Goal: Task Accomplishment & Management: Complete application form

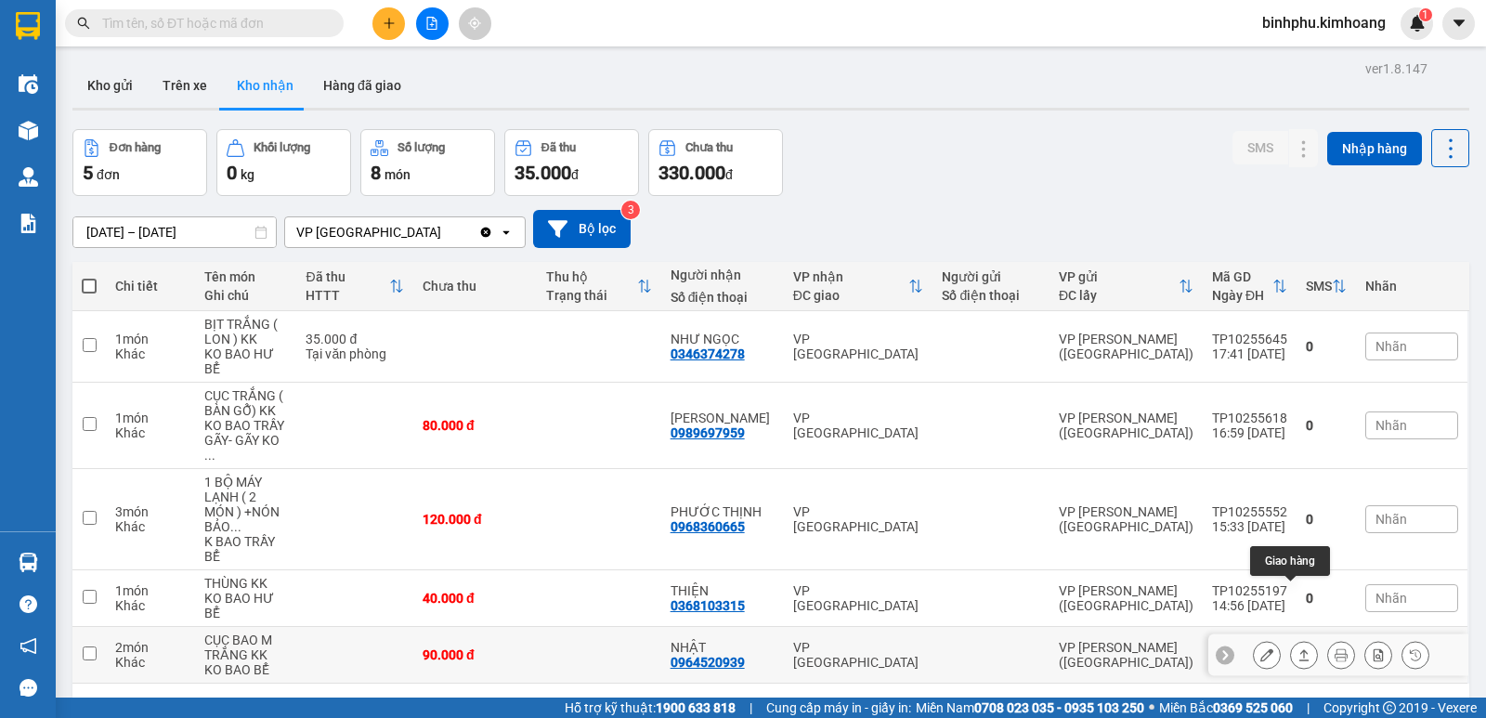
click at [1297, 648] on icon at bounding box center [1303, 654] width 13 height 13
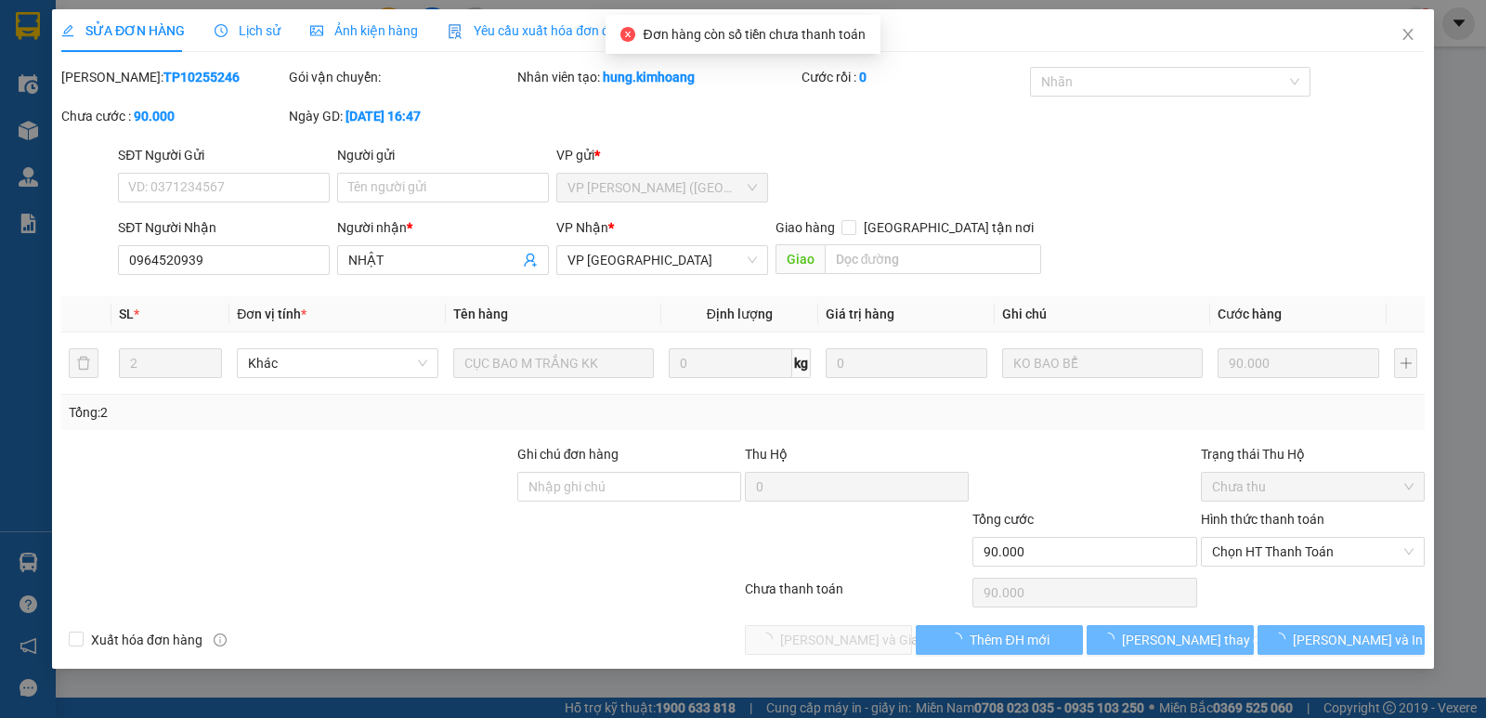
type input "0964520939"
type input "NHẬT"
type input "90.000"
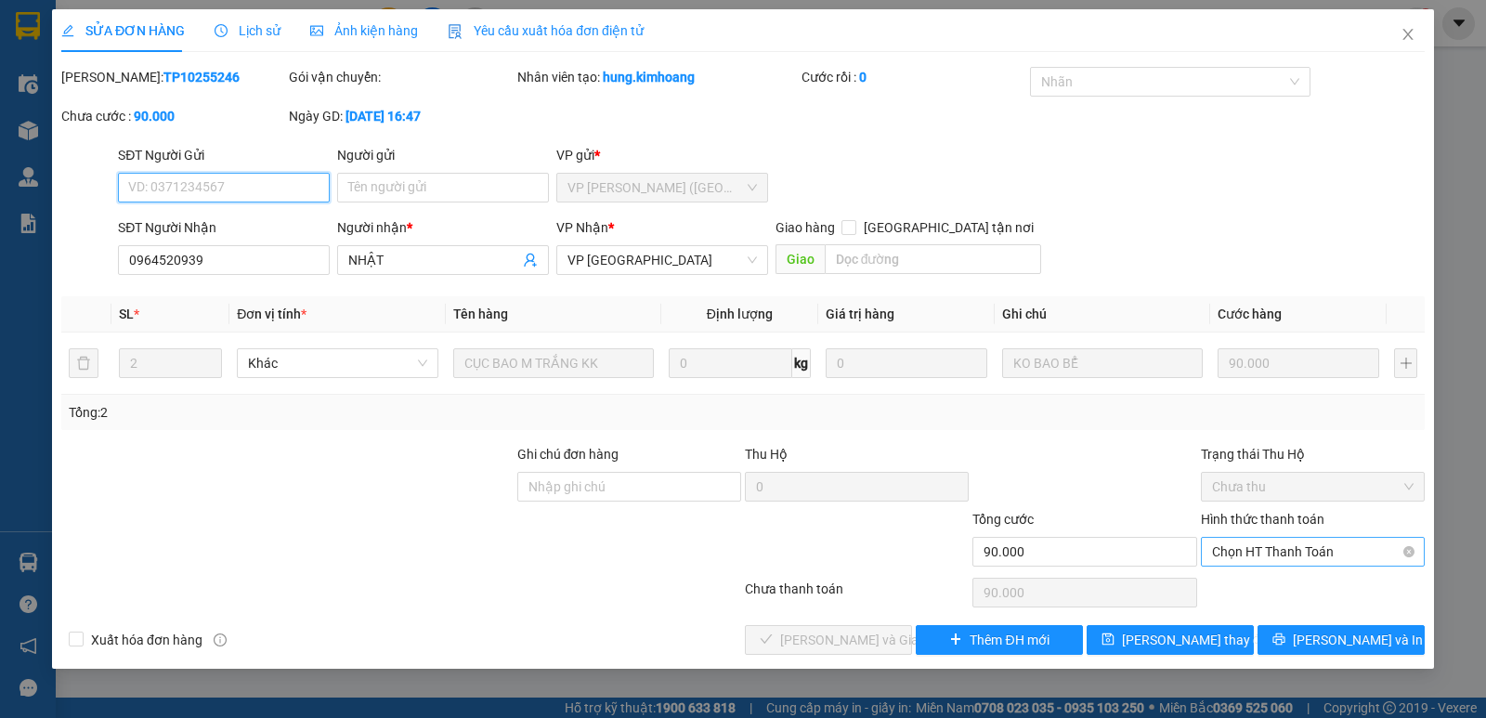
click at [1227, 540] on span "Chọn HT Thanh Toán" at bounding box center [1313, 552] width 202 height 28
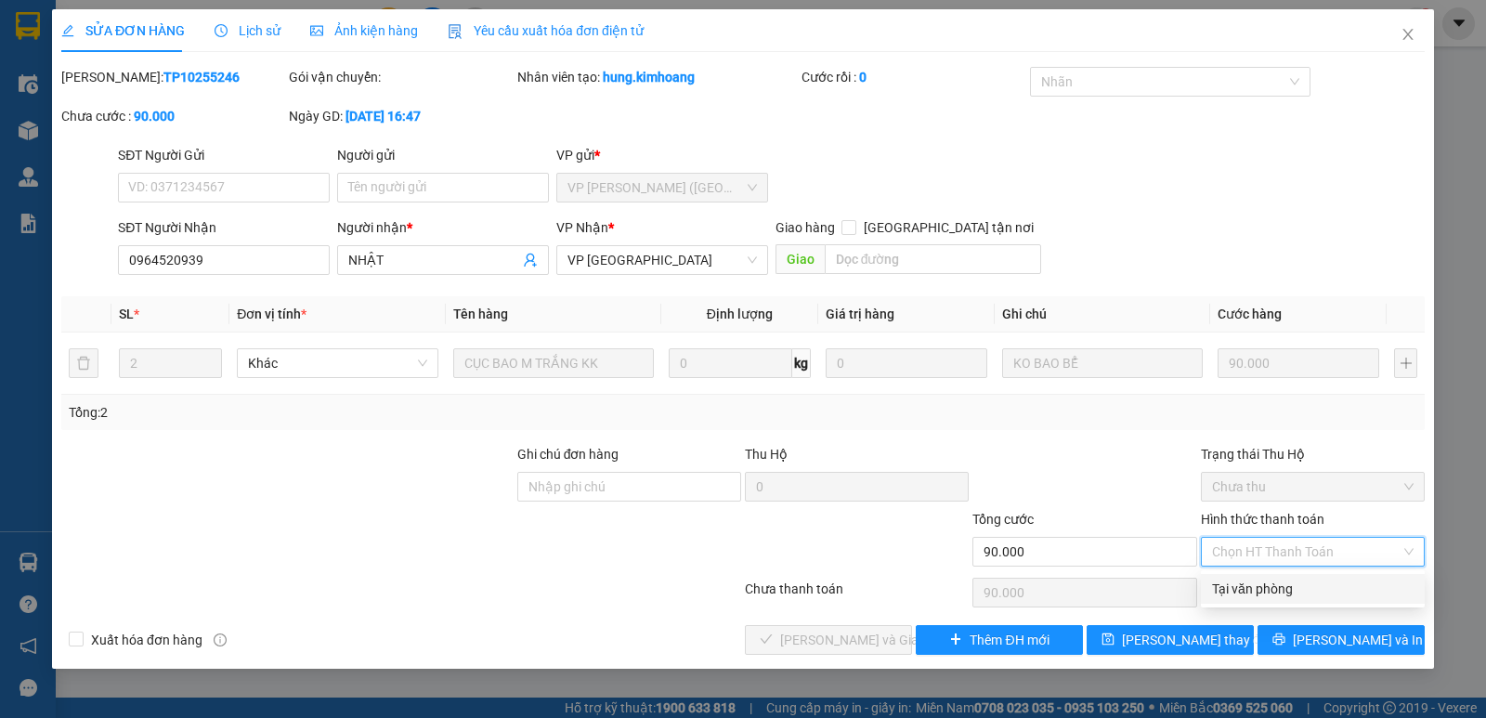
click at [1242, 579] on div "Tại văn phòng" at bounding box center [1313, 589] width 202 height 20
type input "0"
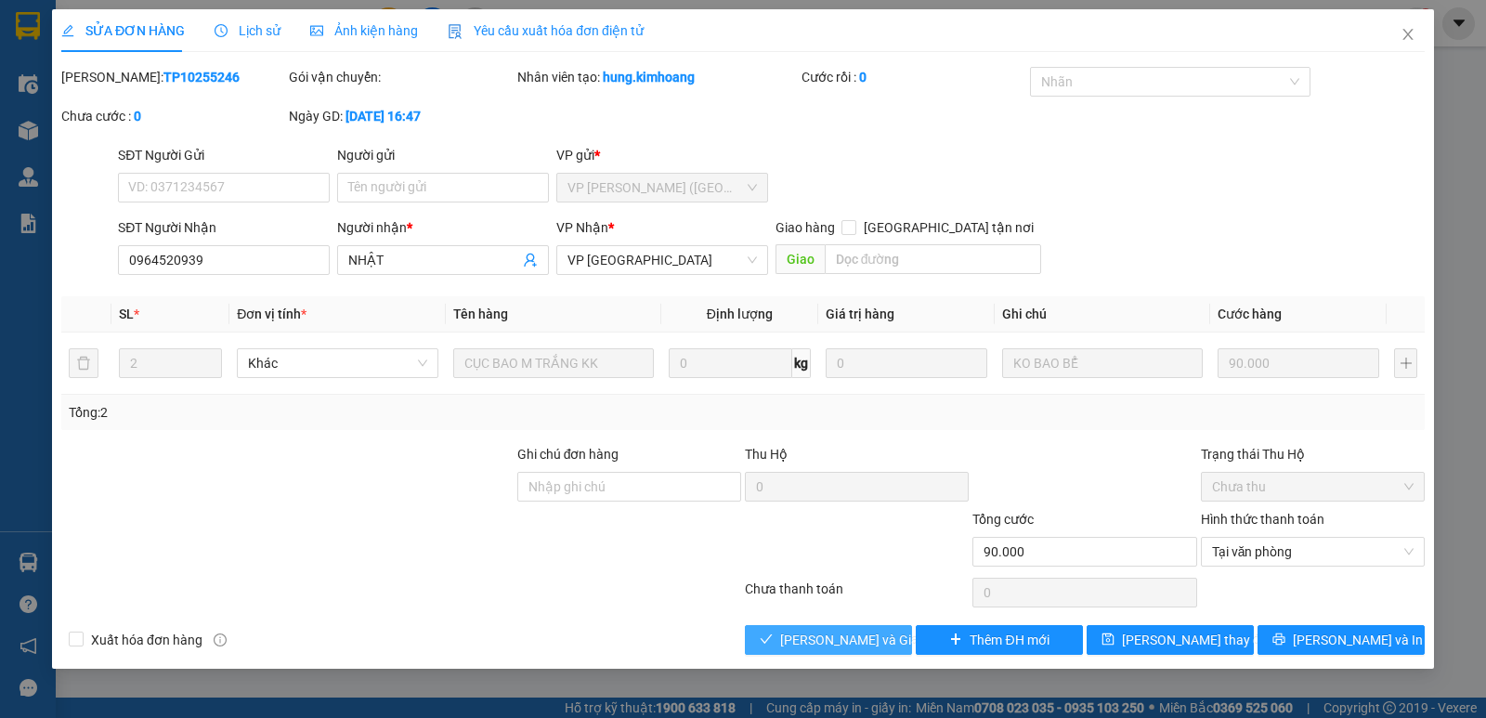
click at [878, 635] on span "[PERSON_NAME] và Giao hàng" at bounding box center [869, 640] width 178 height 20
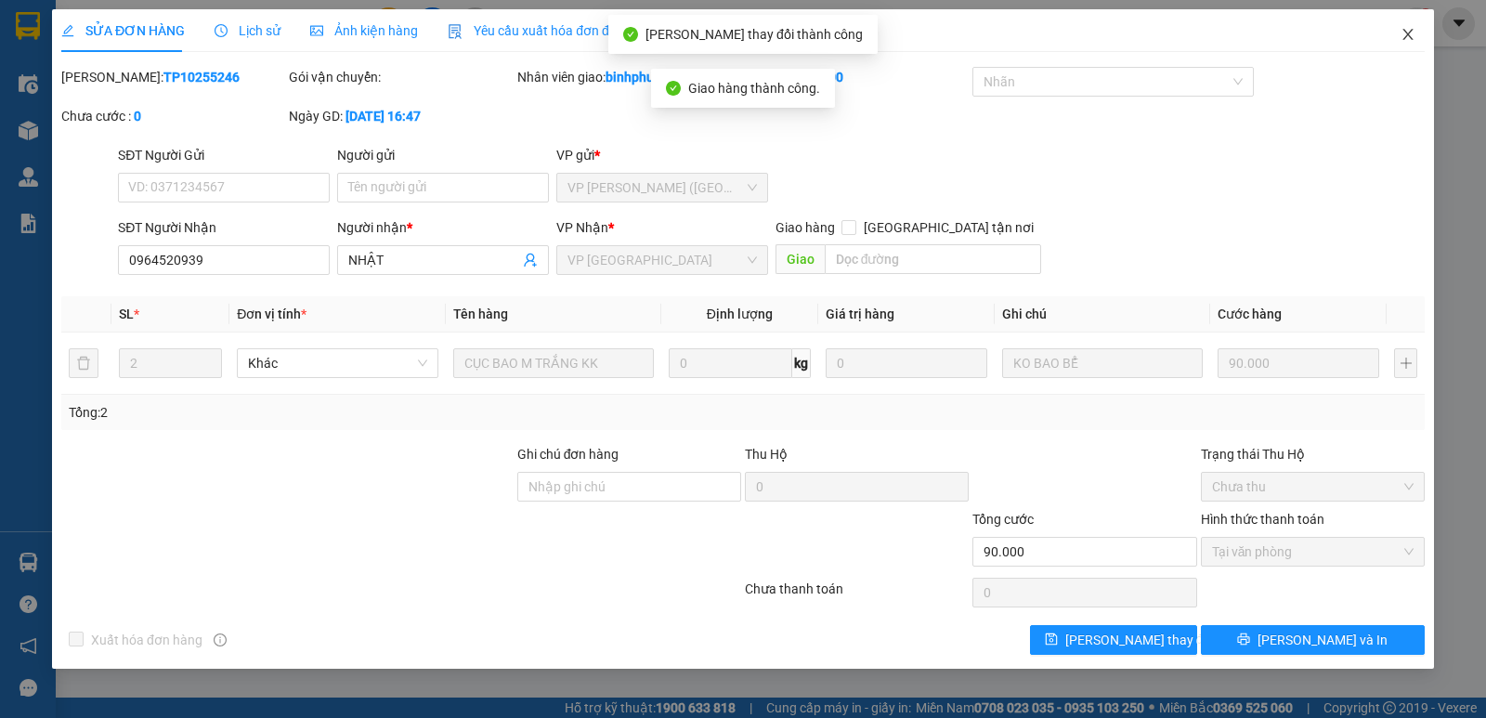
click at [1402, 39] on icon "close" at bounding box center [1408, 34] width 15 height 15
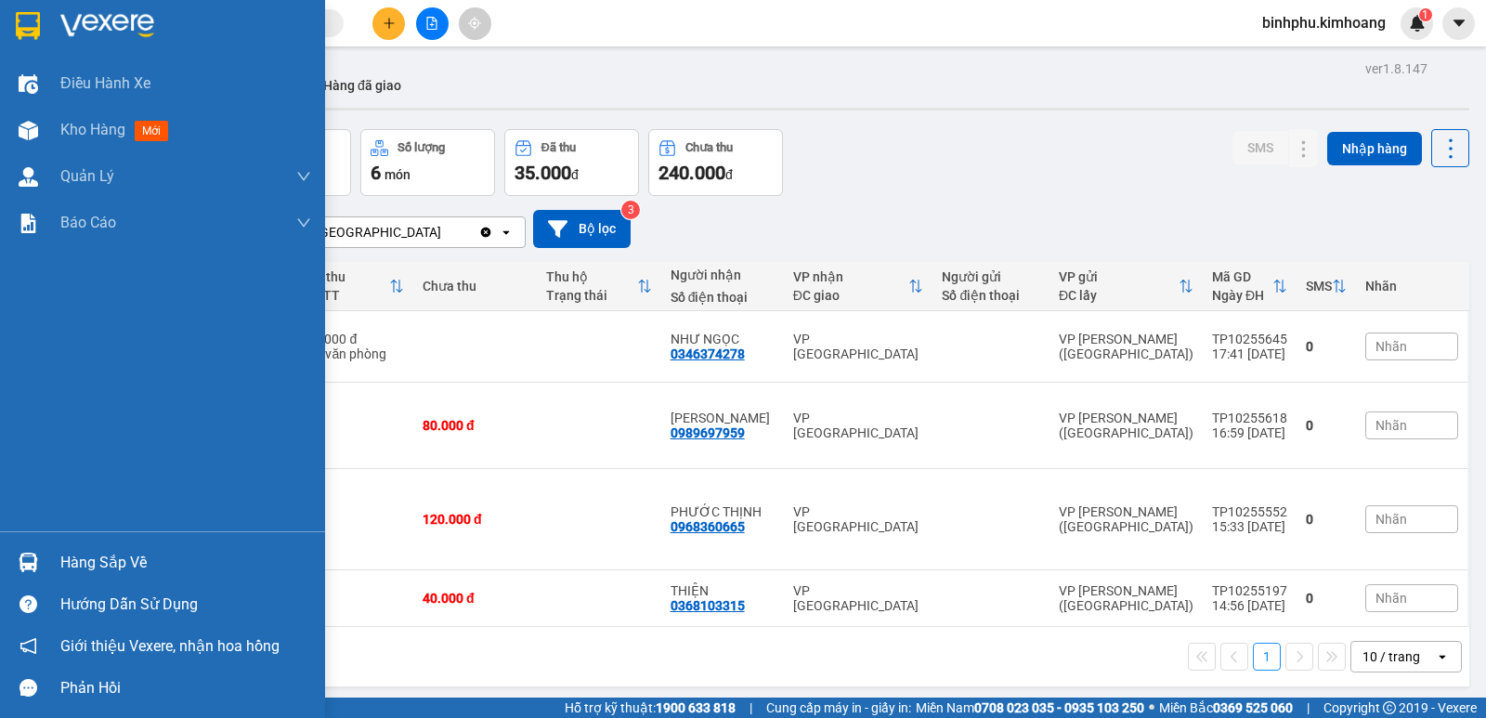
click at [31, 553] on img at bounding box center [29, 563] width 20 height 20
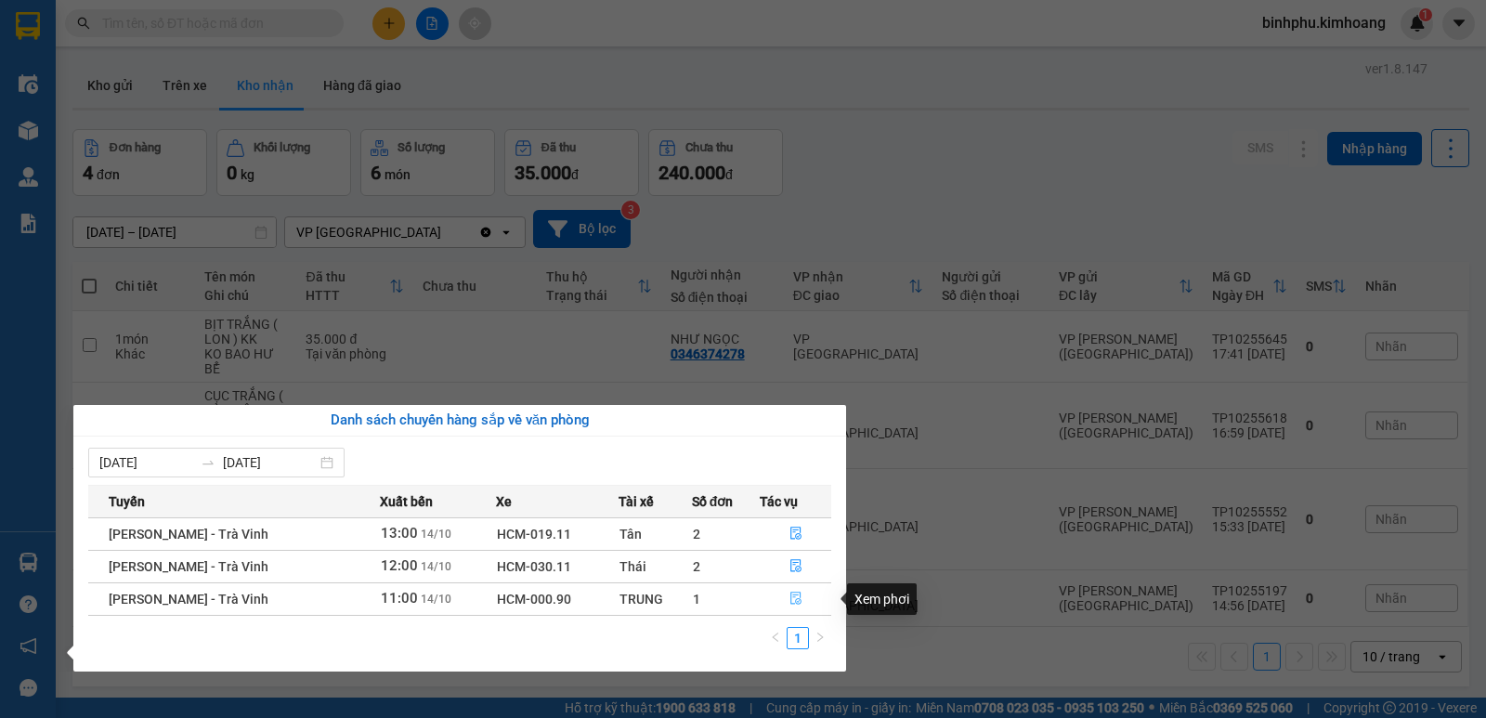
click at [793, 601] on icon "file-done" at bounding box center [795, 599] width 11 height 13
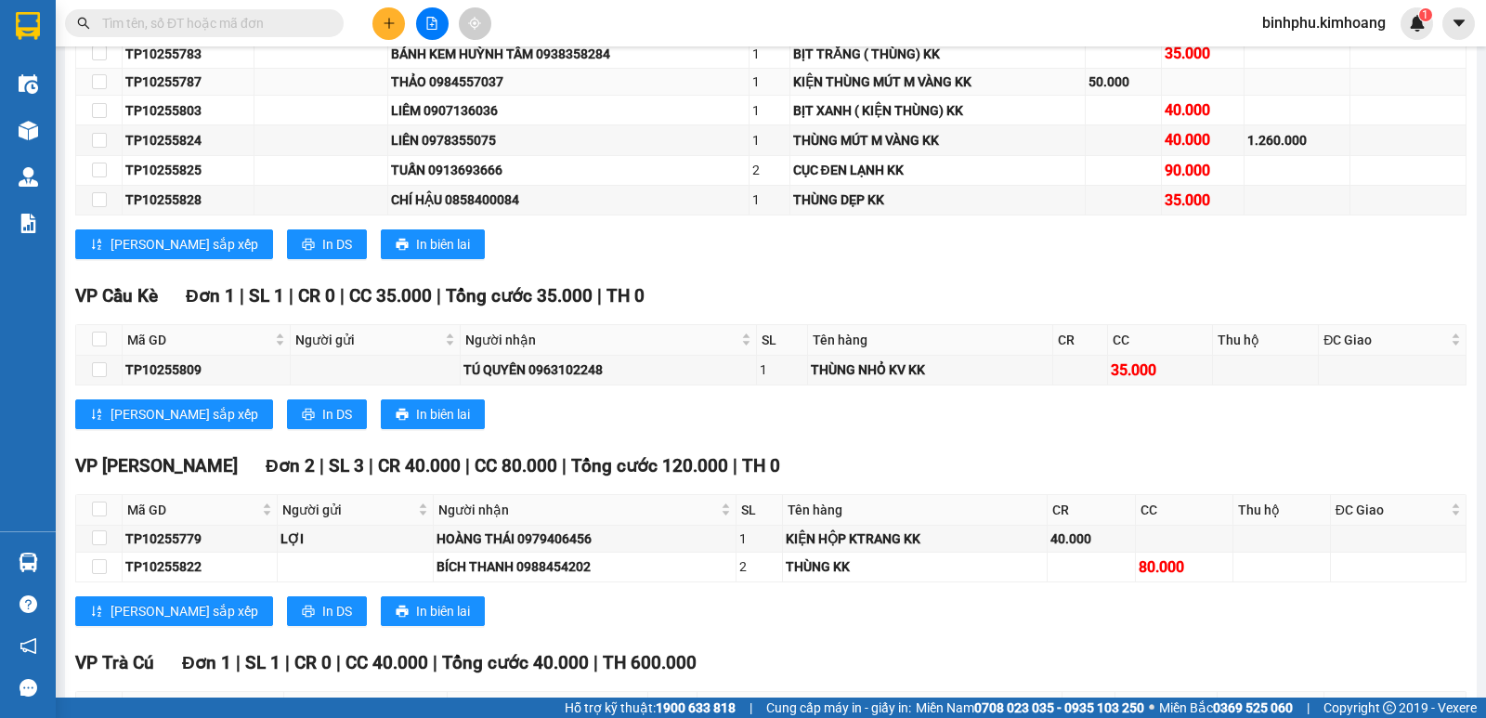
scroll to position [2791, 0]
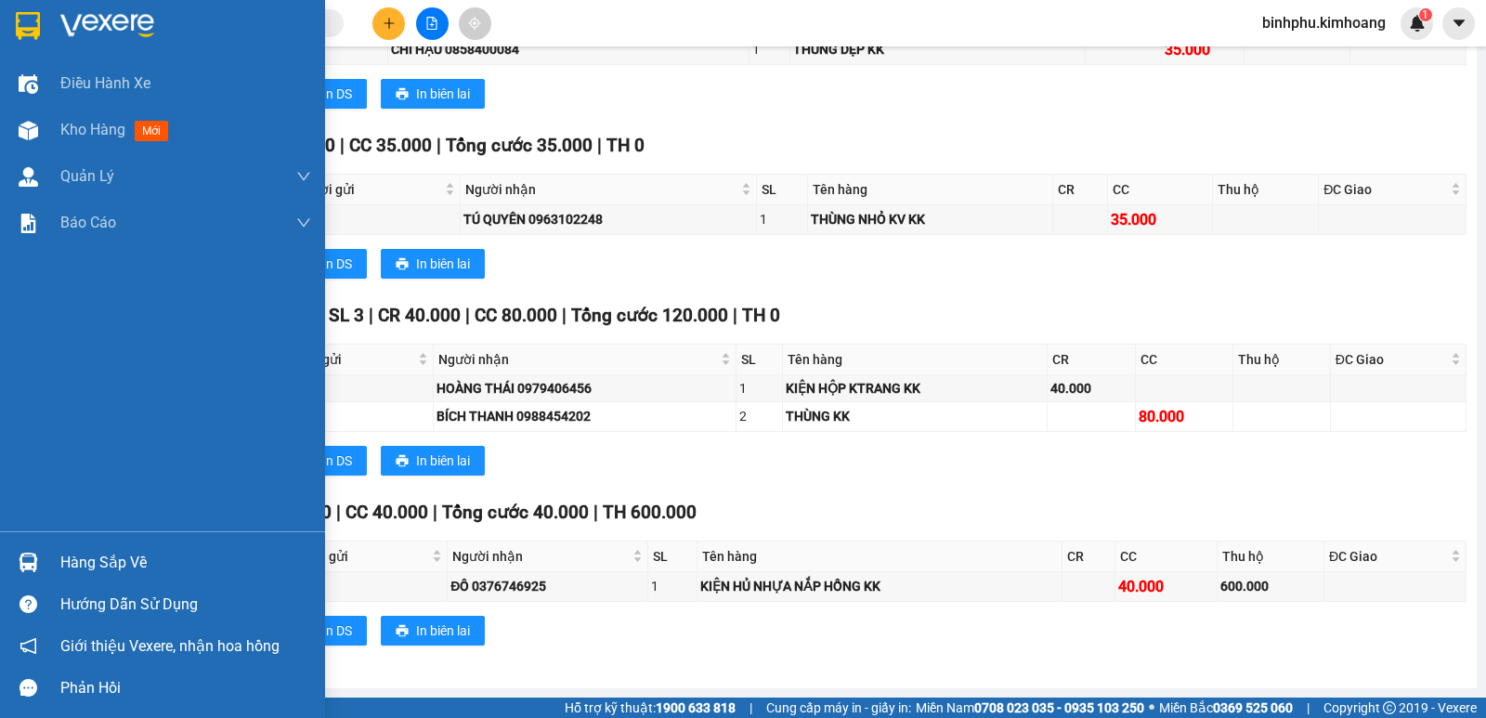
click at [57, 557] on div "Hàng sắp về" at bounding box center [162, 562] width 325 height 42
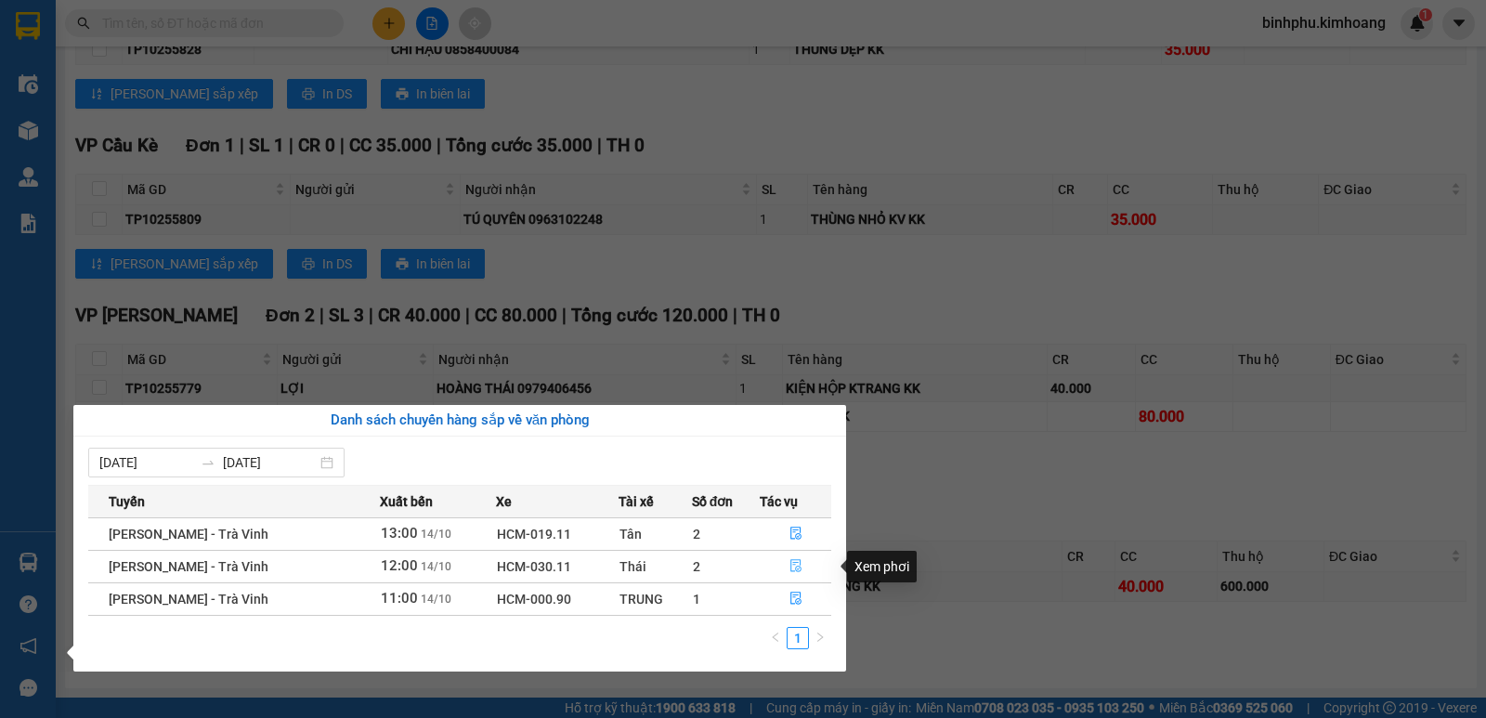
click at [800, 560] on icon "file-done" at bounding box center [795, 565] width 13 height 13
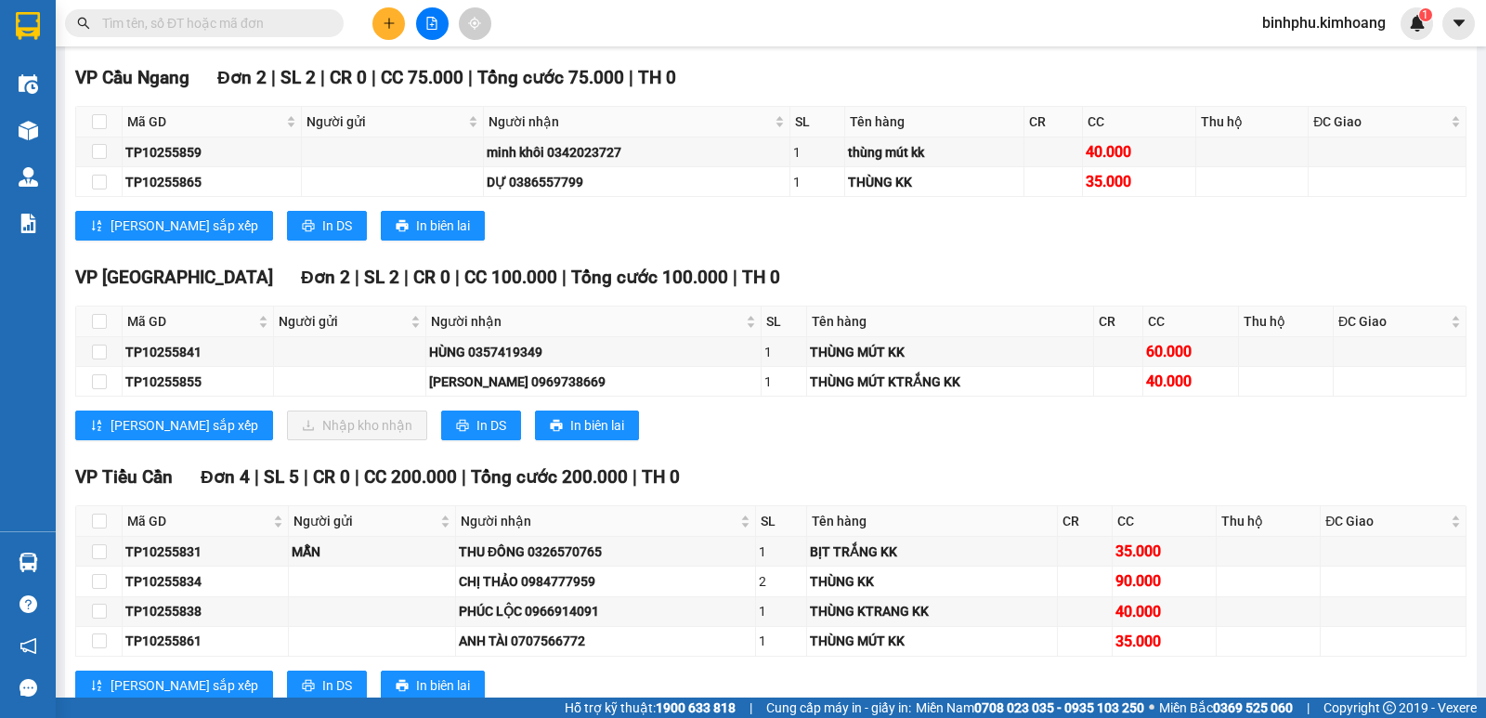
scroll to position [1101, 0]
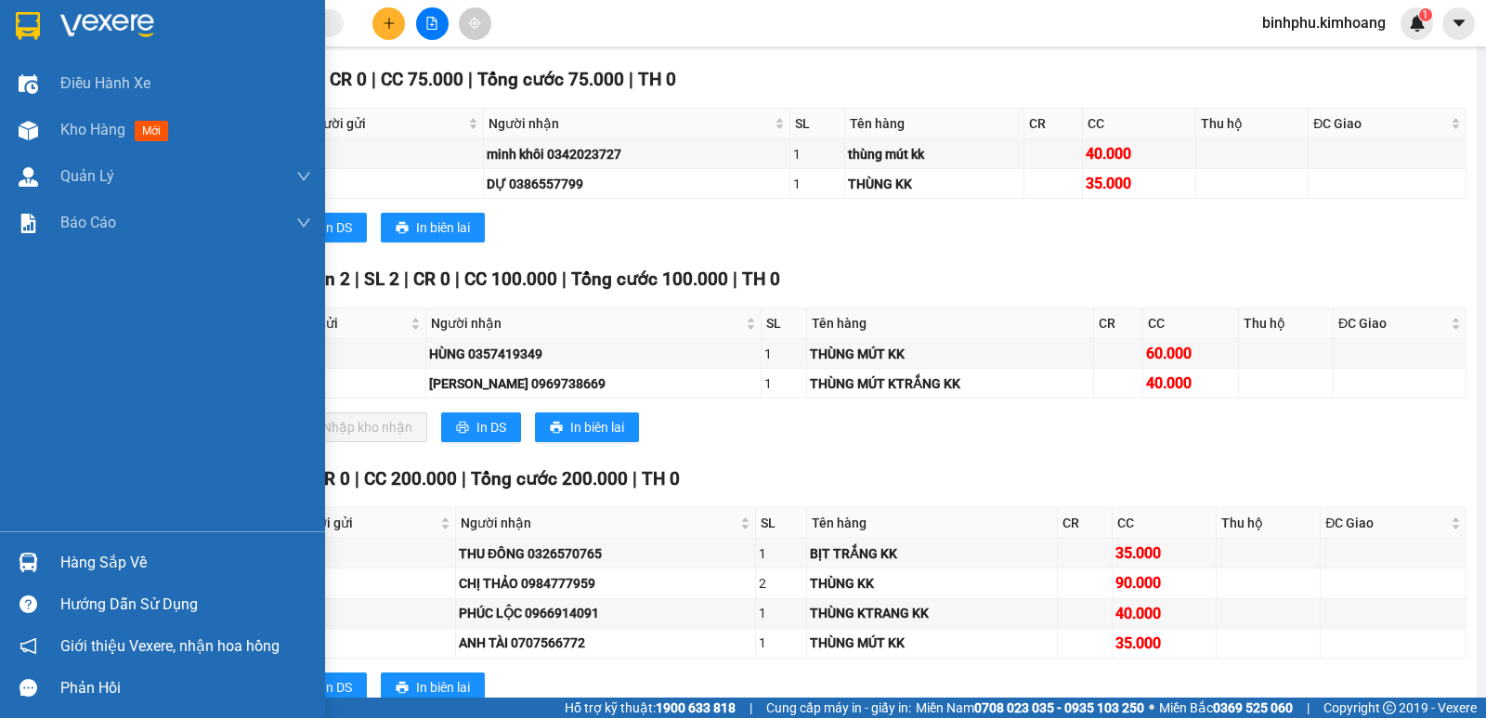
click at [122, 556] on div "Hàng sắp về" at bounding box center [185, 563] width 251 height 28
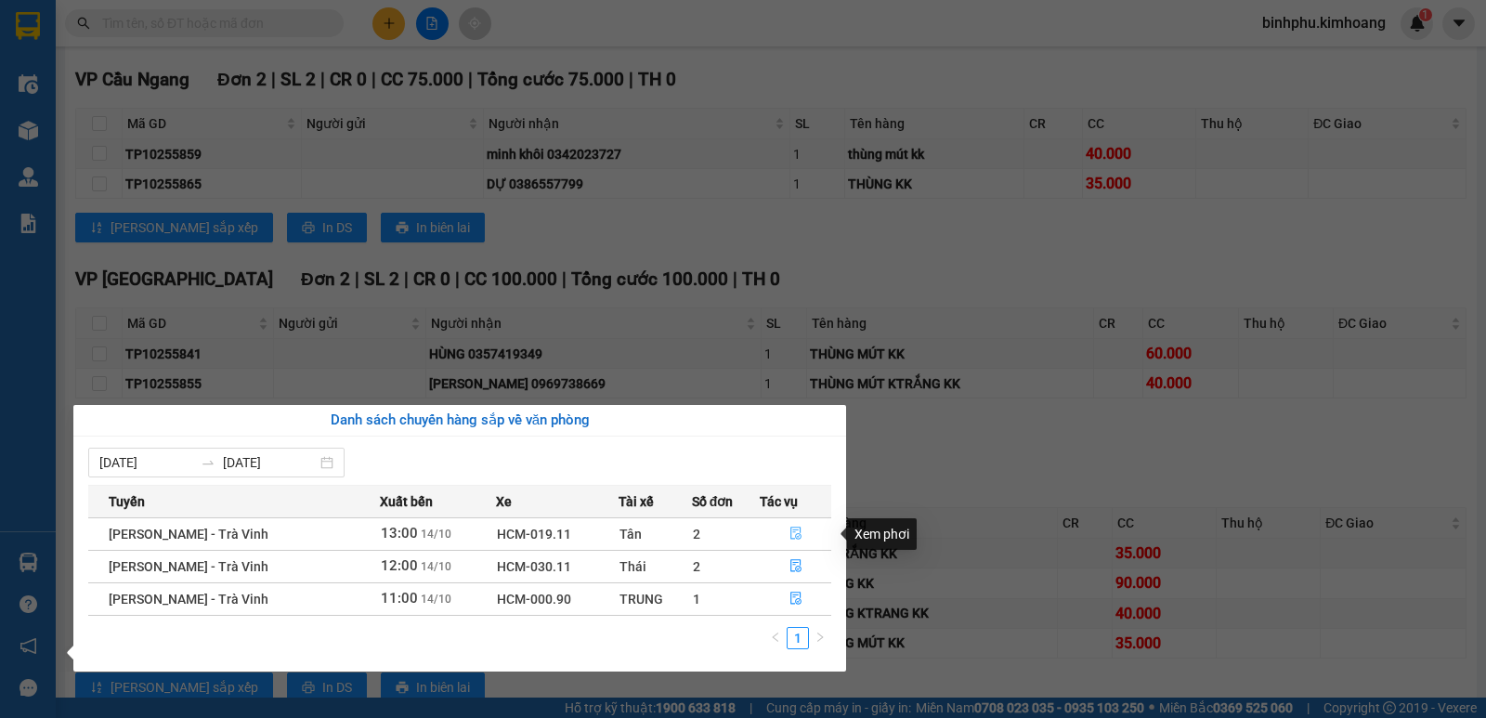
click at [790, 533] on icon "file-done" at bounding box center [795, 534] width 11 height 13
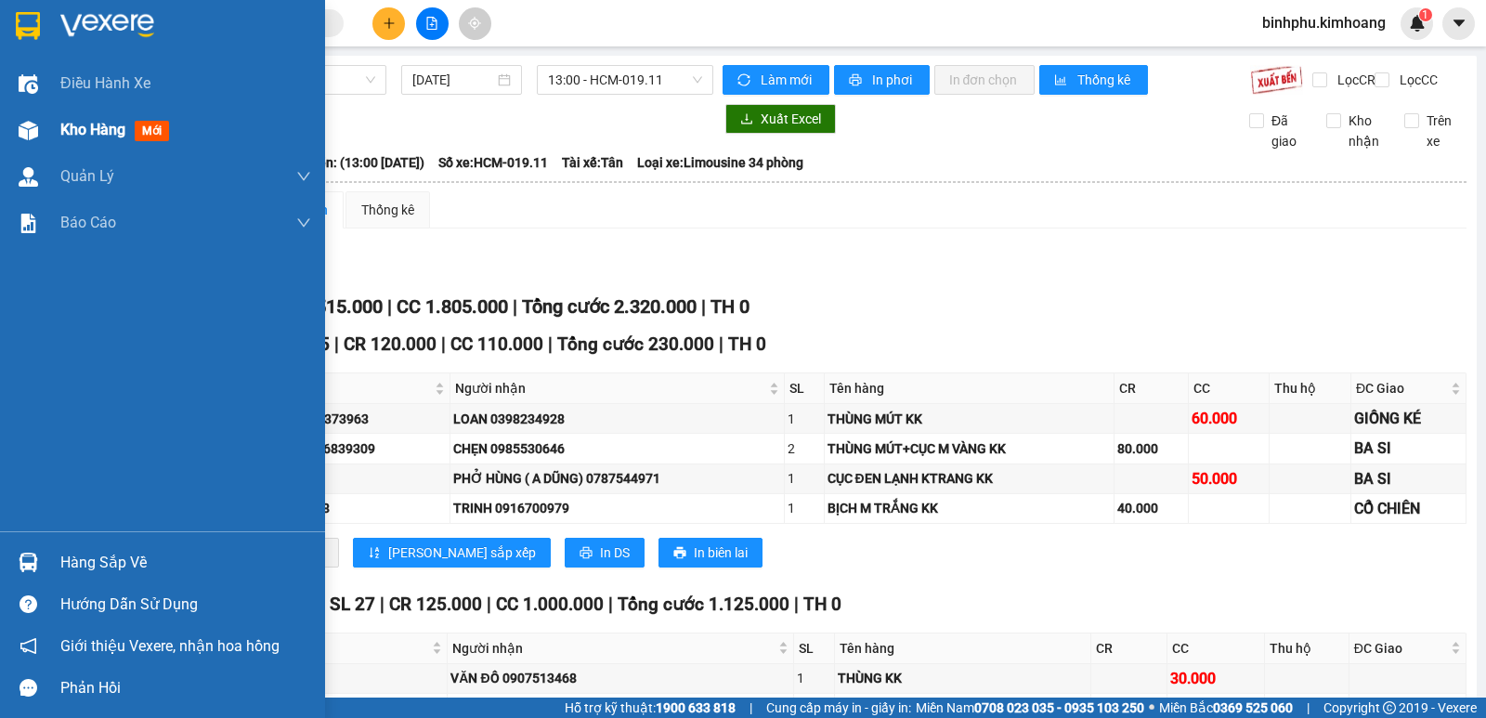
click at [55, 127] on div "Kho hàng mới" at bounding box center [162, 130] width 325 height 46
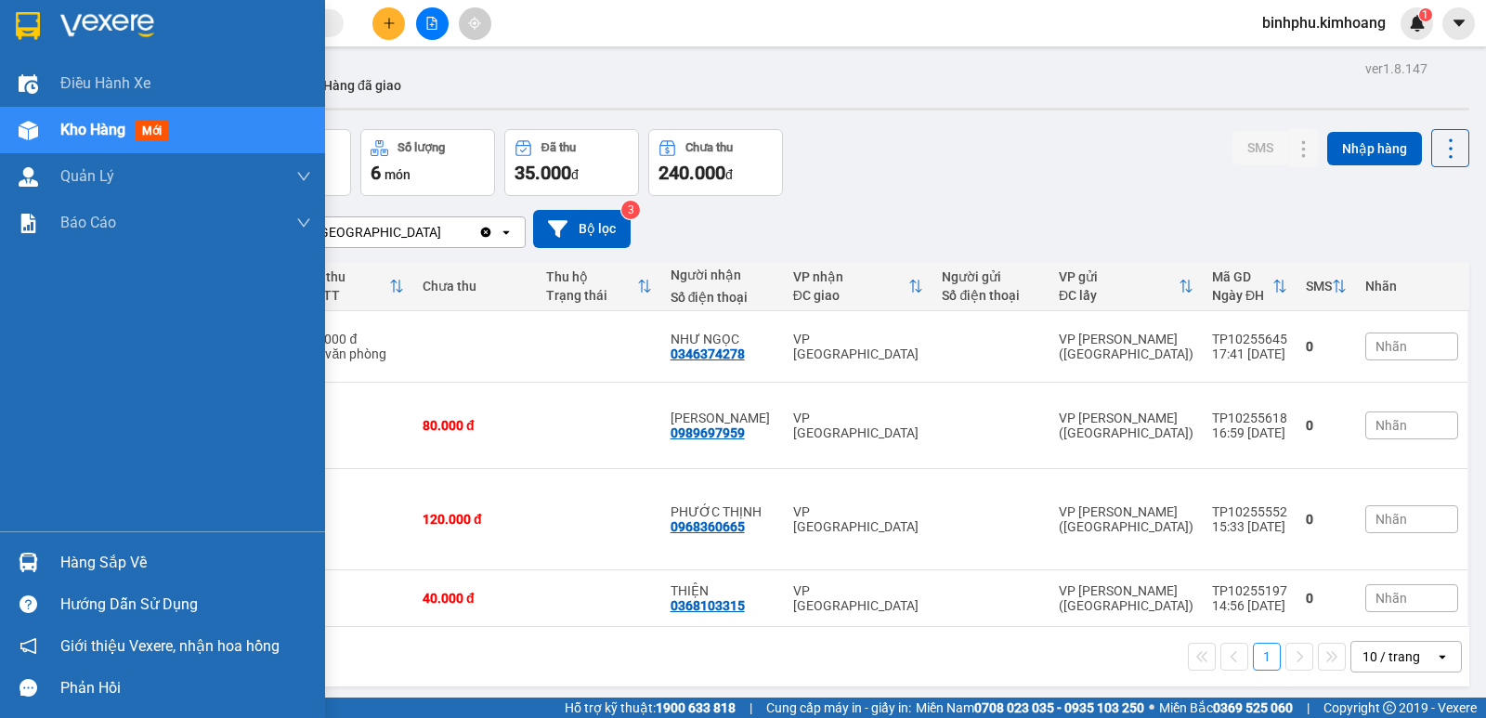
click at [59, 560] on div "Hàng sắp về" at bounding box center [162, 562] width 325 height 42
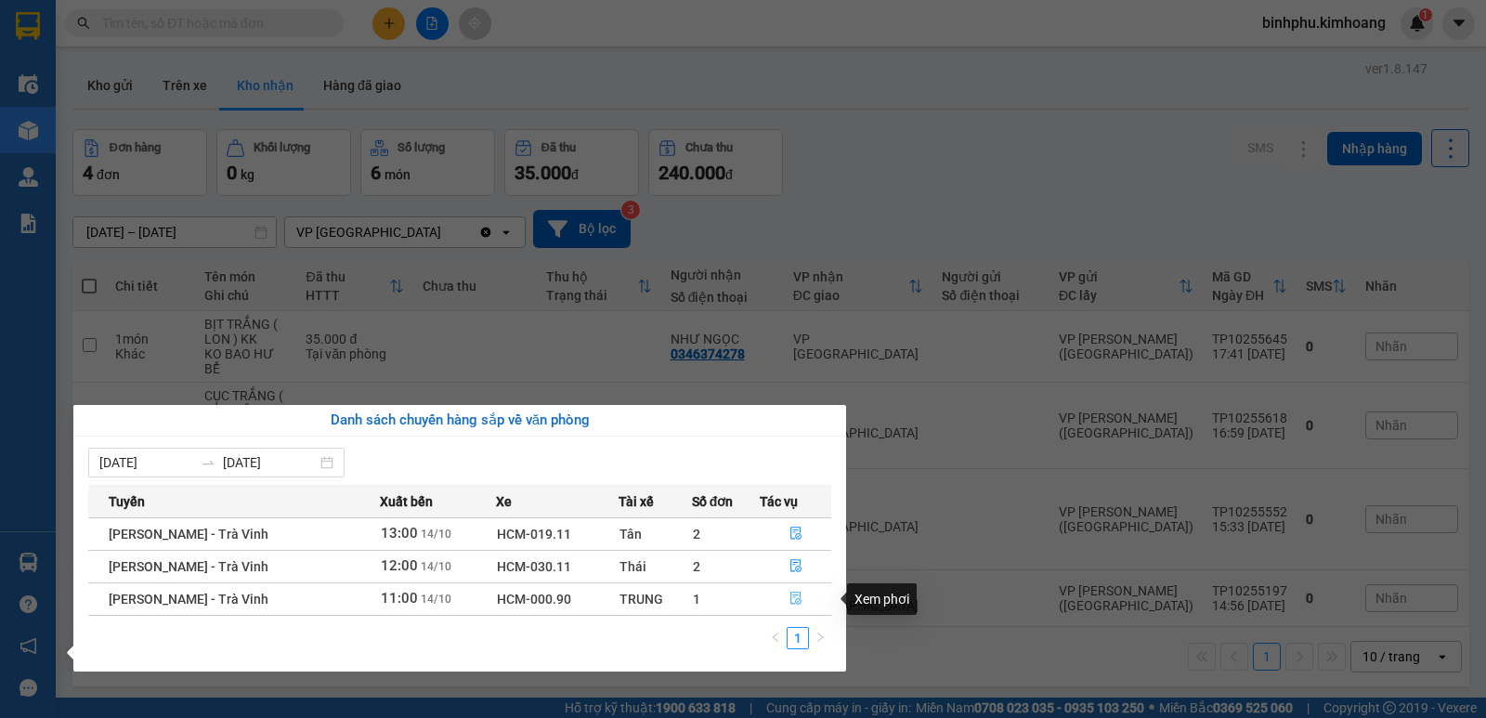
click at [785, 594] on button "button" at bounding box center [796, 599] width 70 height 30
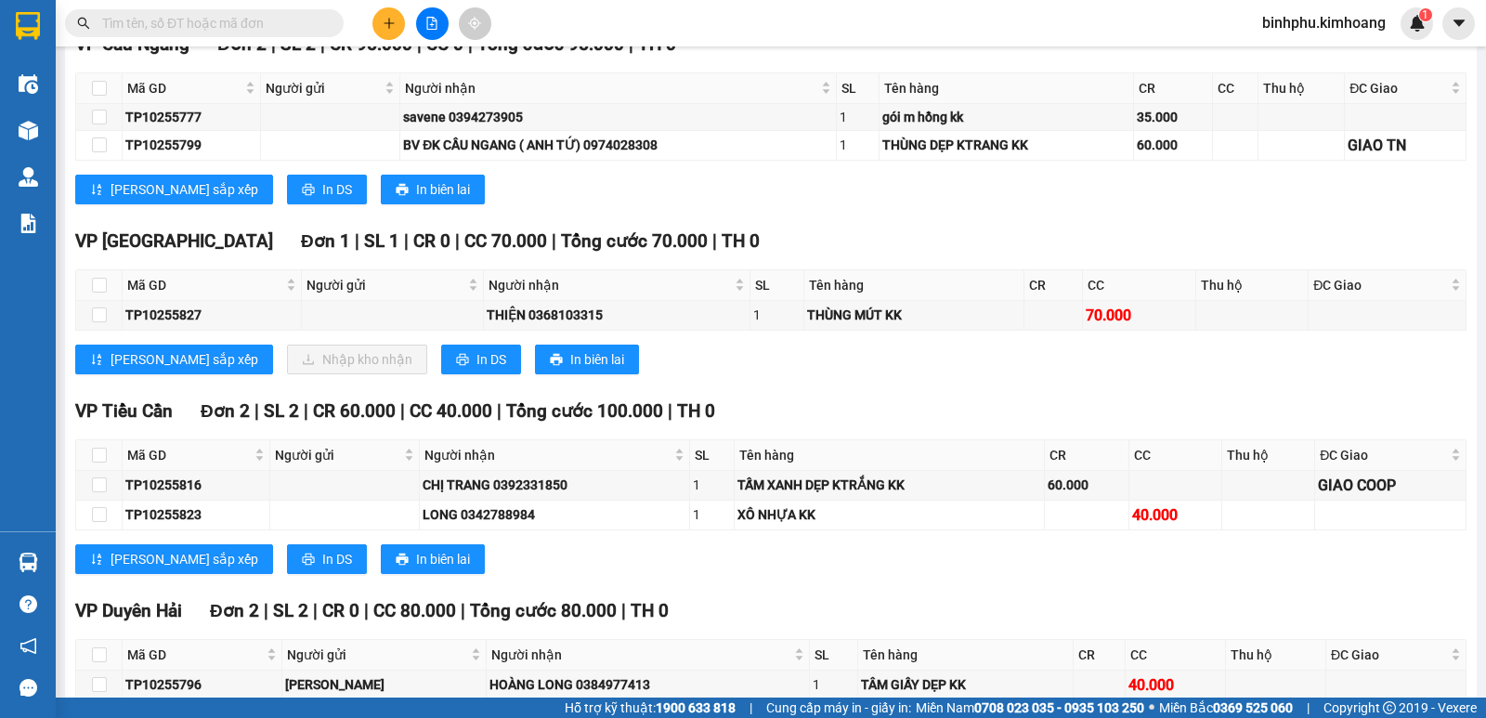
scroll to position [1765, 0]
click at [95, 292] on input "checkbox" at bounding box center [99, 284] width 15 height 15
checkbox input "true"
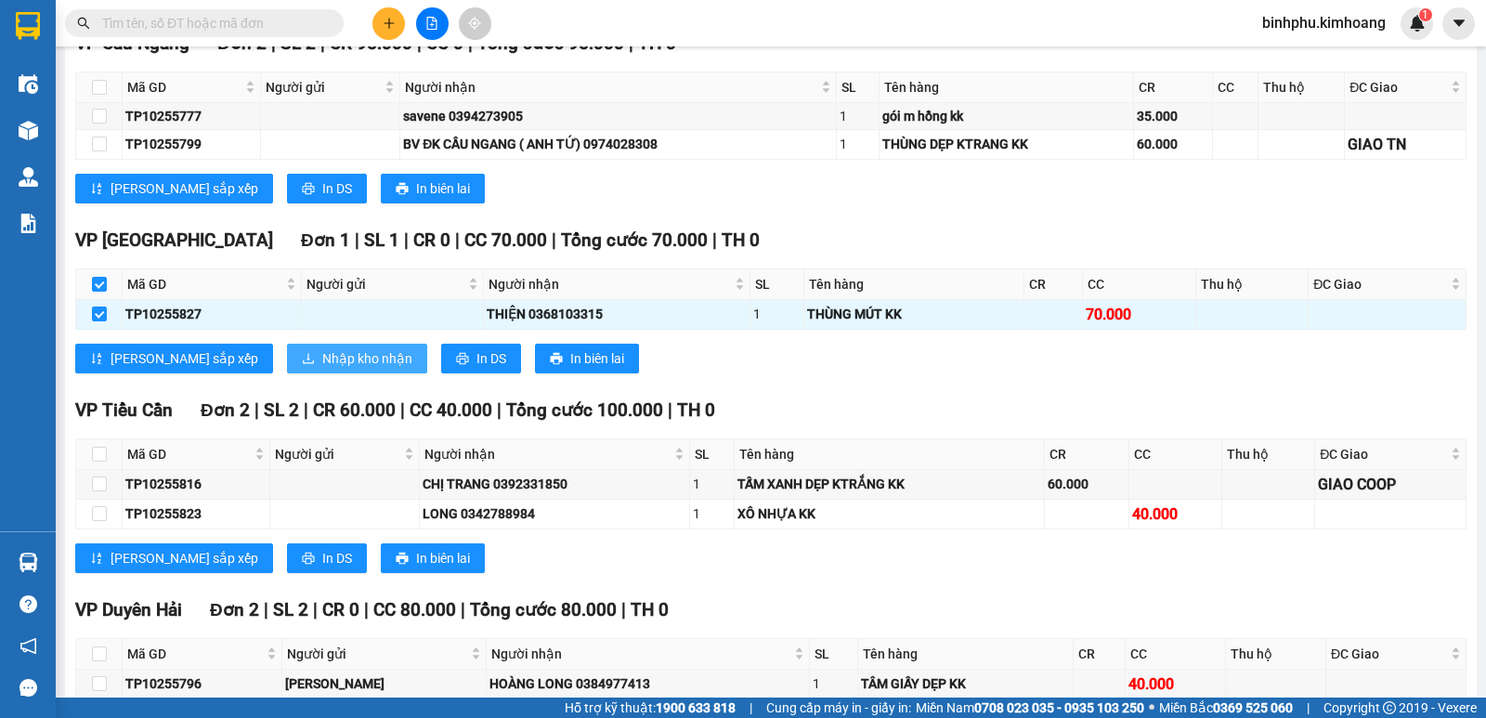
click at [322, 369] on span "Nhập kho nhận" at bounding box center [367, 358] width 90 height 20
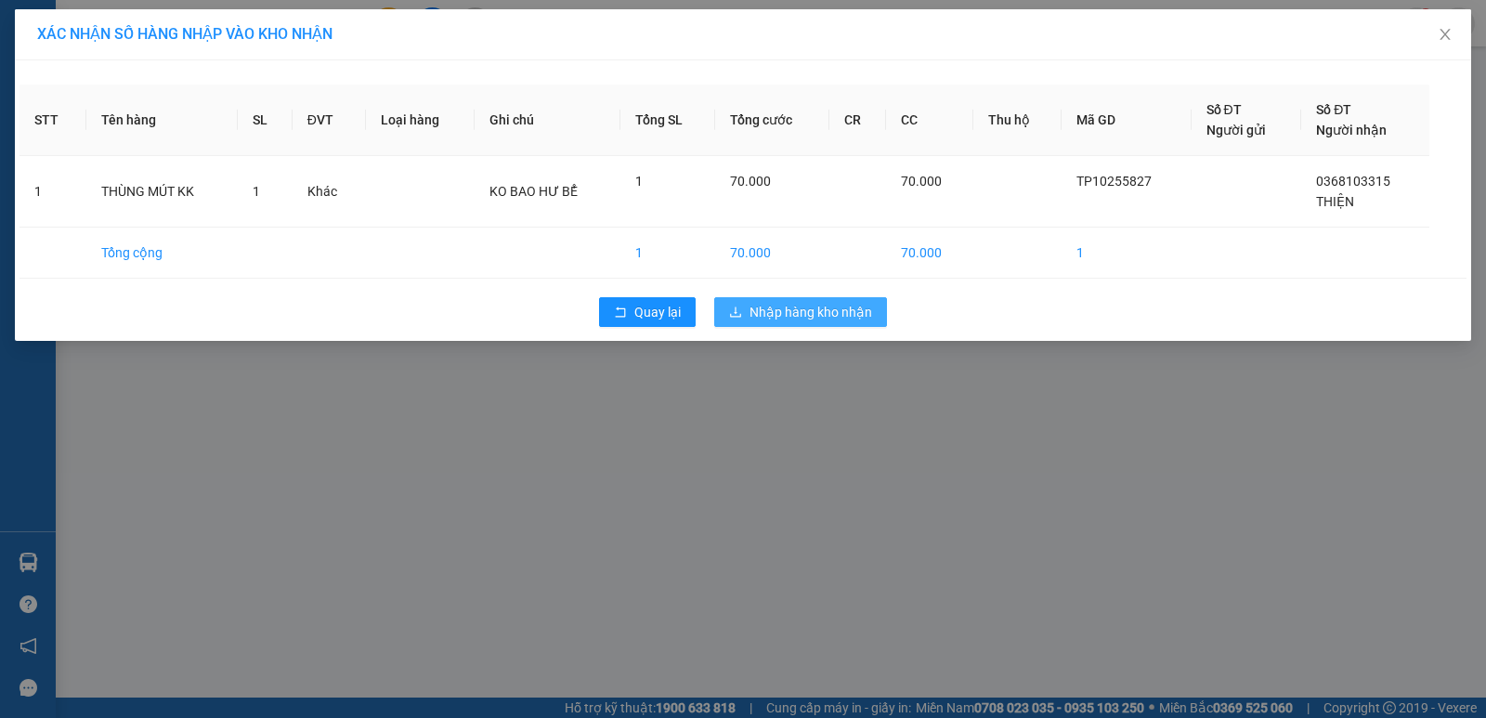
click at [792, 300] on button "Nhập hàng kho nhận" at bounding box center [800, 312] width 173 height 30
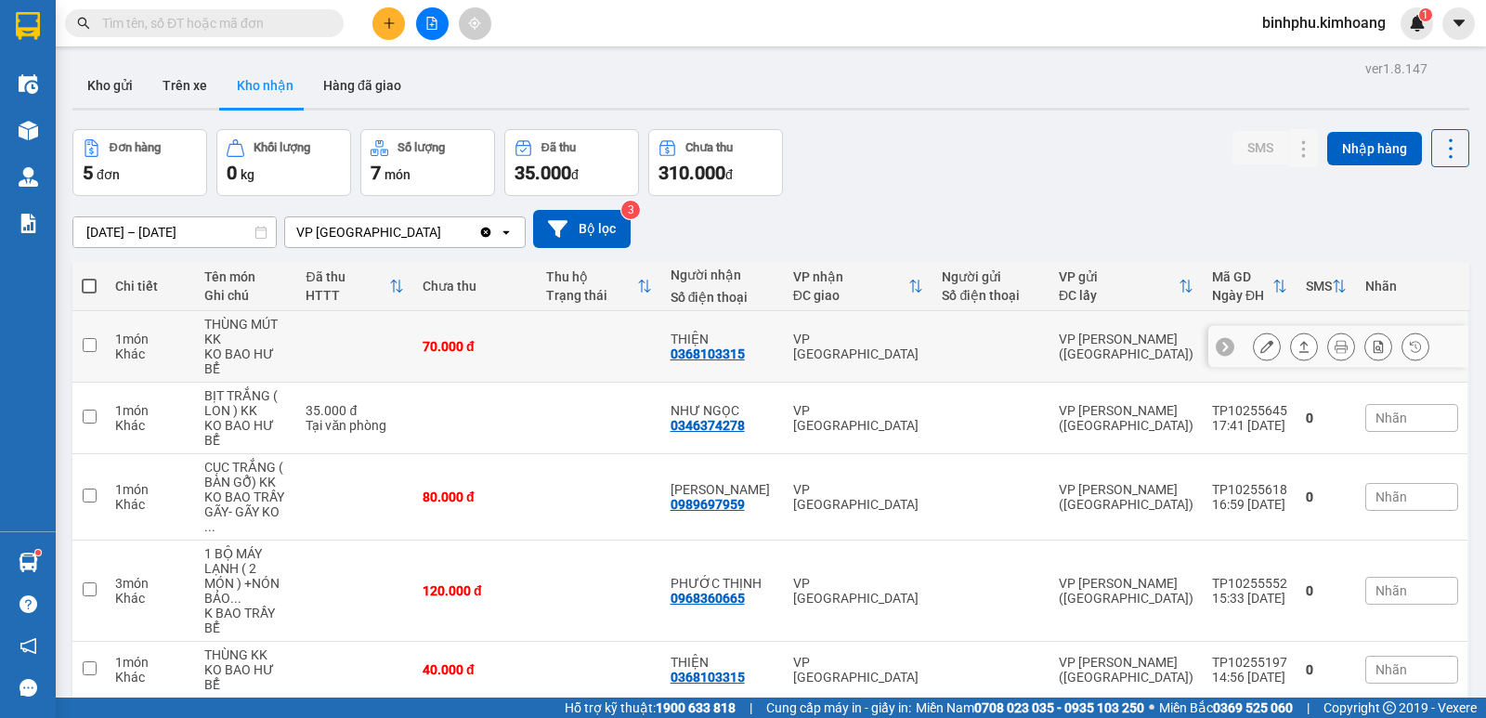
scroll to position [85, 0]
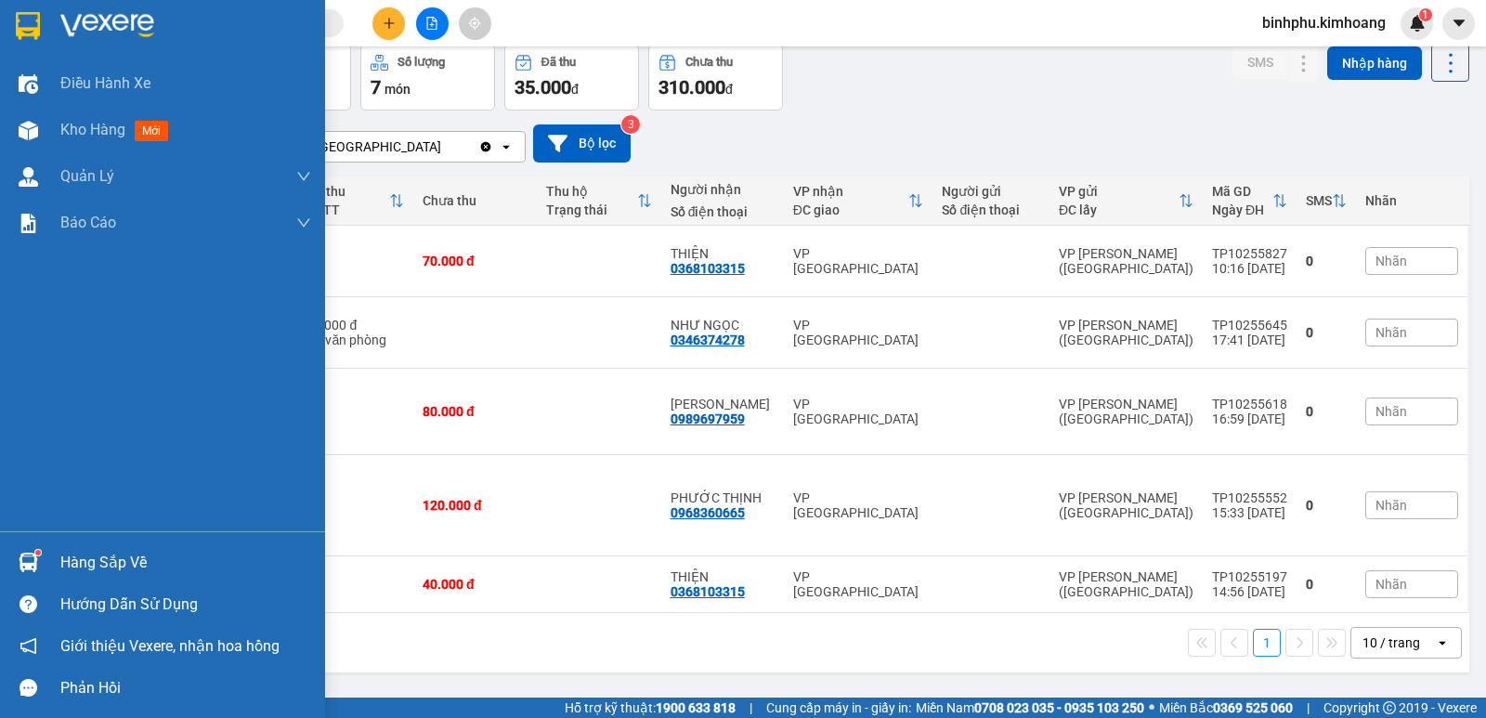
click at [36, 555] on img at bounding box center [29, 563] width 20 height 20
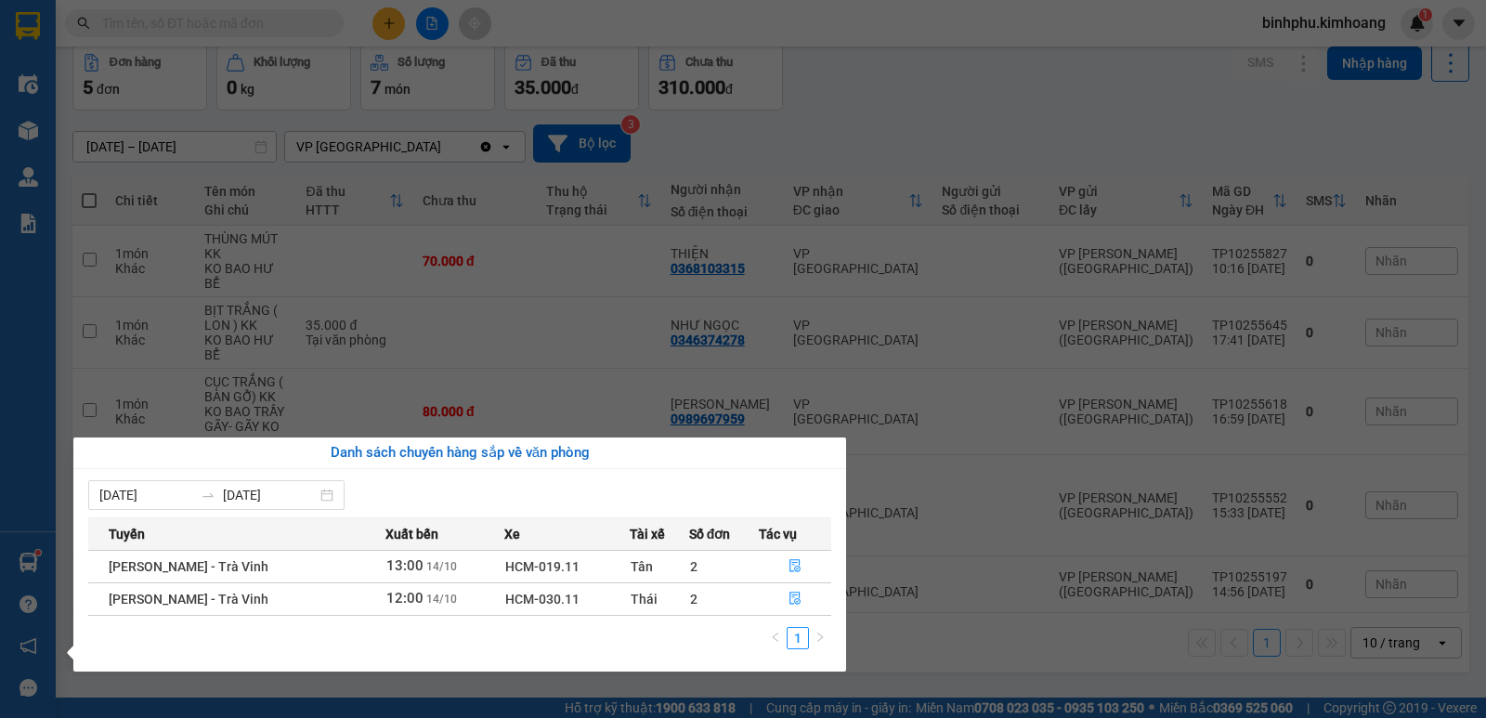
click at [926, 672] on section "Kết quả tìm kiếm ( 0 ) Bộ lọc No Data binhphu.[PERSON_NAME] 1 Điều hành xe Kho …" at bounding box center [743, 359] width 1486 height 718
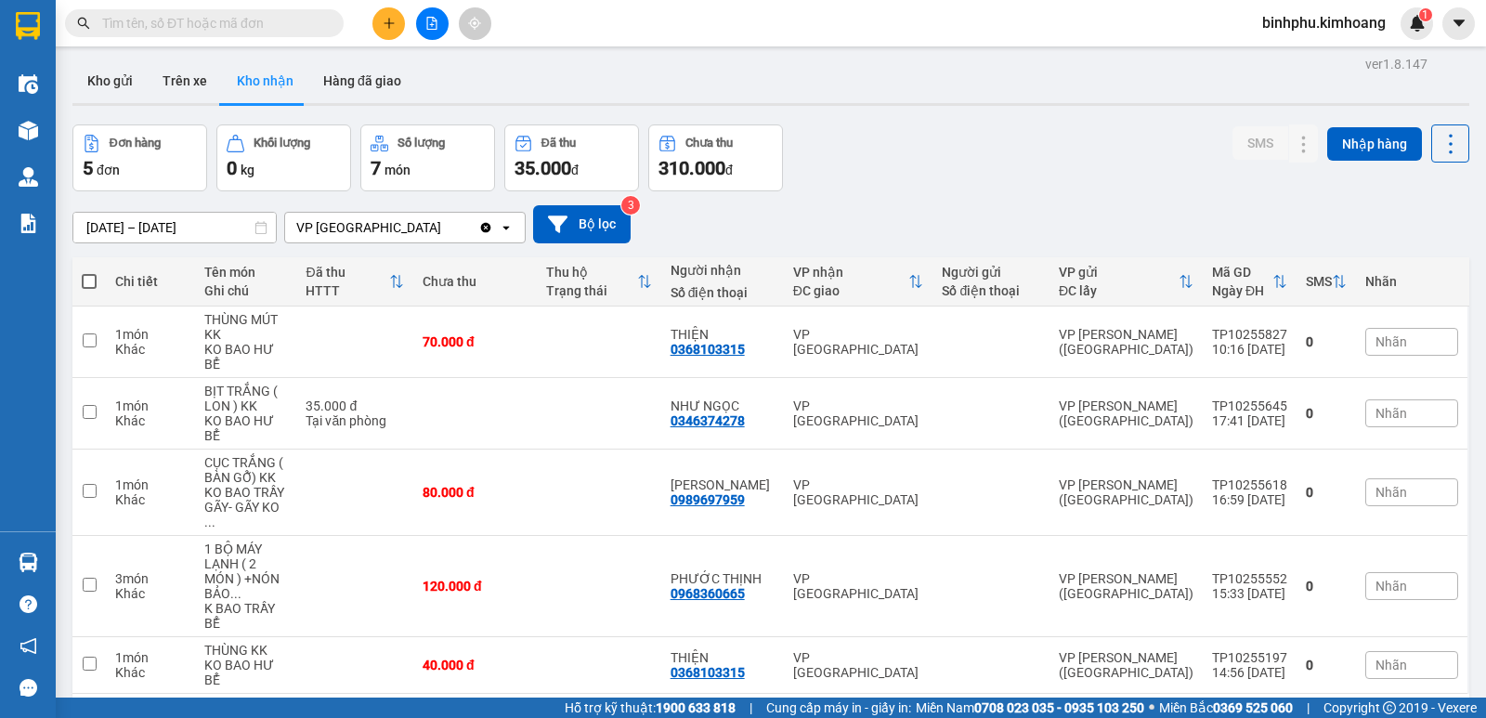
scroll to position [0, 0]
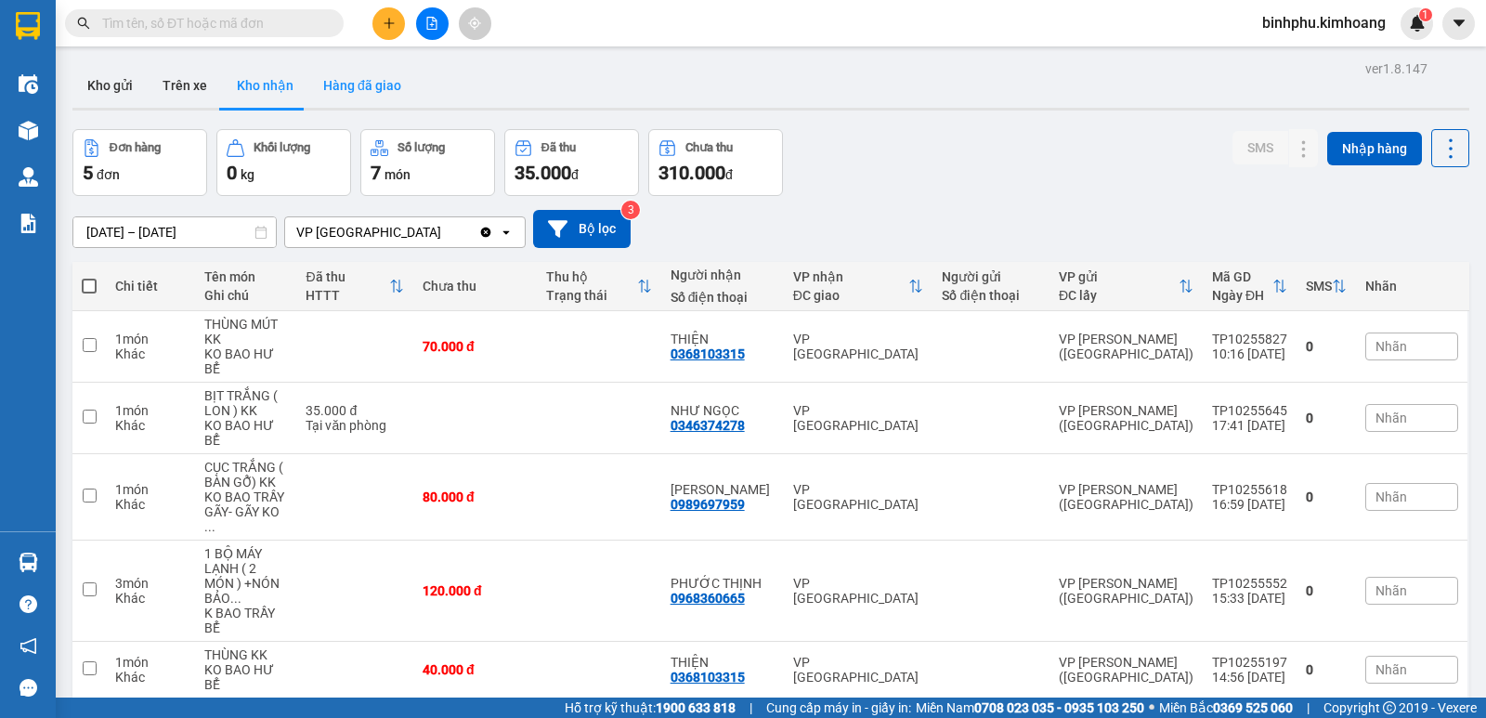
click at [337, 92] on button "Hàng đã giao" at bounding box center [362, 85] width 108 height 45
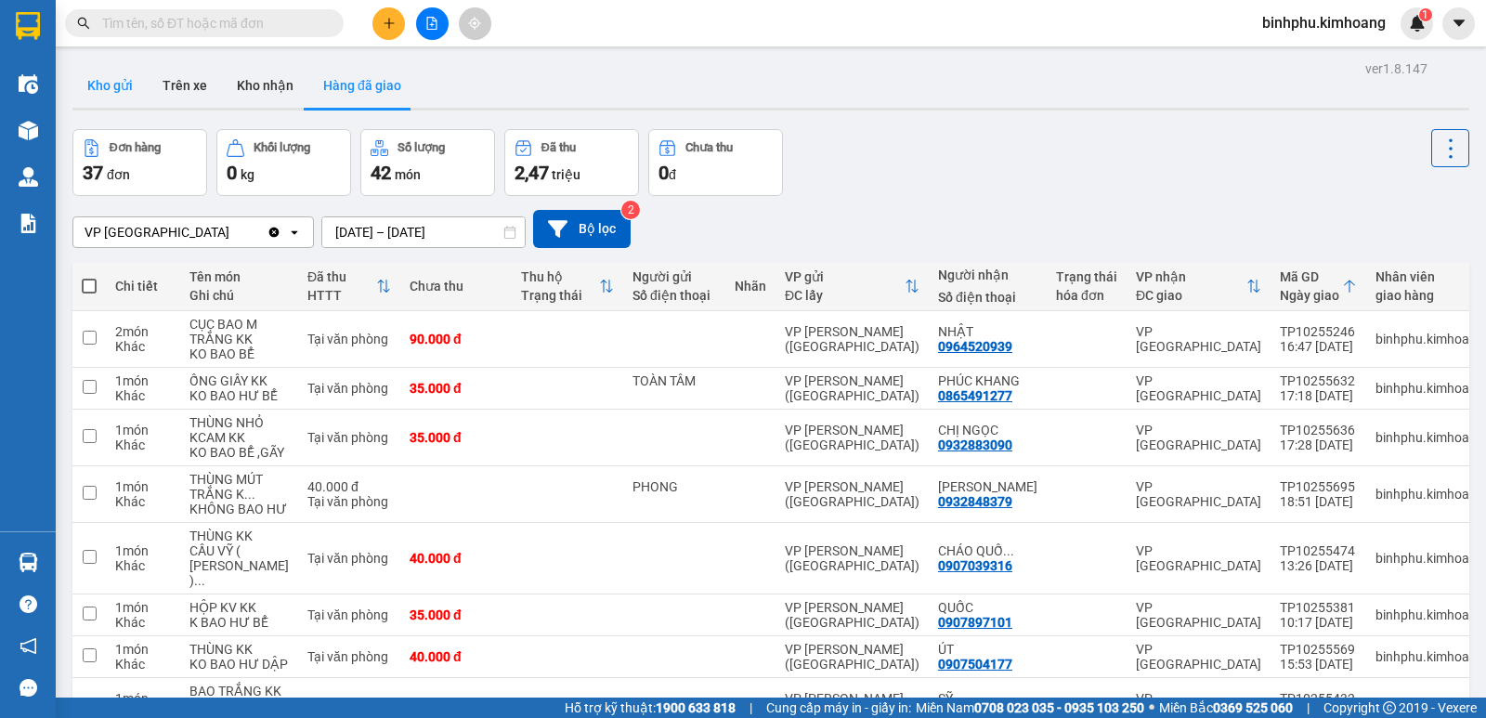
click at [124, 99] on button "Kho gửi" at bounding box center [109, 85] width 75 height 45
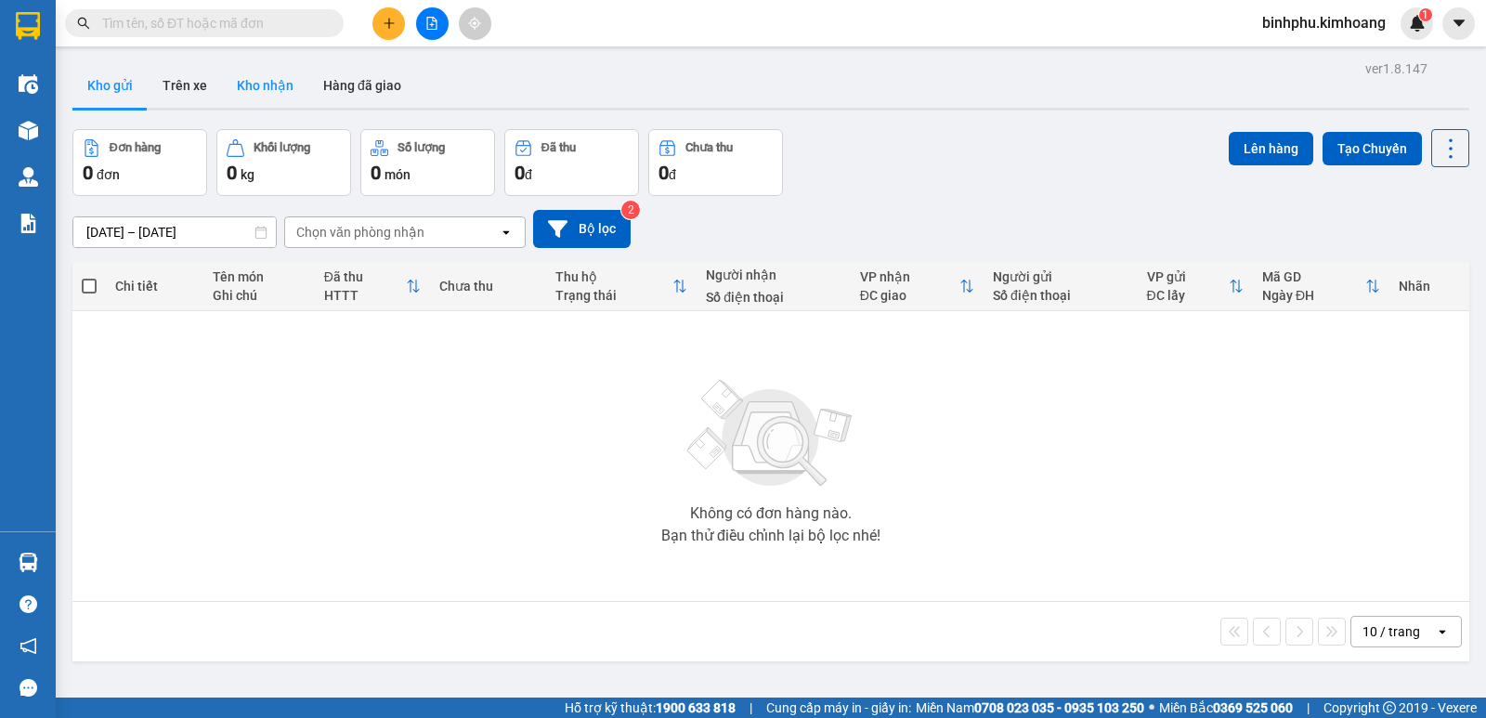
click at [275, 82] on button "Kho nhận" at bounding box center [265, 85] width 86 height 45
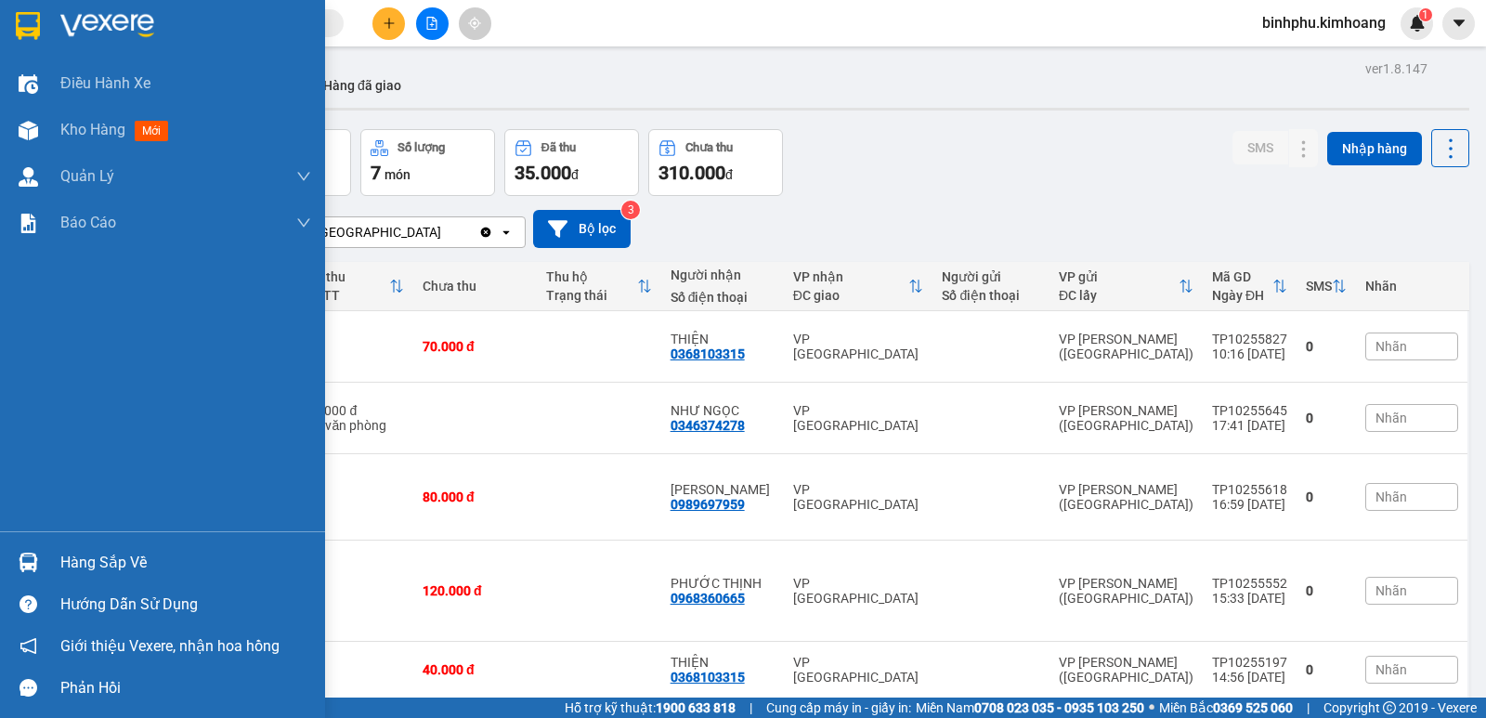
click at [38, 540] on div "Hàng sắp về Hướng dẫn sử dụng Giới thiệu Vexere, nhận hoa hồng Phản hồi" at bounding box center [162, 619] width 325 height 177
click at [55, 552] on div "Hàng sắp về" at bounding box center [162, 562] width 325 height 42
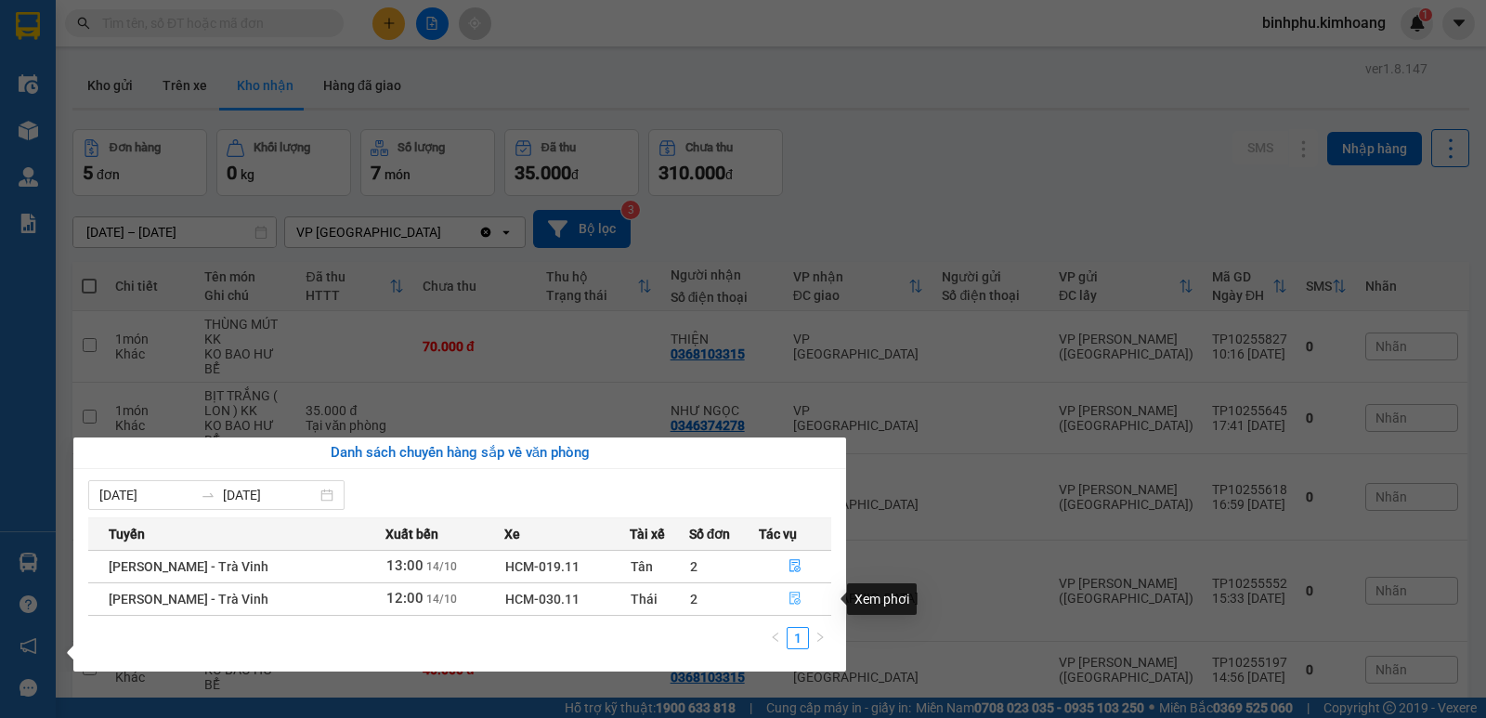
click at [796, 593] on icon "file-done" at bounding box center [794, 598] width 13 height 13
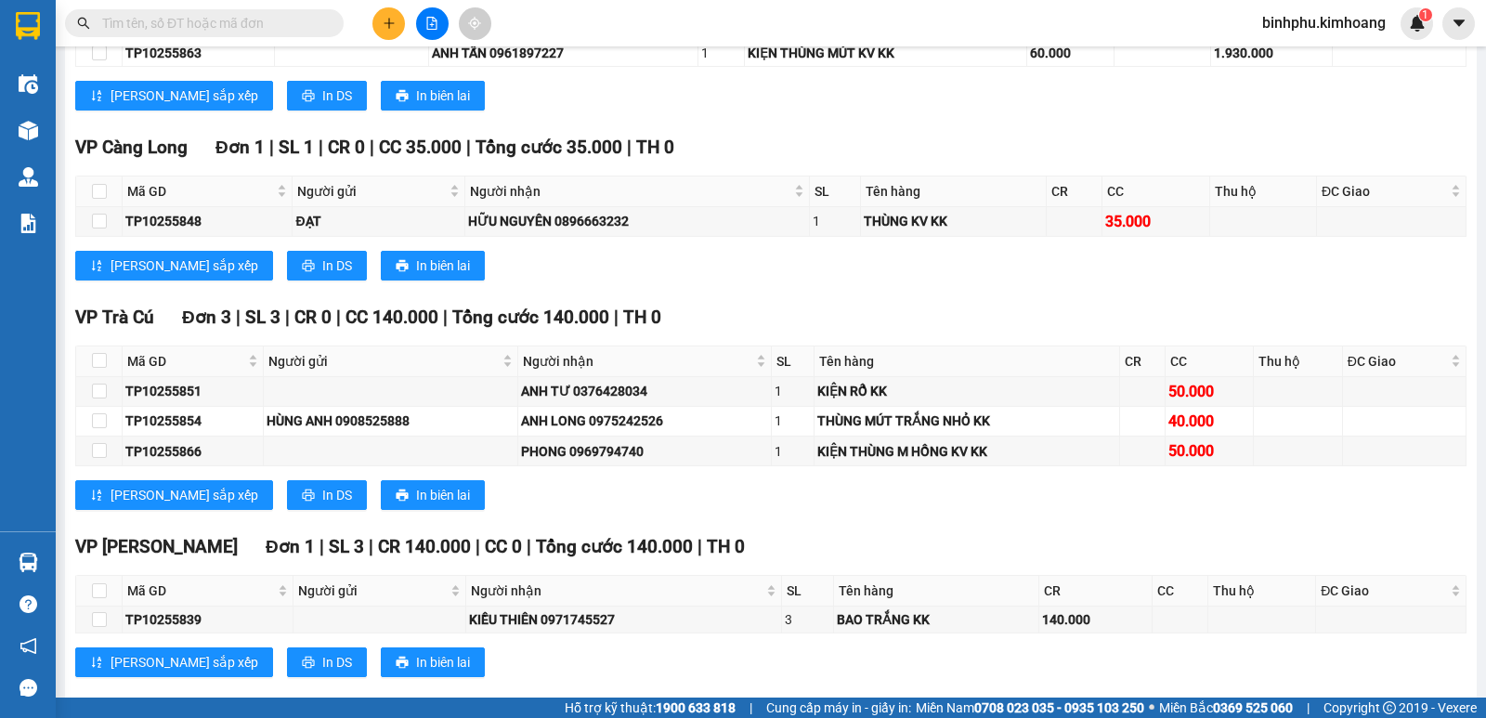
scroll to position [1936, 0]
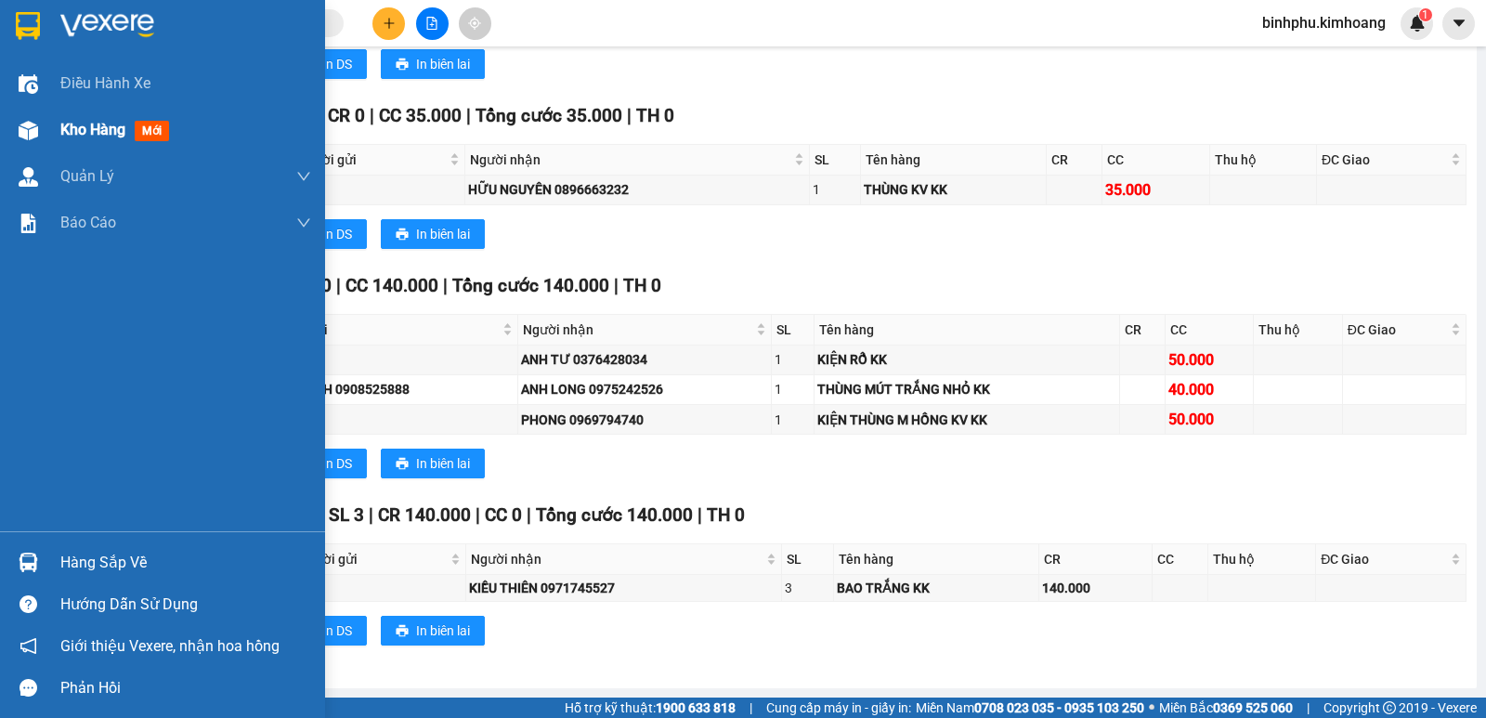
click at [47, 137] on div "Kho hàng mới" at bounding box center [162, 130] width 325 height 46
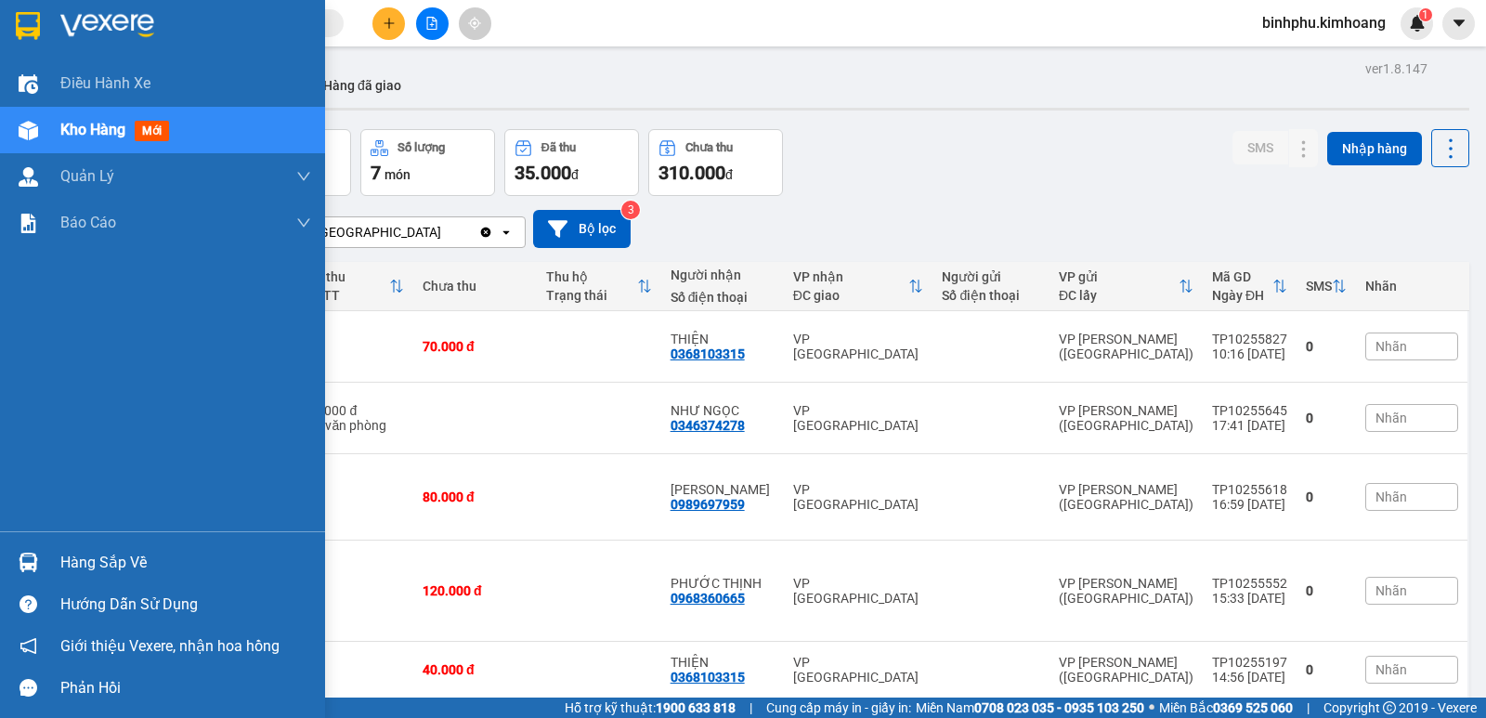
click at [25, 556] on img at bounding box center [29, 563] width 20 height 20
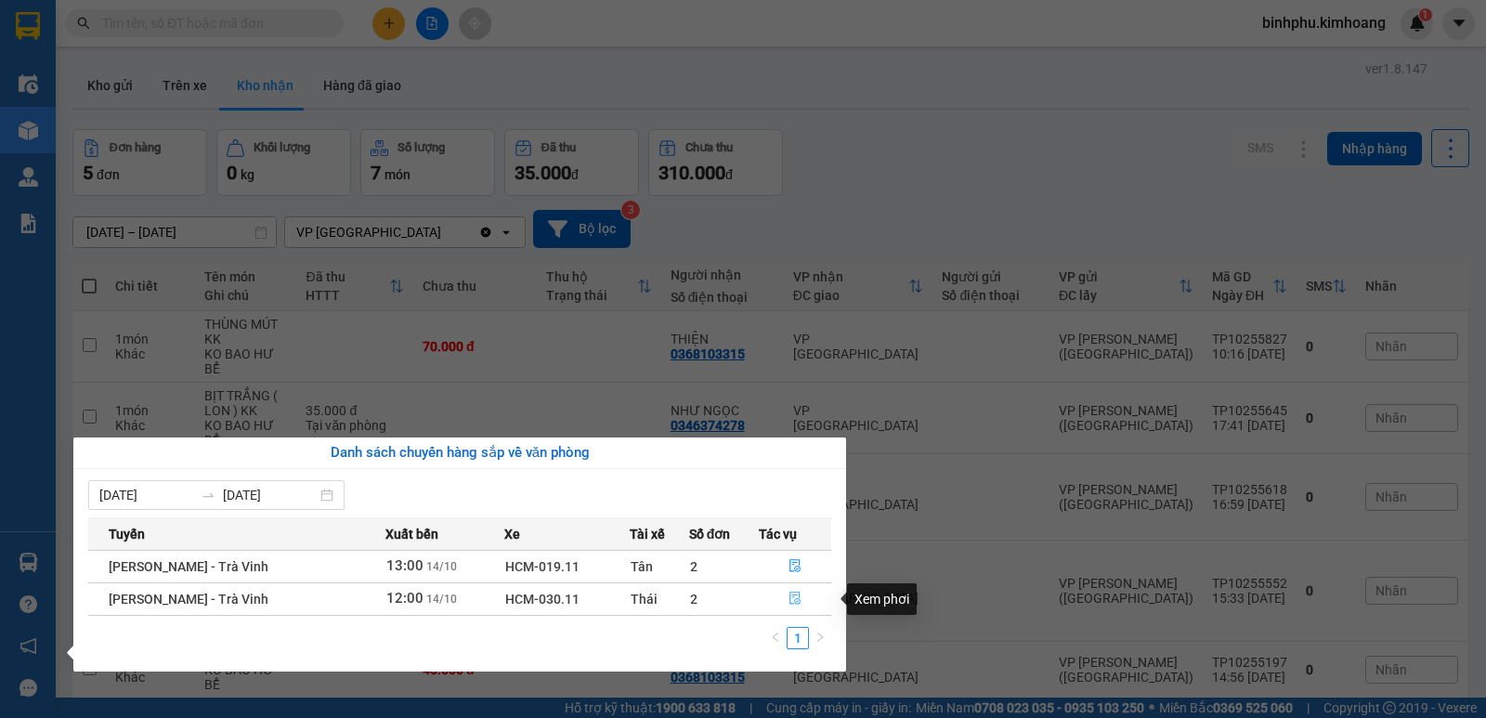
click at [785, 598] on button "button" at bounding box center [796, 599] width 72 height 30
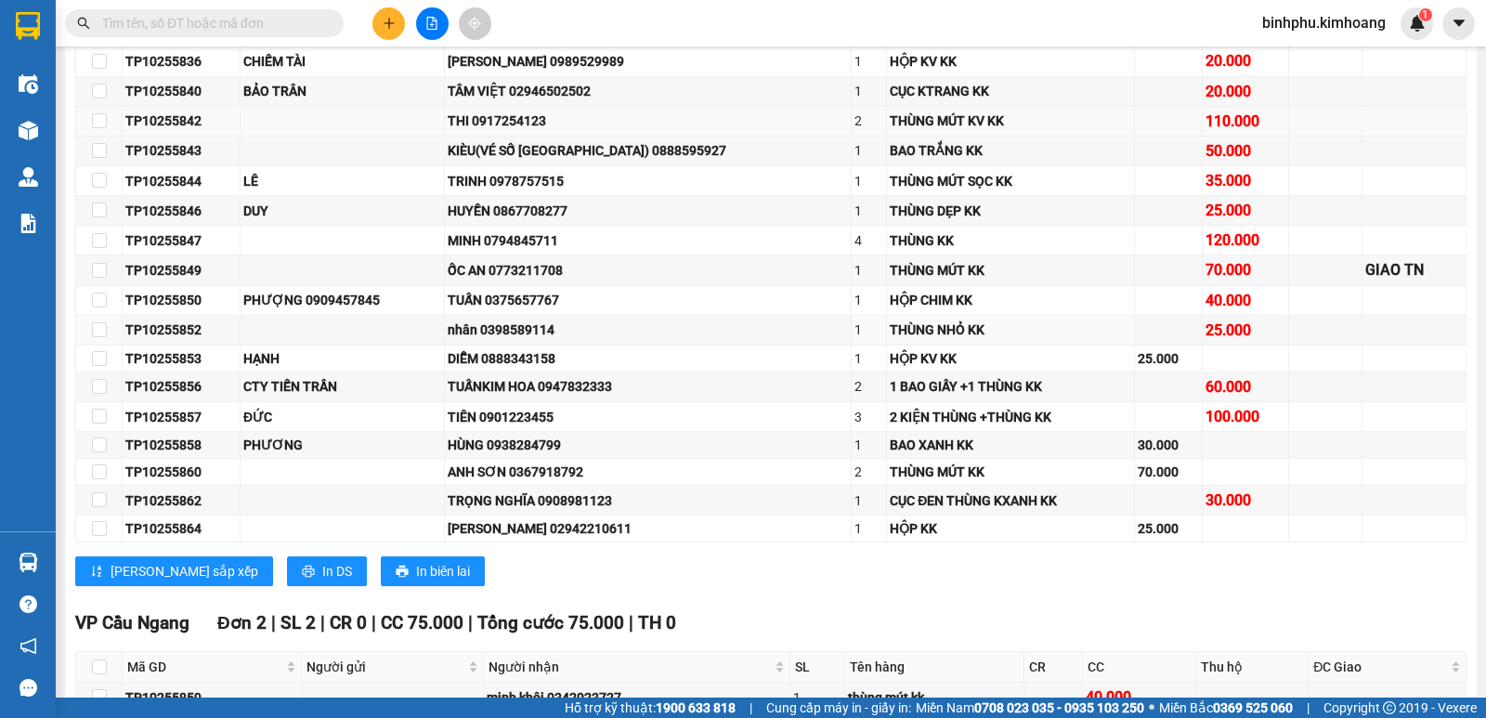
scroll to position [1022, 0]
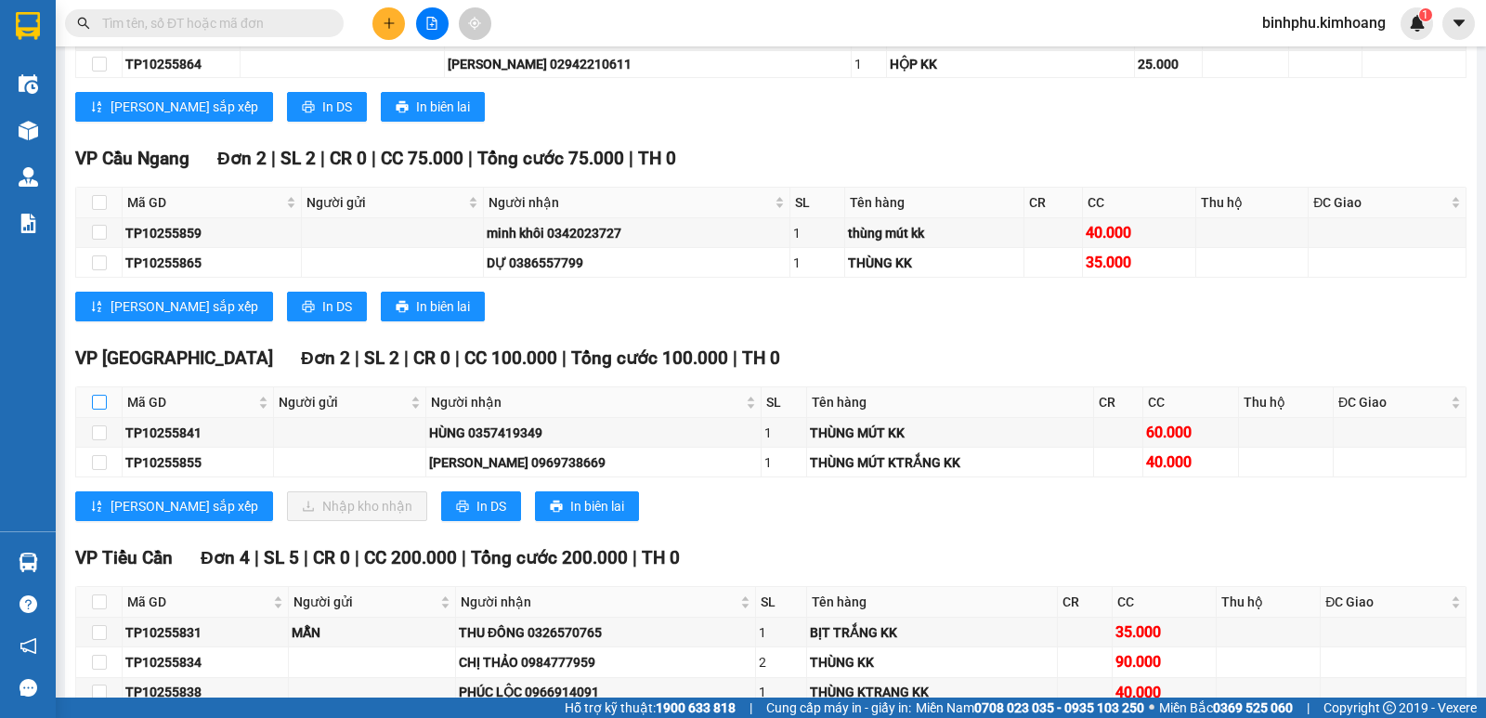
click at [96, 410] on input "checkbox" at bounding box center [99, 402] width 15 height 15
checkbox input "true"
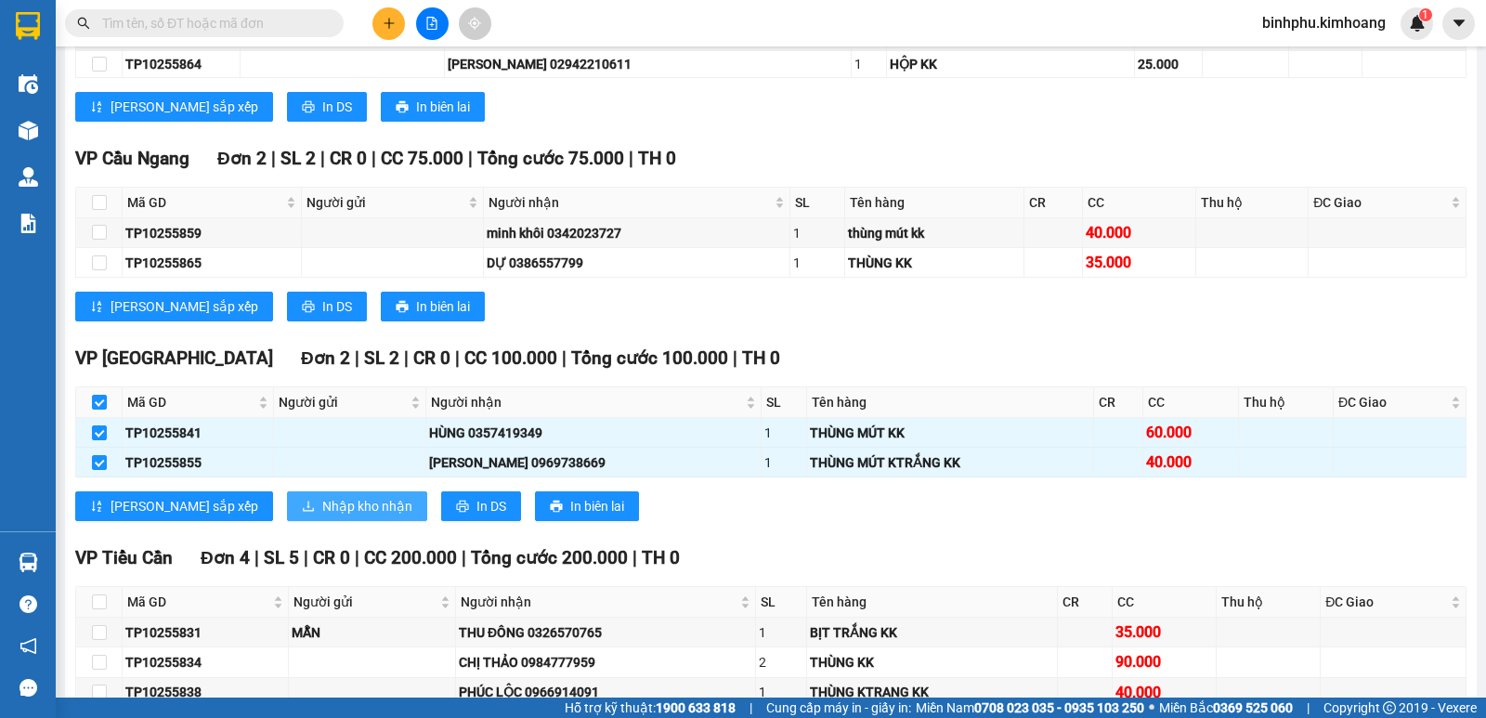
click at [322, 516] on span "Nhập kho nhận" at bounding box center [367, 506] width 90 height 20
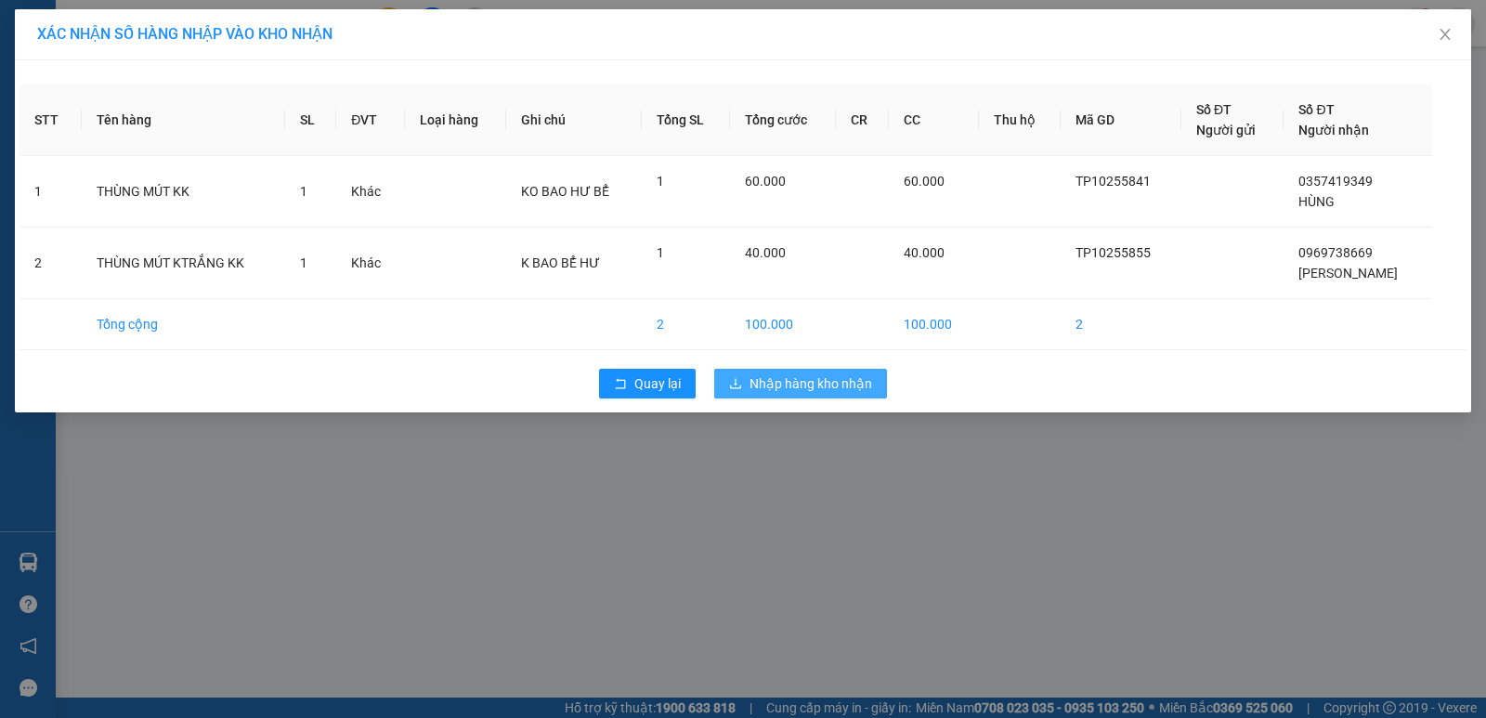
click at [811, 385] on span "Nhập hàng kho nhận" at bounding box center [810, 383] width 123 height 20
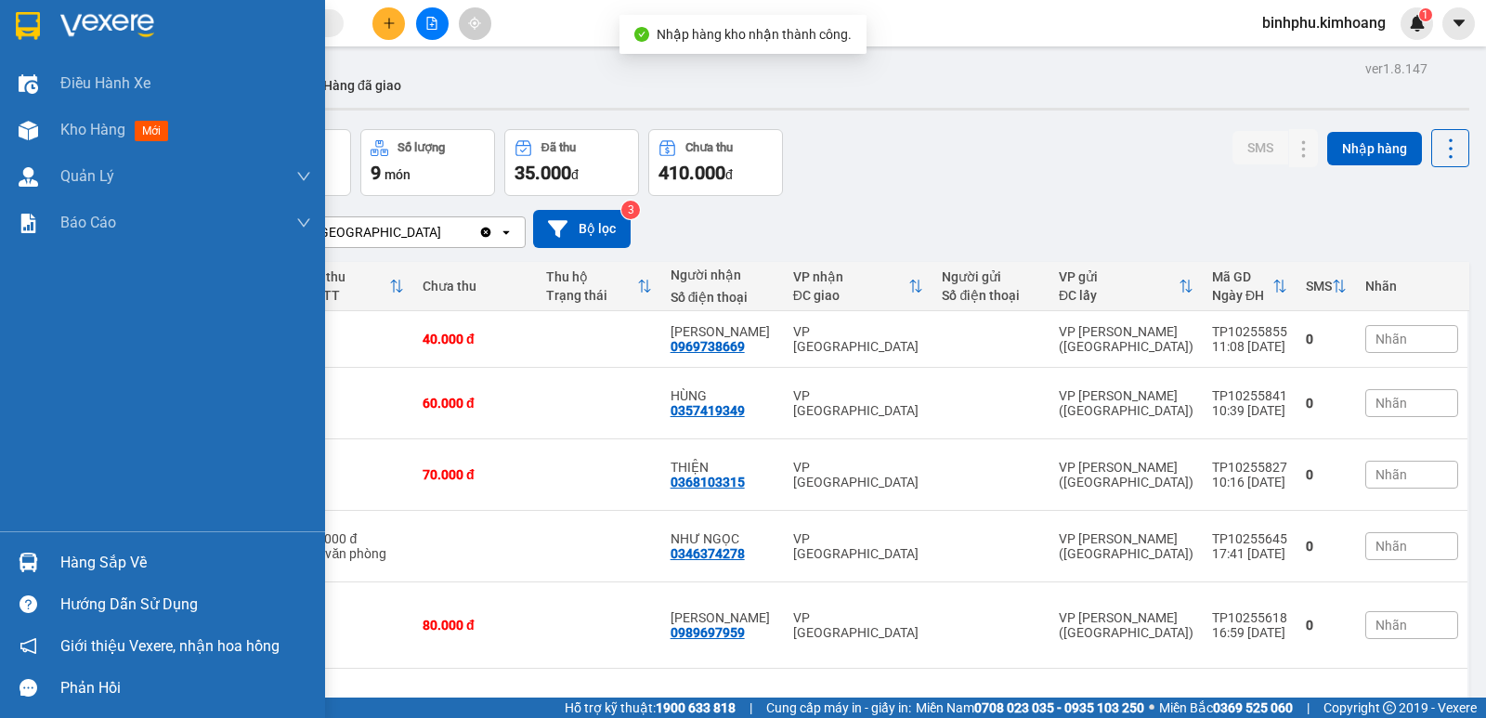
click at [104, 553] on div "Hàng sắp về" at bounding box center [185, 563] width 251 height 28
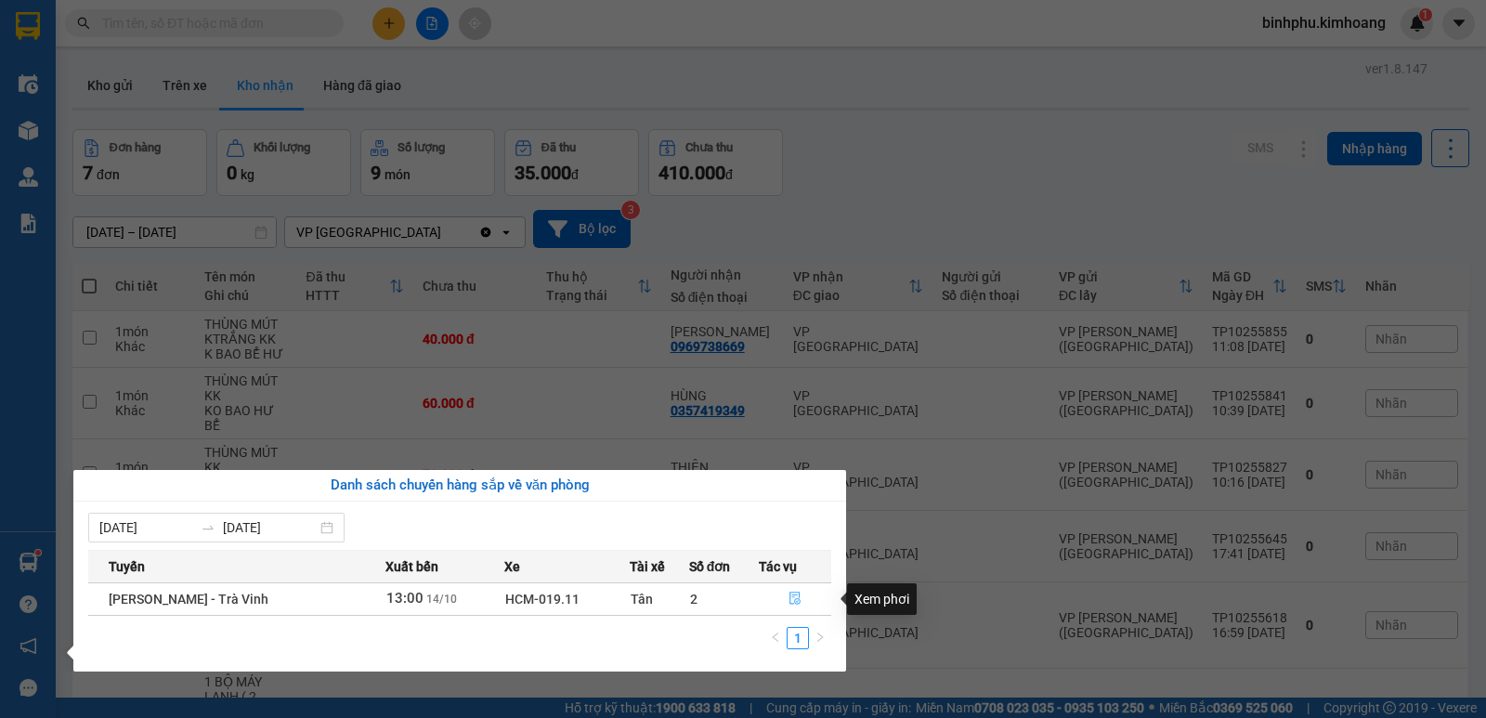
click at [785, 592] on button "button" at bounding box center [796, 599] width 72 height 30
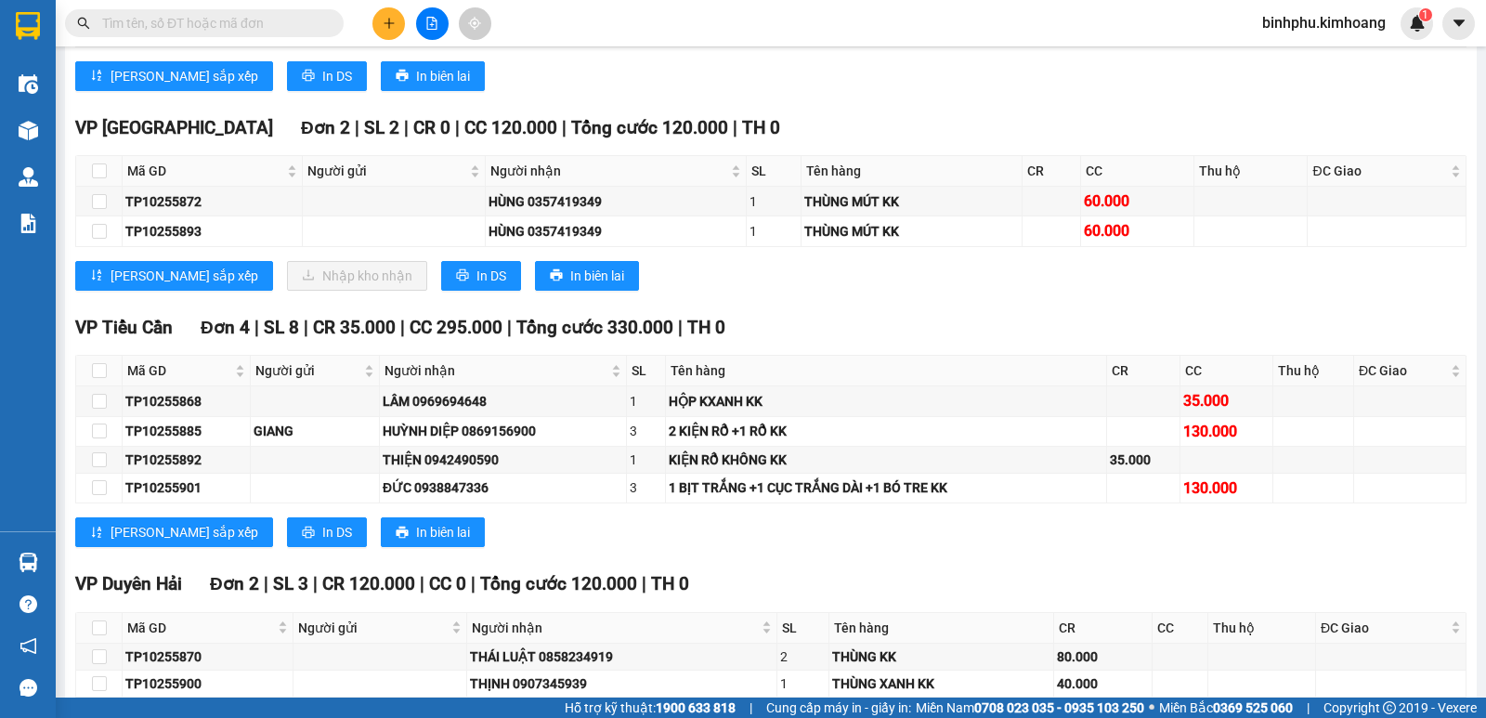
scroll to position [1114, 0]
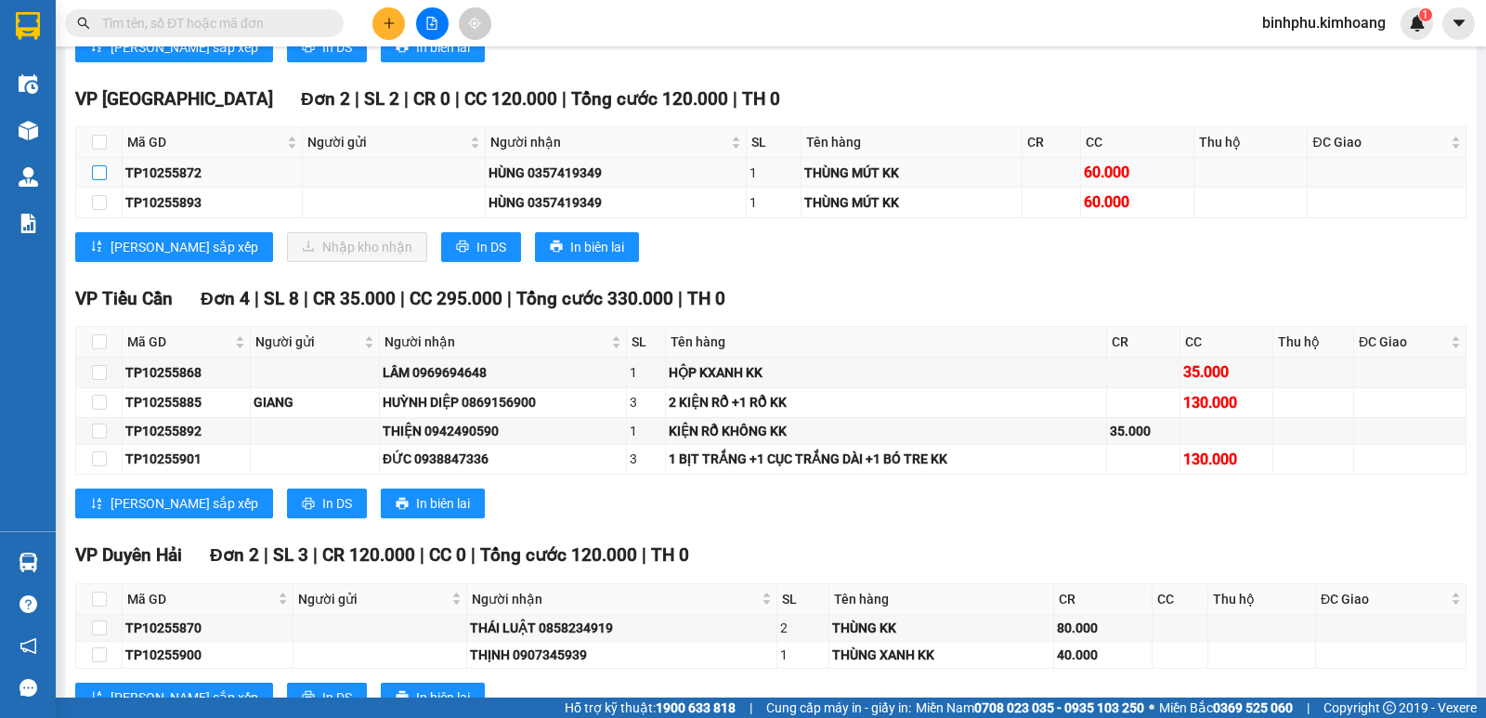
click at [97, 180] on input "checkbox" at bounding box center [99, 172] width 15 height 15
checkbox input "true"
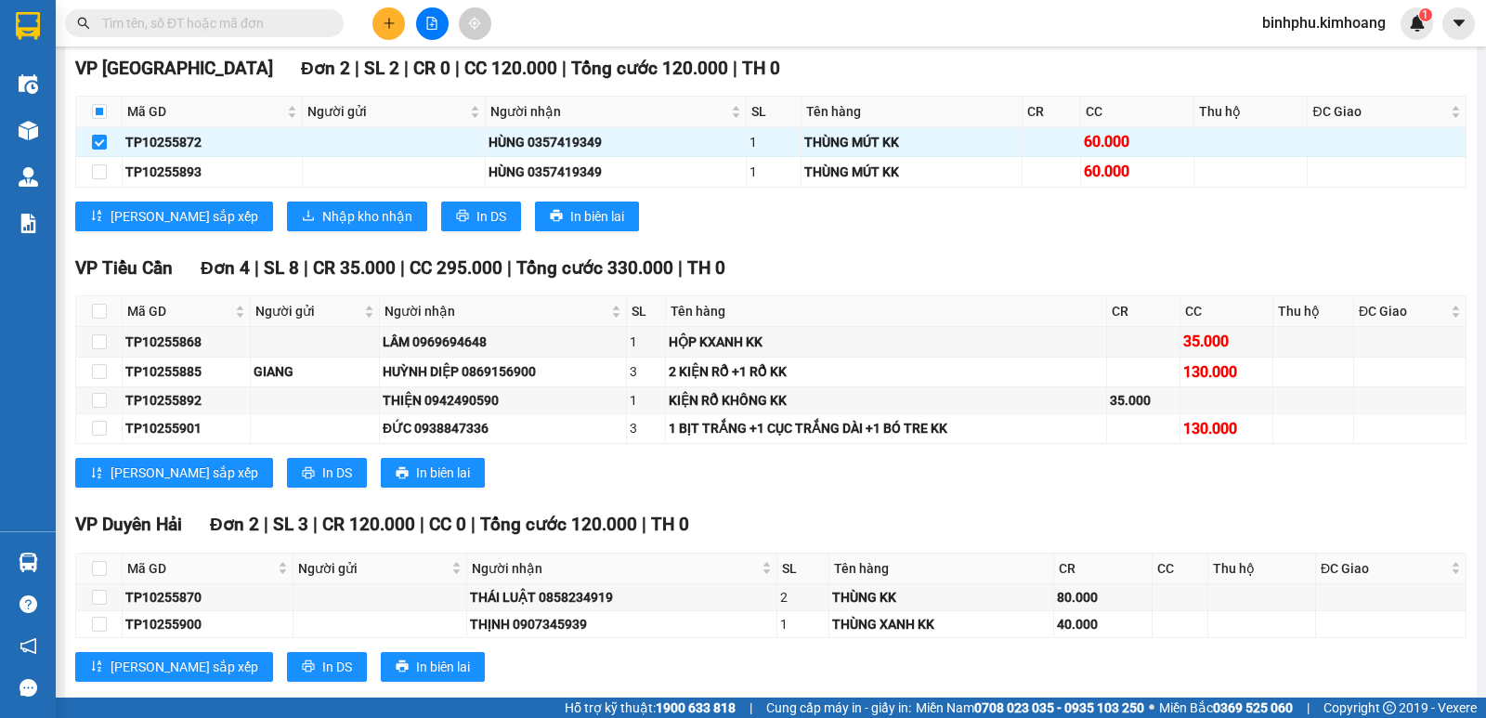
scroll to position [1095, 0]
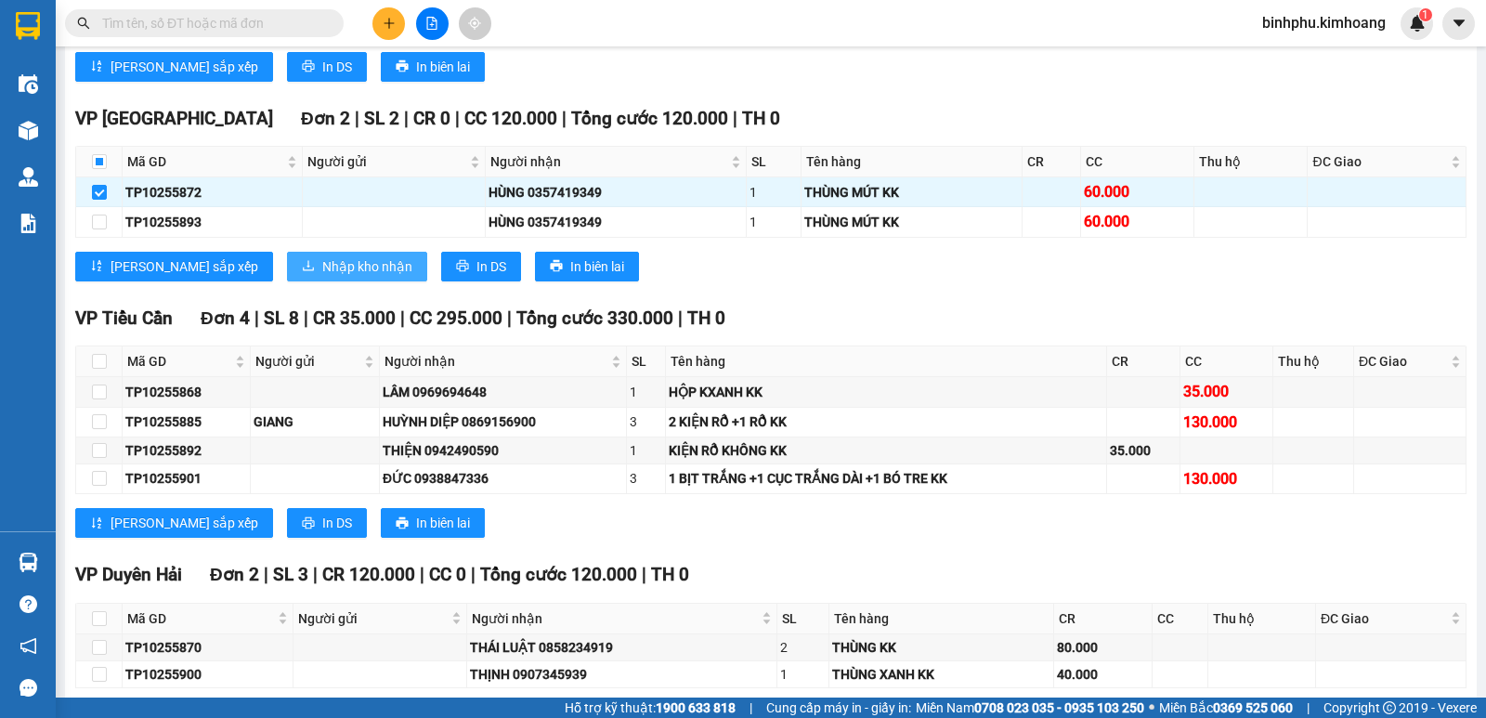
click at [322, 275] on span "Nhập kho nhận" at bounding box center [367, 266] width 90 height 20
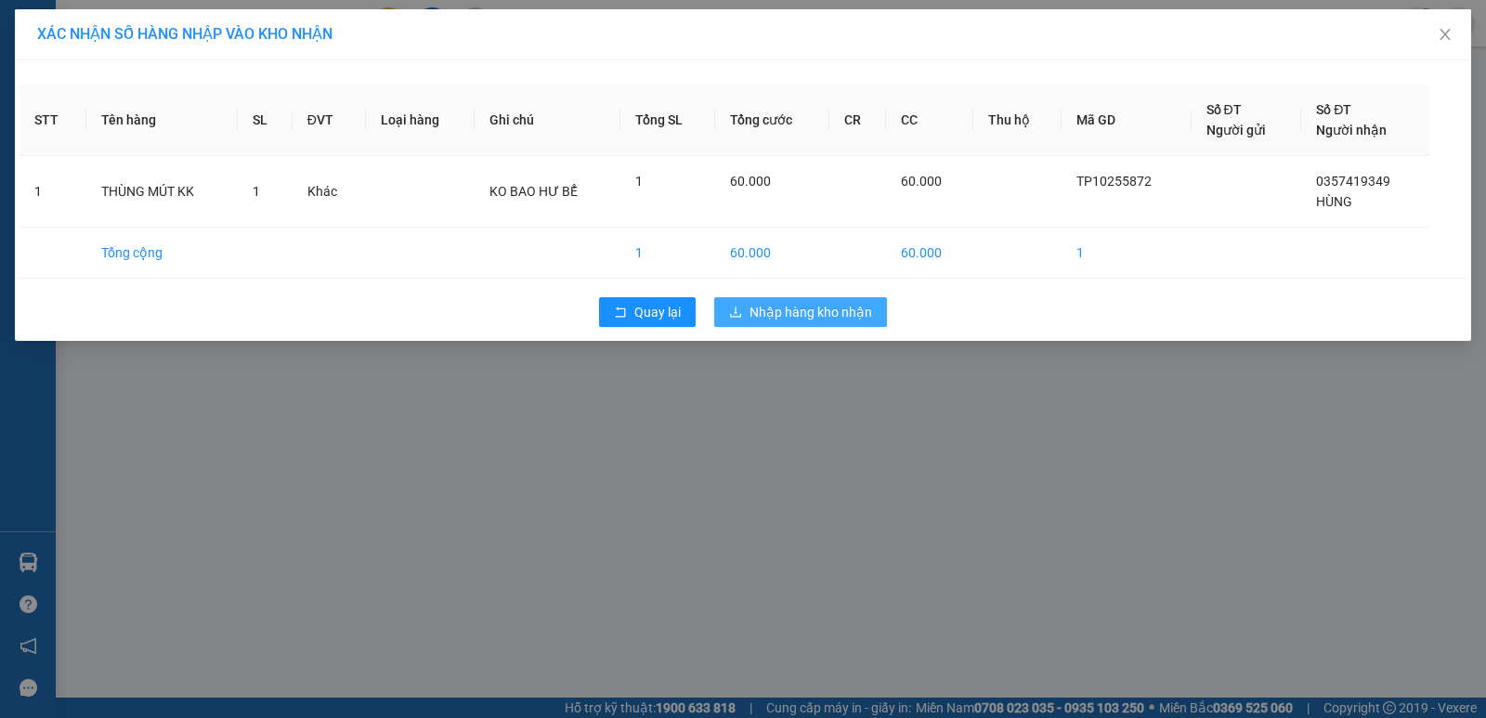
click at [772, 304] on span "Nhập hàng kho nhận" at bounding box center [810, 312] width 123 height 20
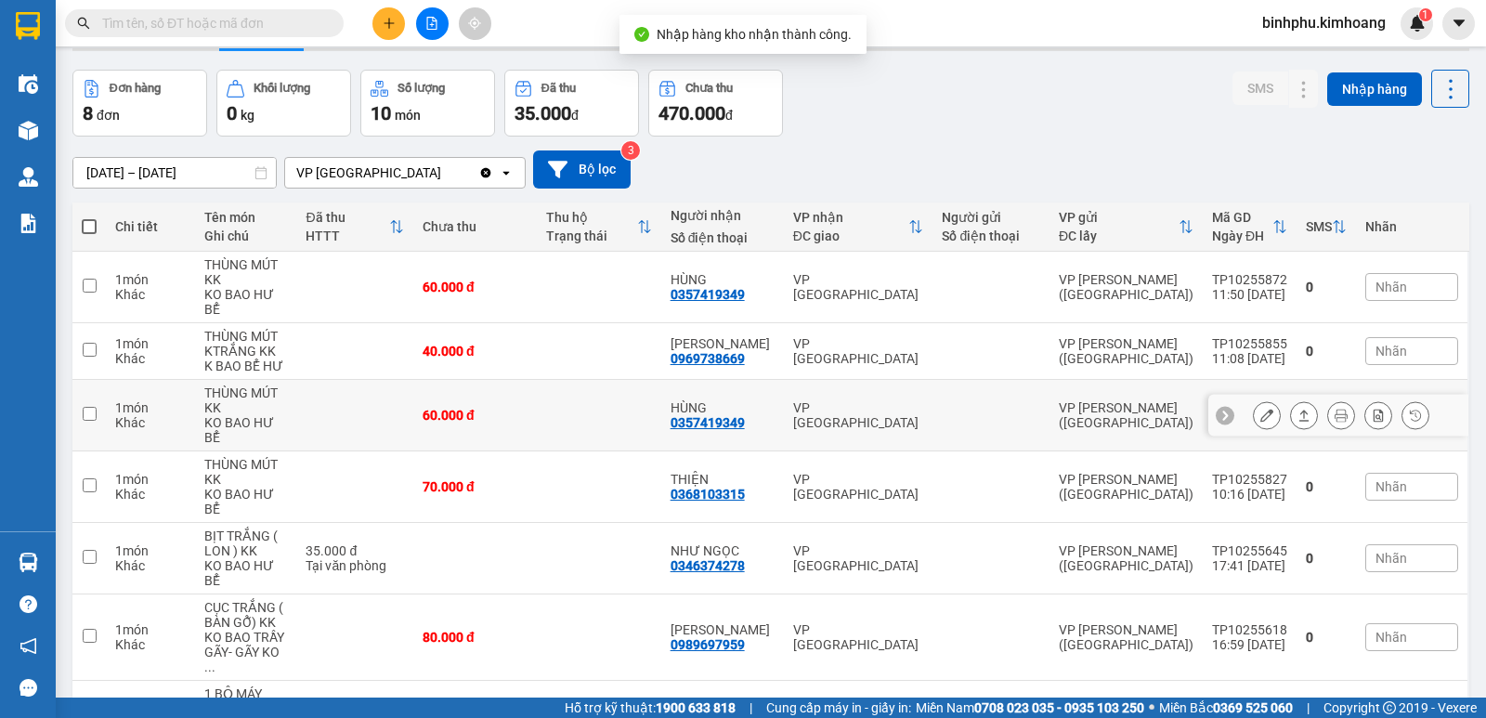
scroll to position [93, 0]
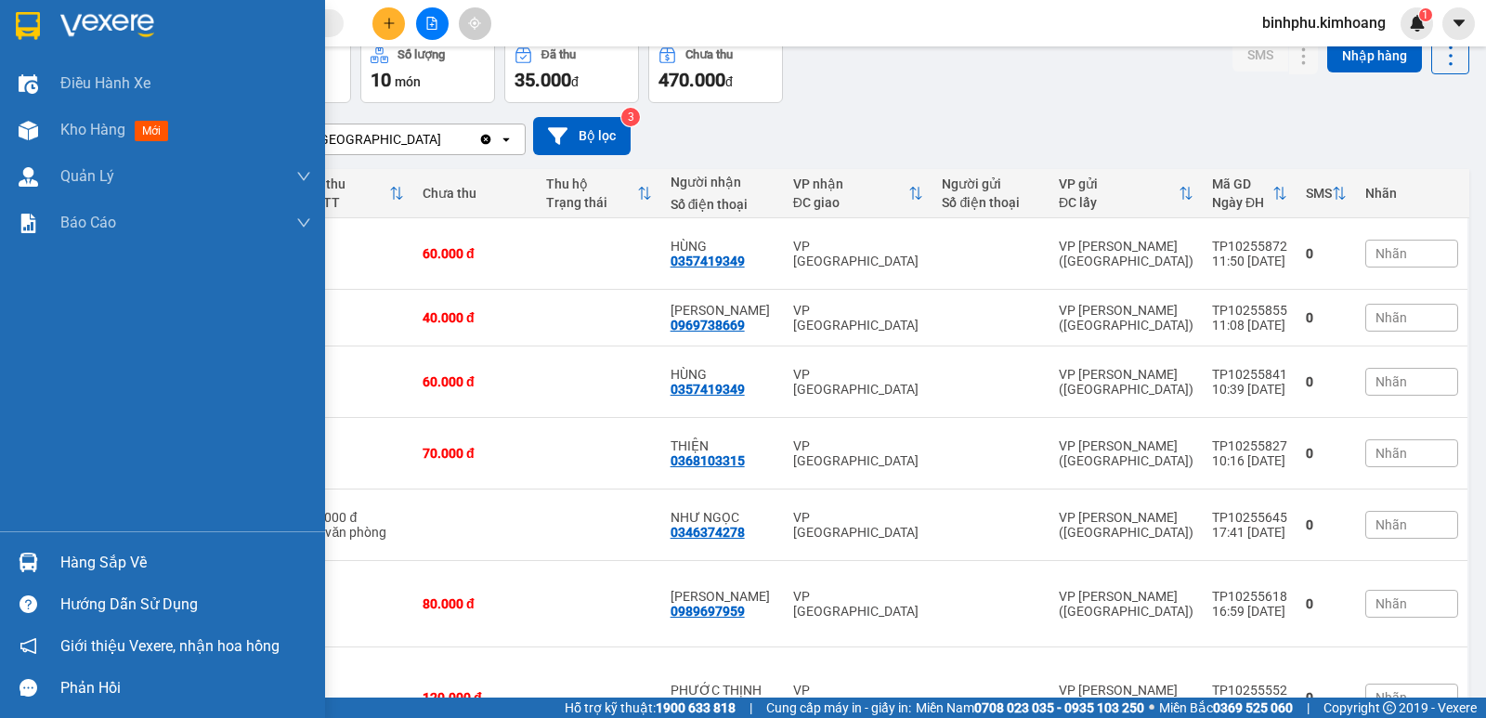
click at [24, 553] on img at bounding box center [29, 563] width 20 height 20
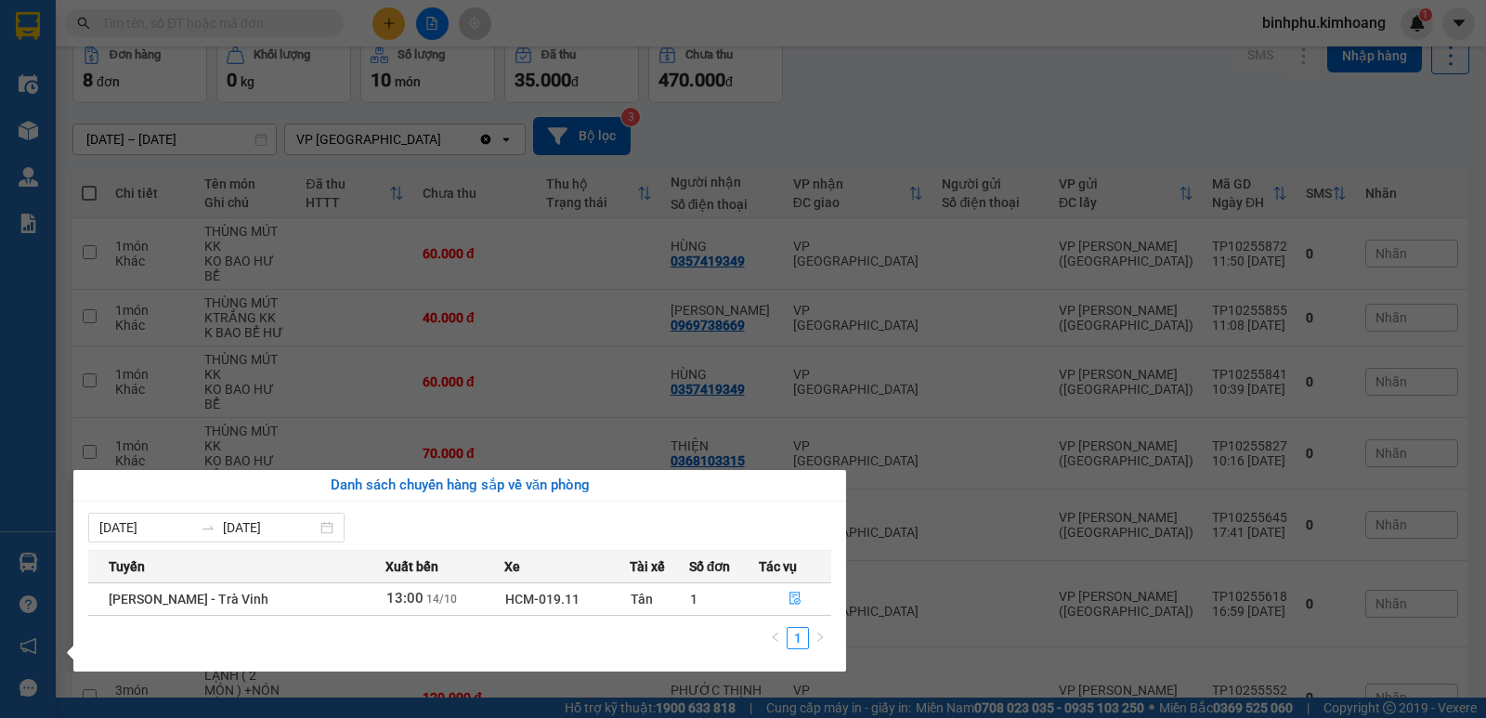
click at [987, 289] on section "Kết quả tìm kiếm ( 0 ) Bộ lọc No Data binhphu.[PERSON_NAME] 1 Điều hành xe Kho …" at bounding box center [743, 359] width 1486 height 718
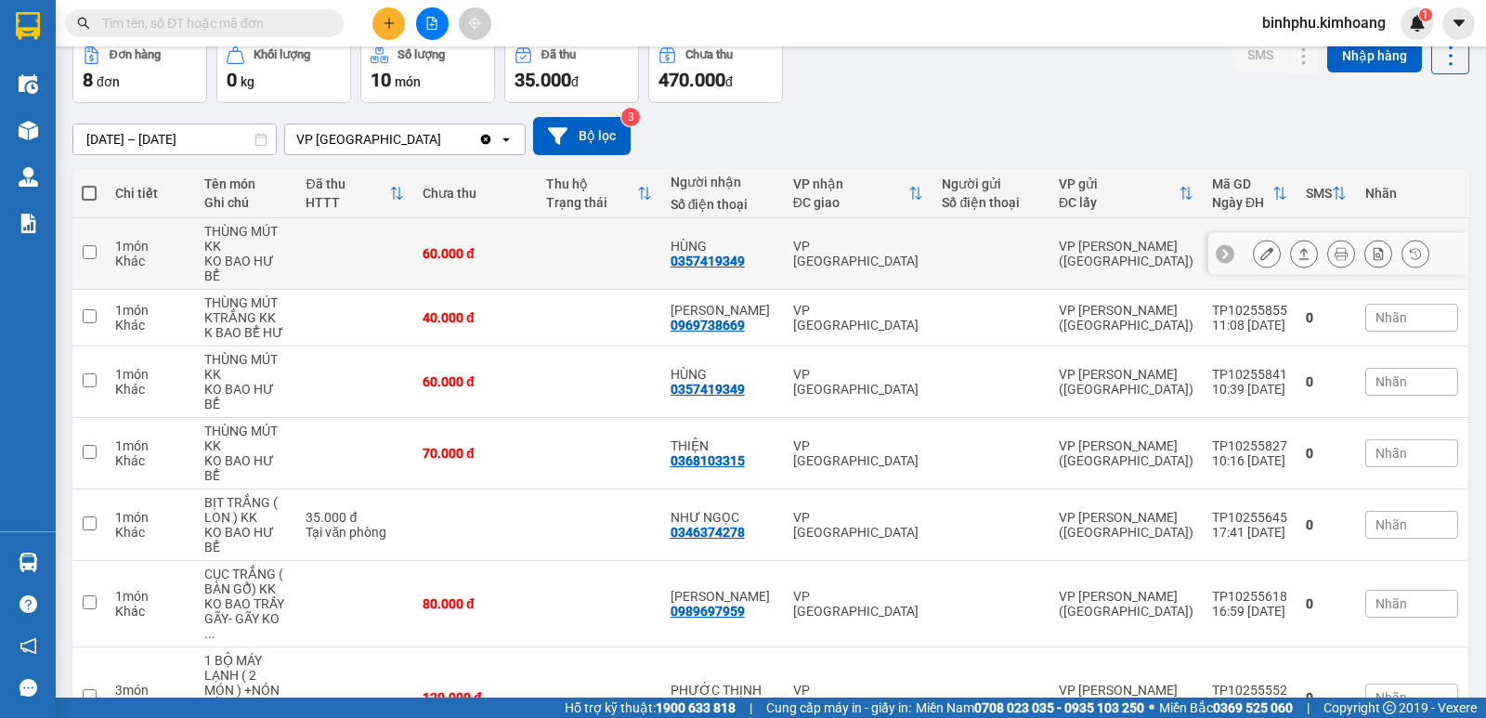
scroll to position [173, 0]
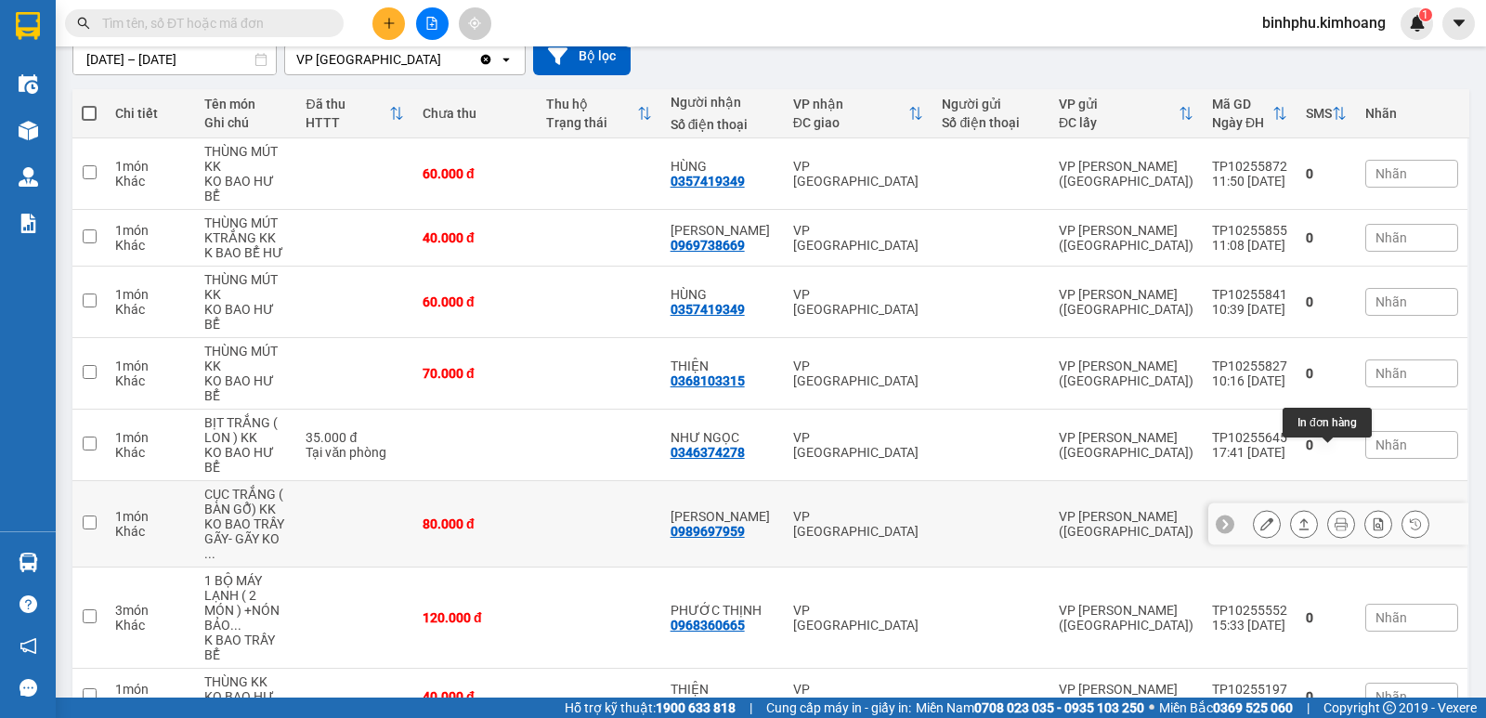
click at [1335, 517] on icon at bounding box center [1341, 523] width 13 height 13
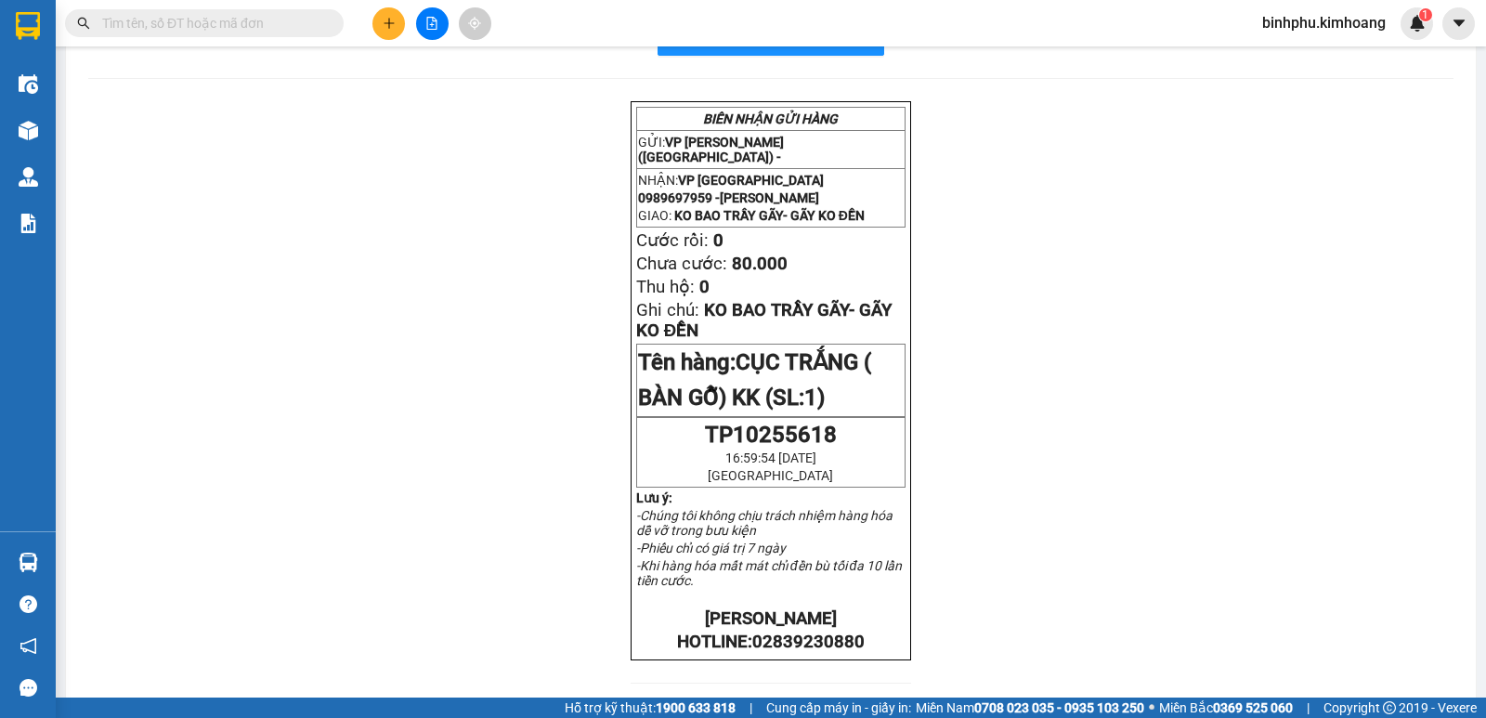
scroll to position [93, 0]
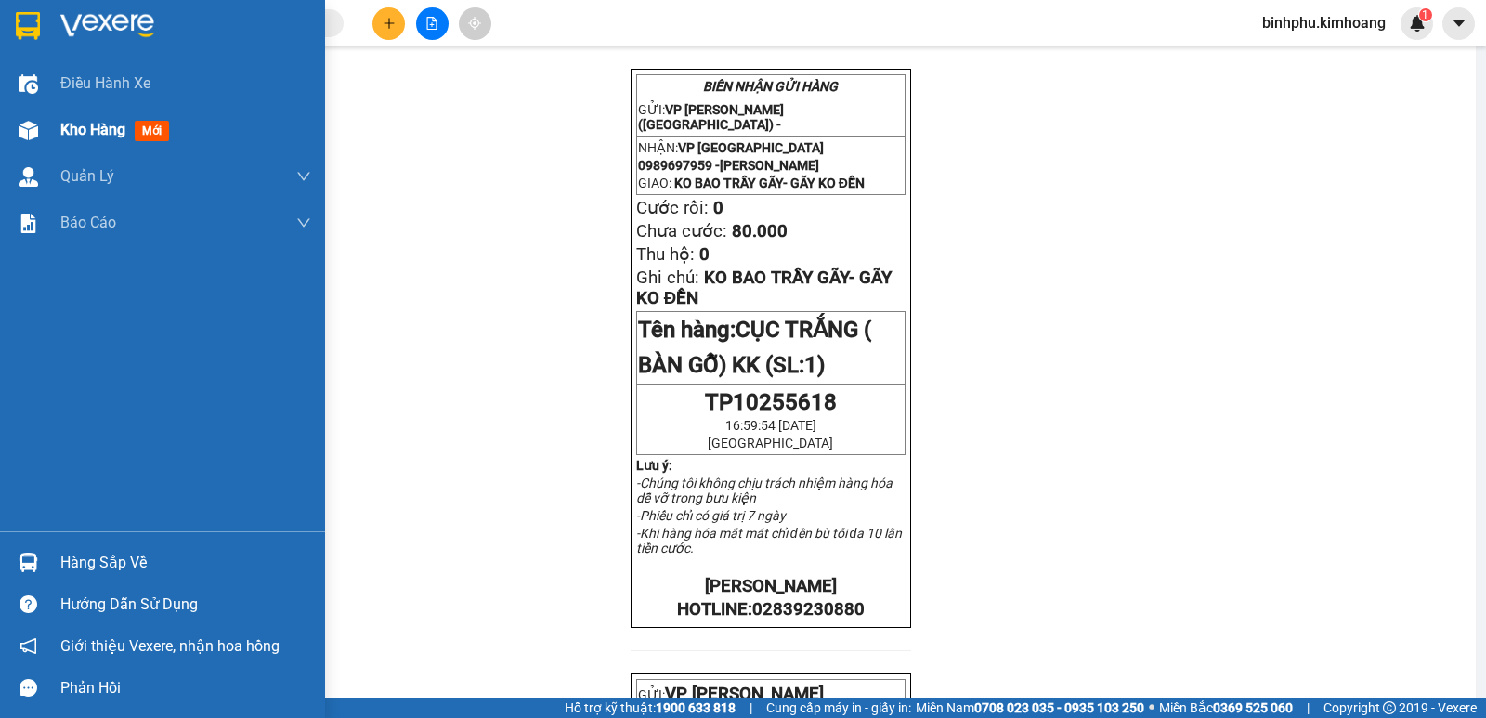
click at [36, 117] on div at bounding box center [28, 130] width 33 height 33
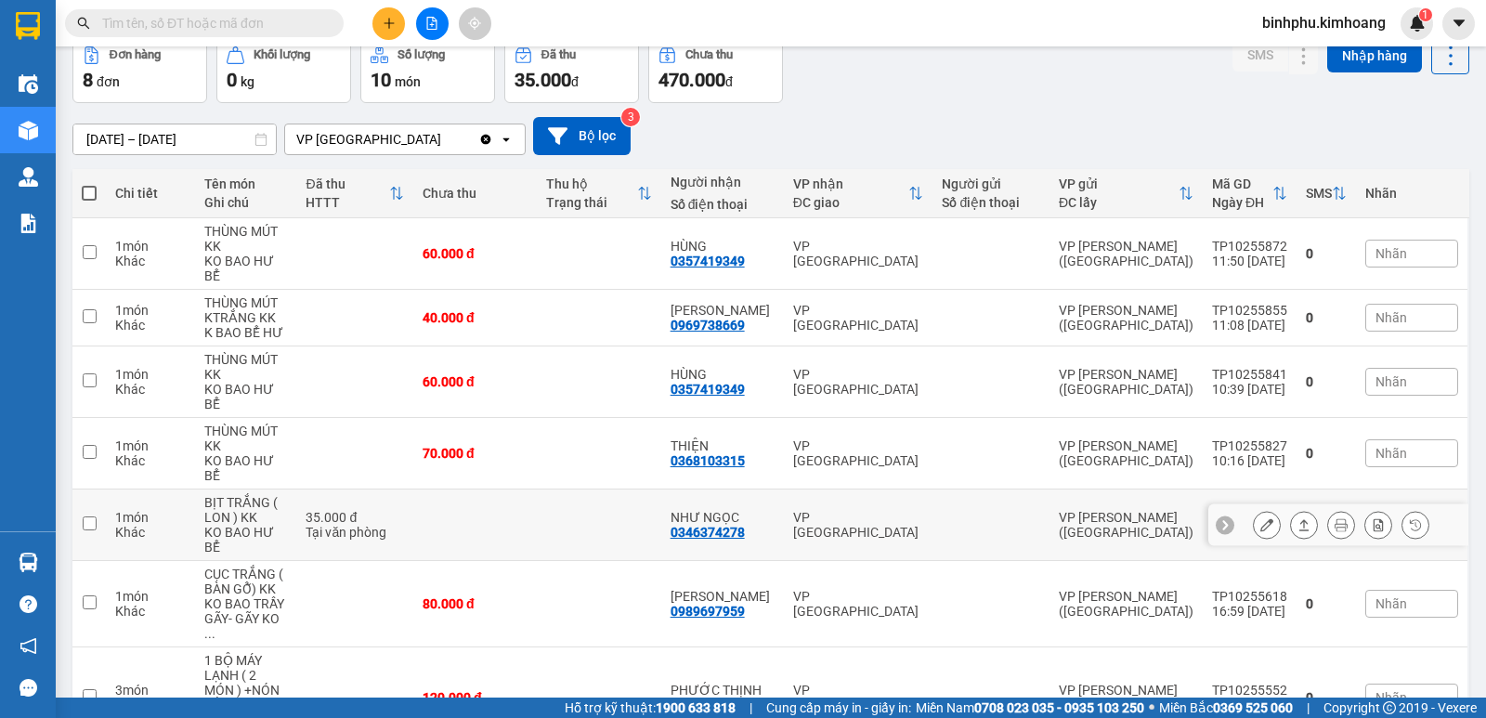
scroll to position [173, 0]
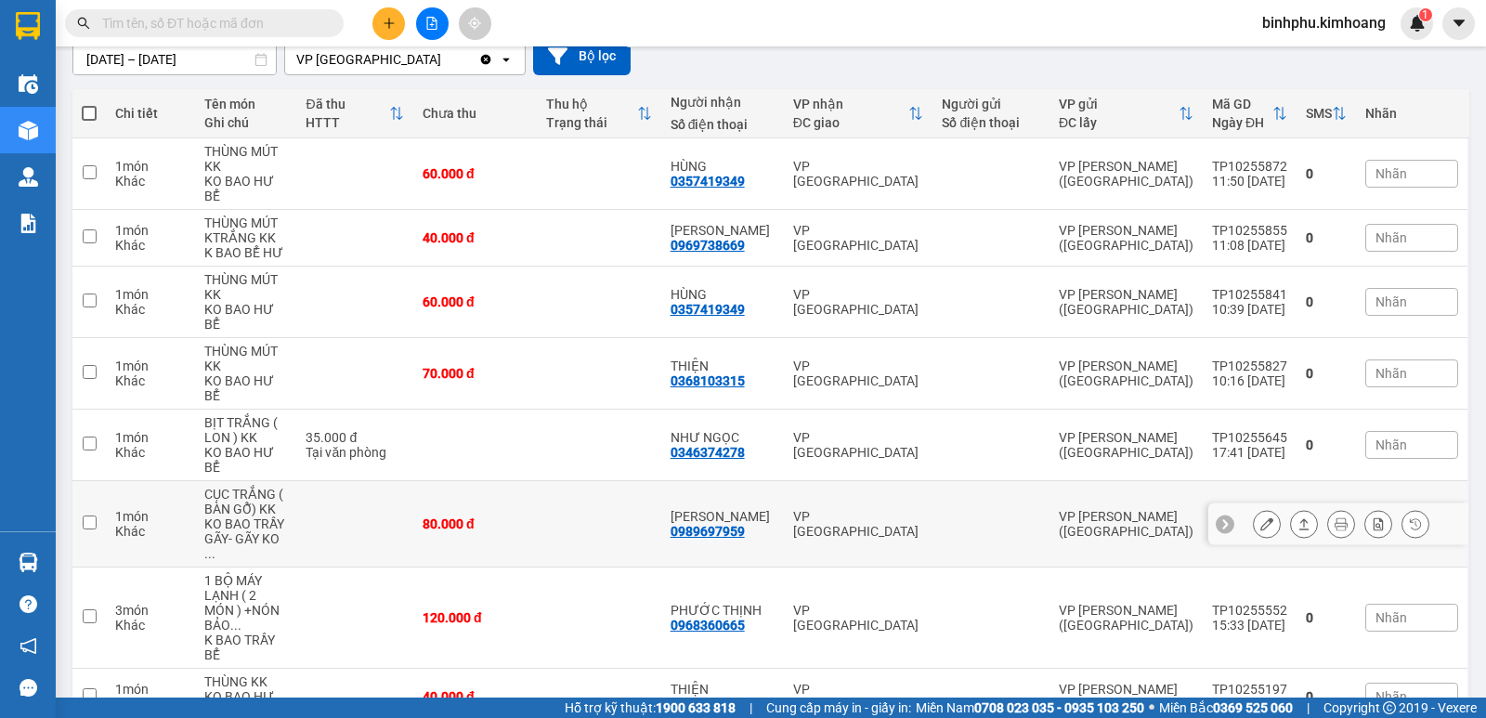
click at [1260, 517] on icon at bounding box center [1266, 523] width 13 height 13
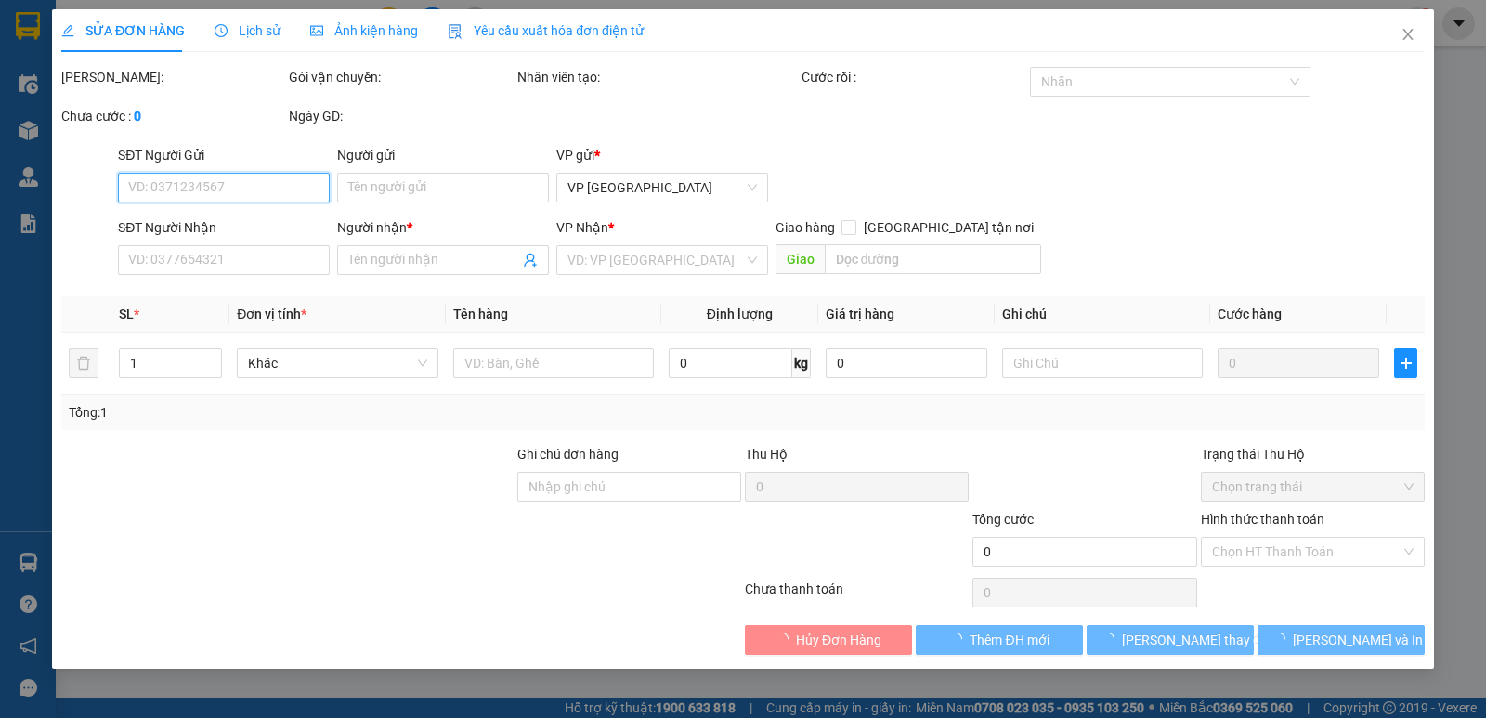
type input "0989697959"
type input "[PERSON_NAME]"
type input "80.000"
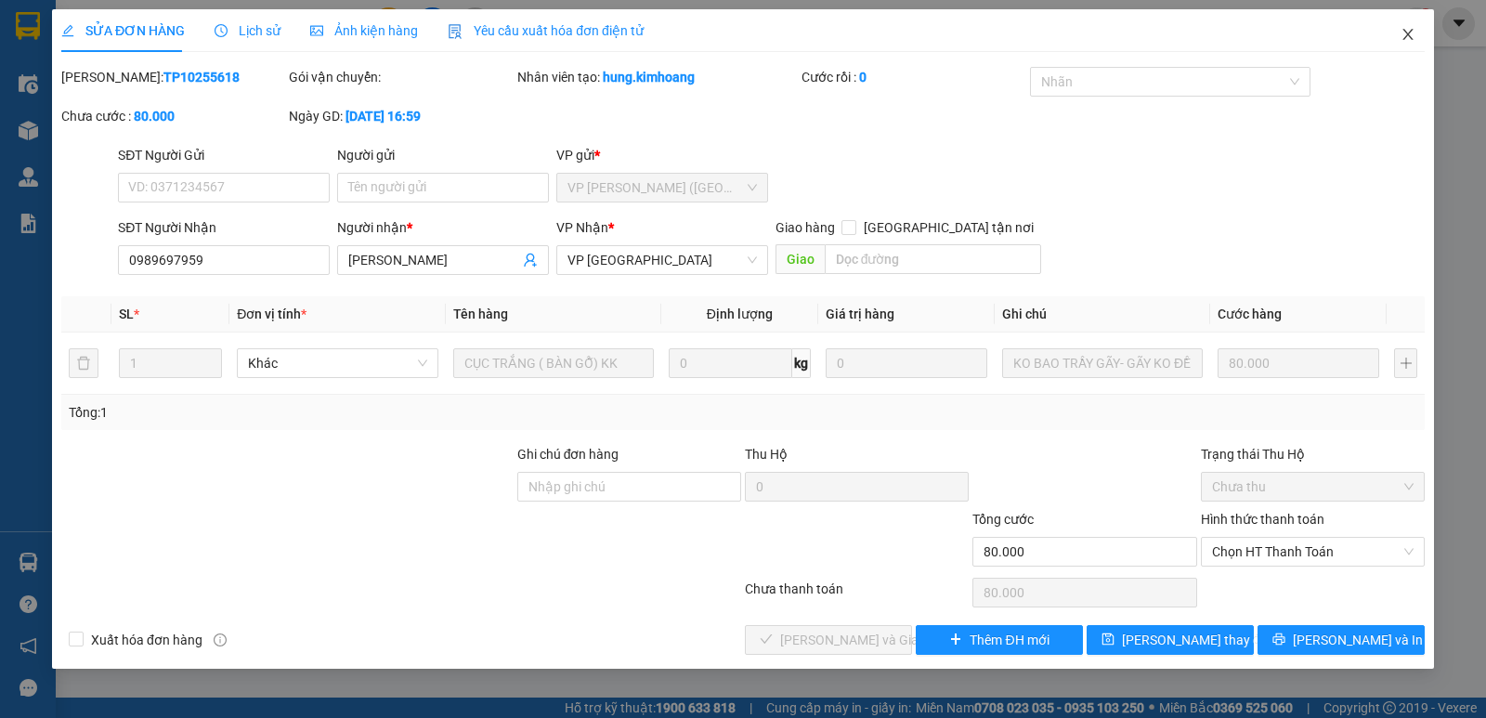
click at [1406, 33] on icon "close" at bounding box center [1407, 34] width 10 height 11
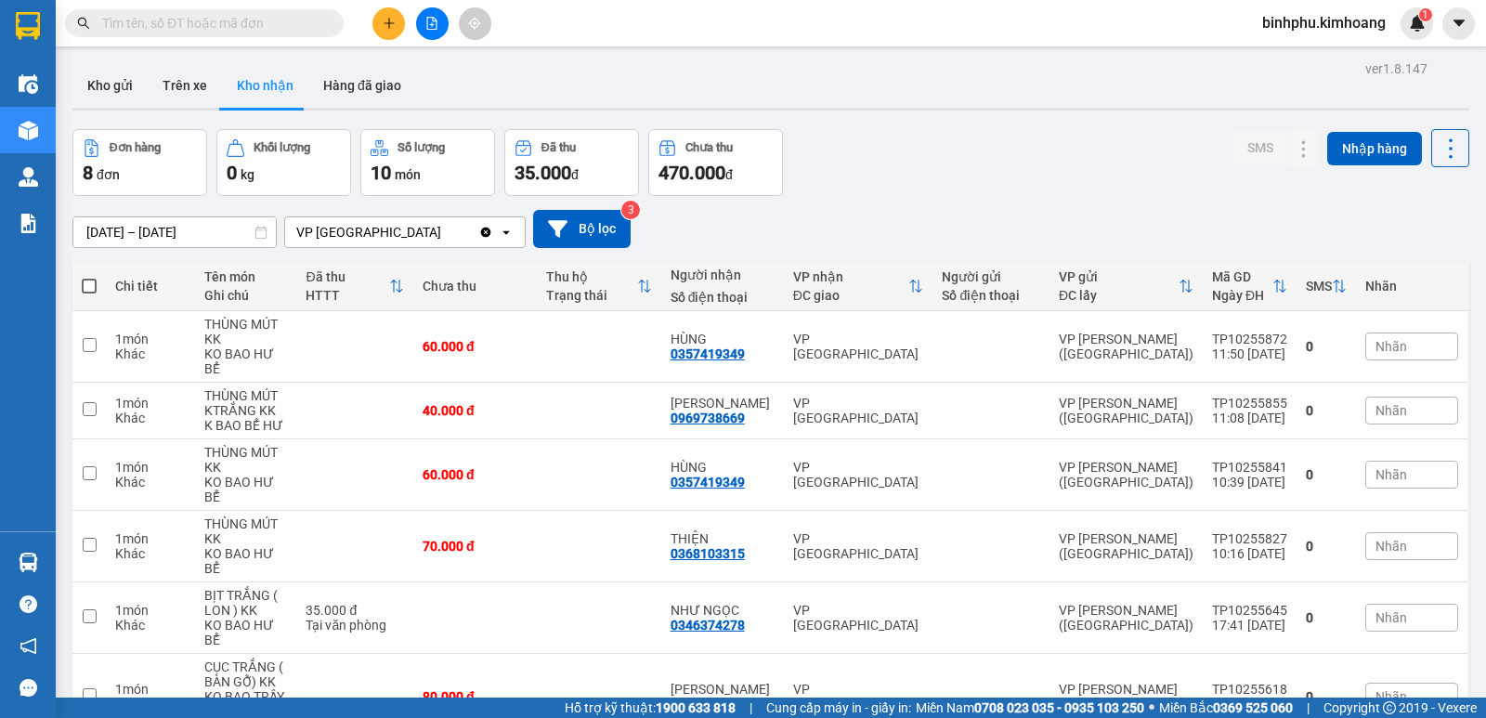
click at [386, 22] on icon "plus" at bounding box center [389, 23] width 13 height 13
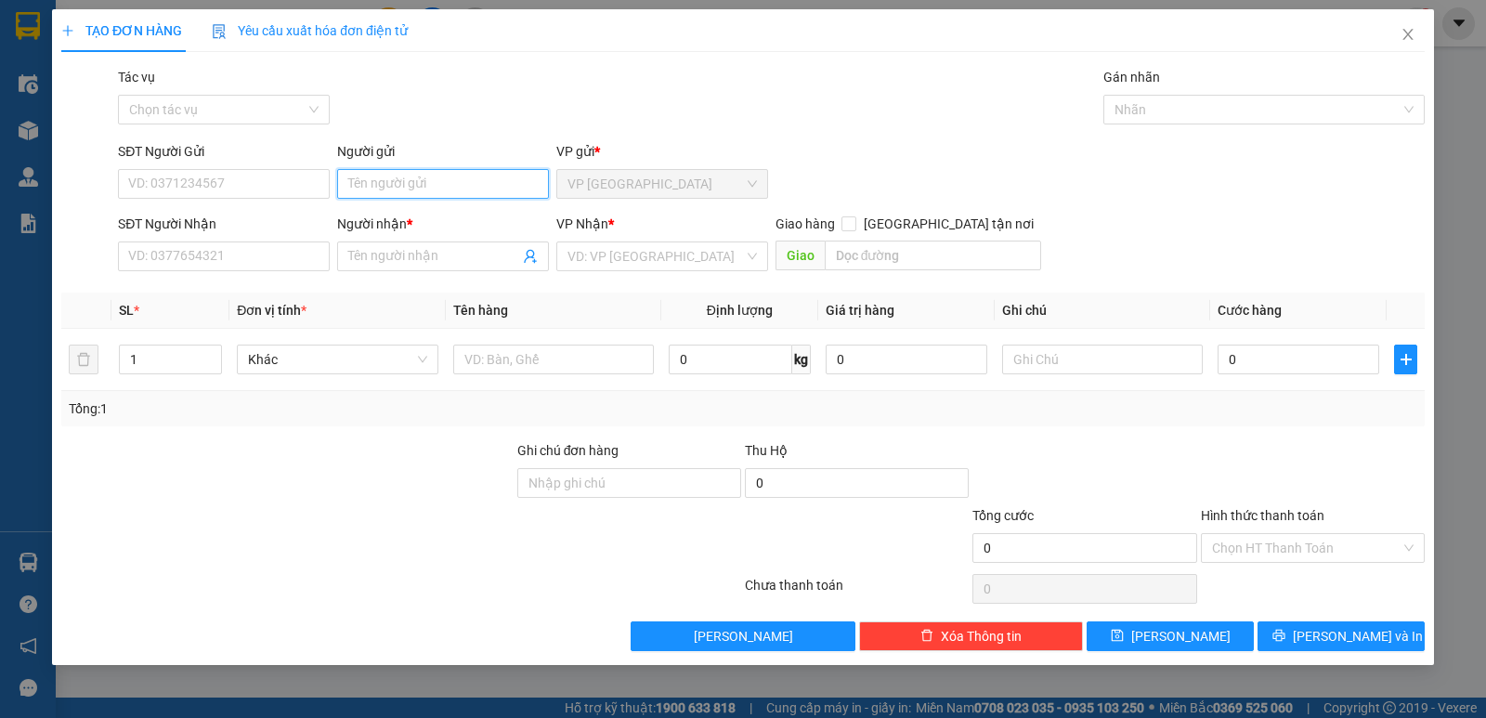
click at [426, 187] on input "Người gửi" at bounding box center [443, 184] width 212 height 30
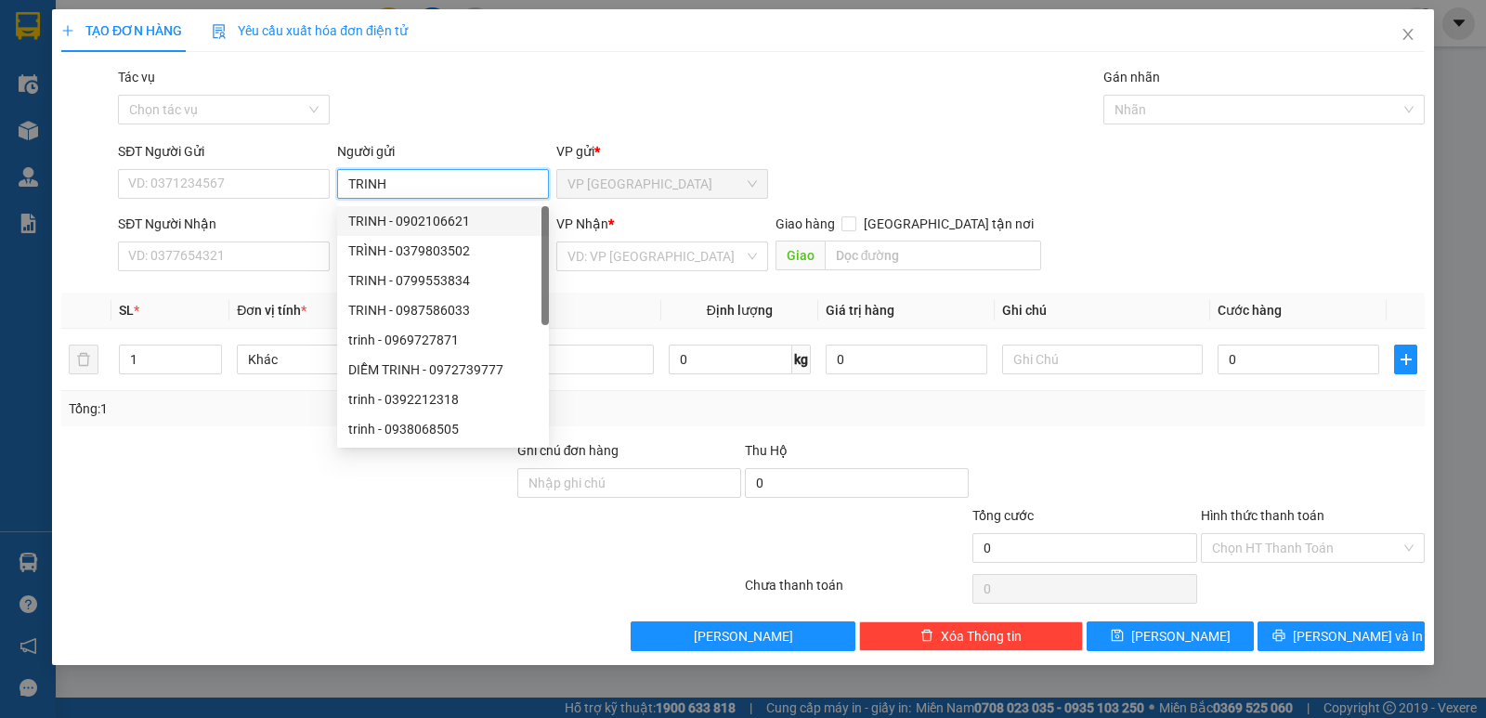
type input "TRINH"
click at [547, 102] on div "Tác vụ Chọn tác vụ Gán nhãn Nhãn" at bounding box center [771, 99] width 1314 height 65
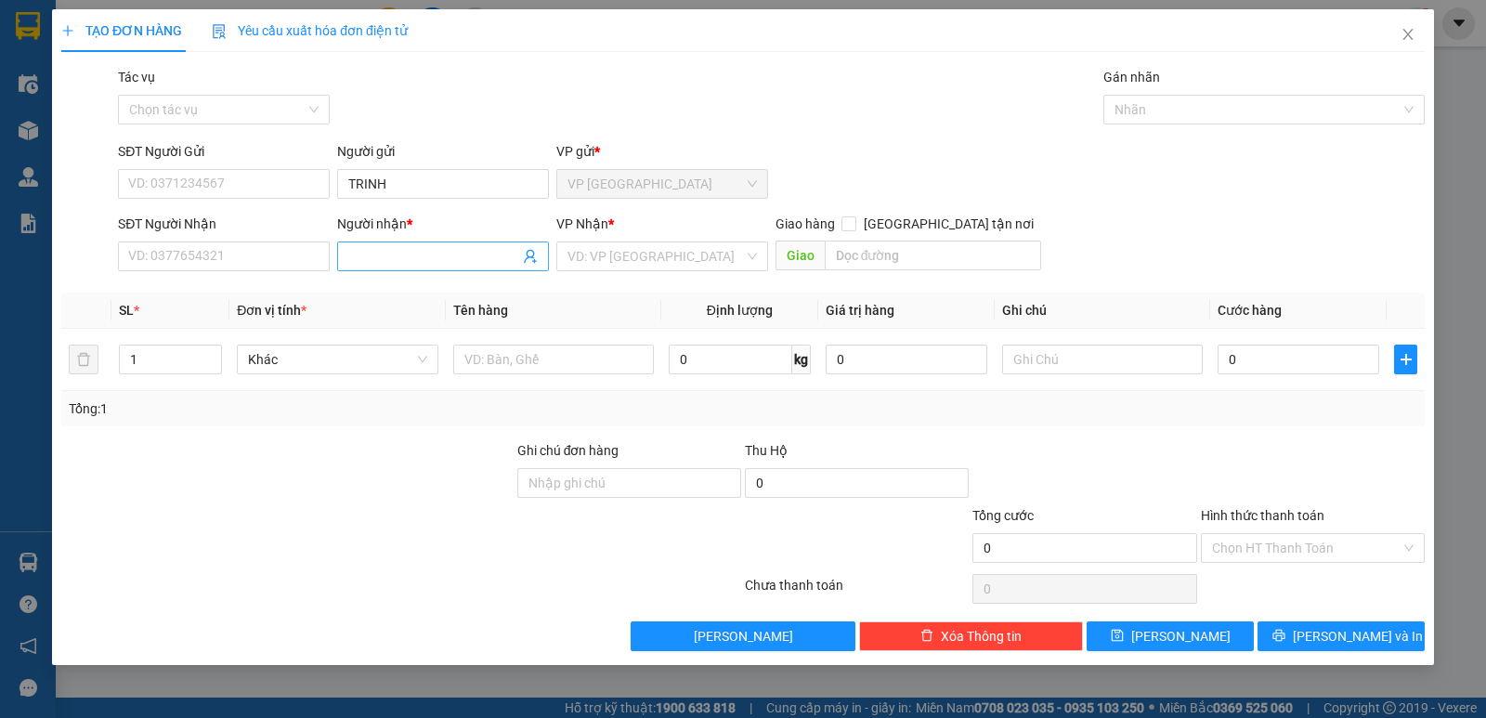
click at [410, 258] on input "Người nhận *" at bounding box center [433, 256] width 171 height 20
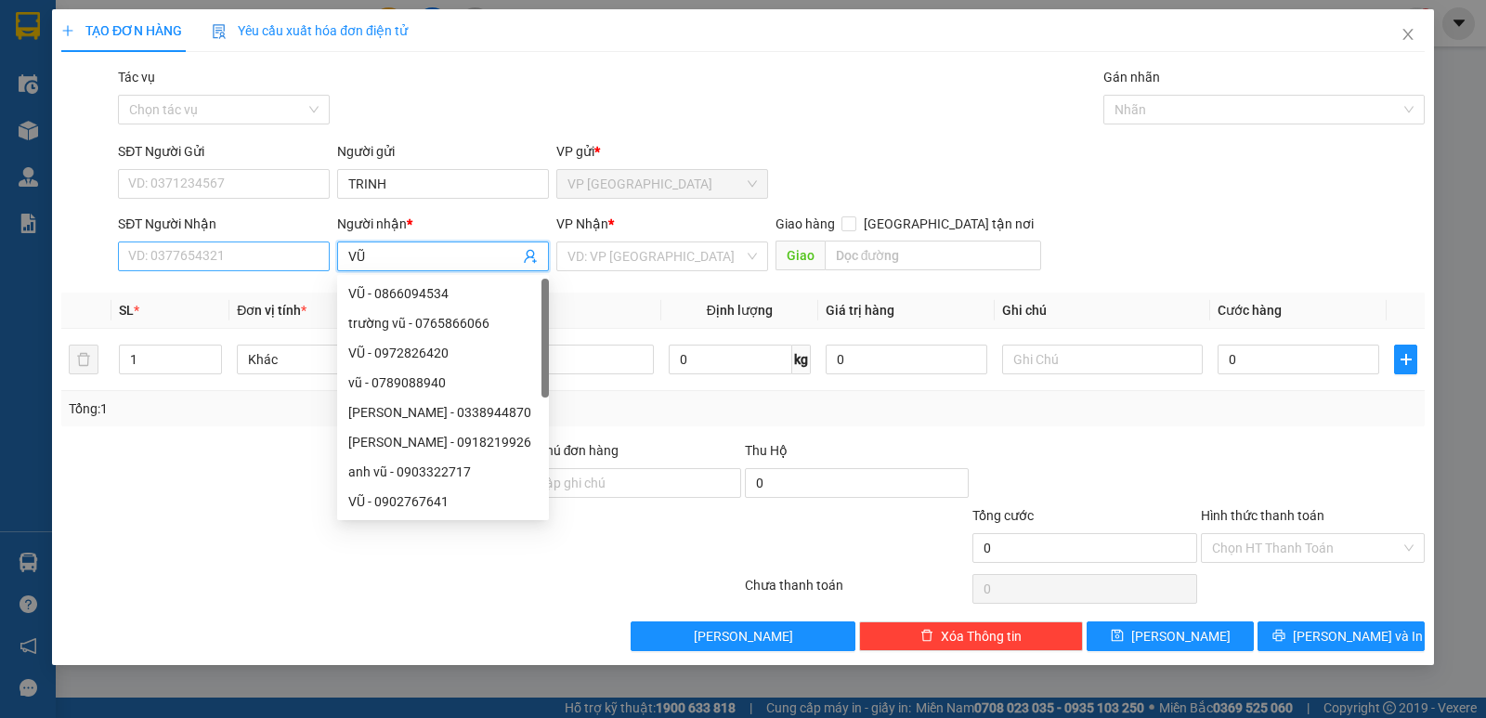
type input "VŨ"
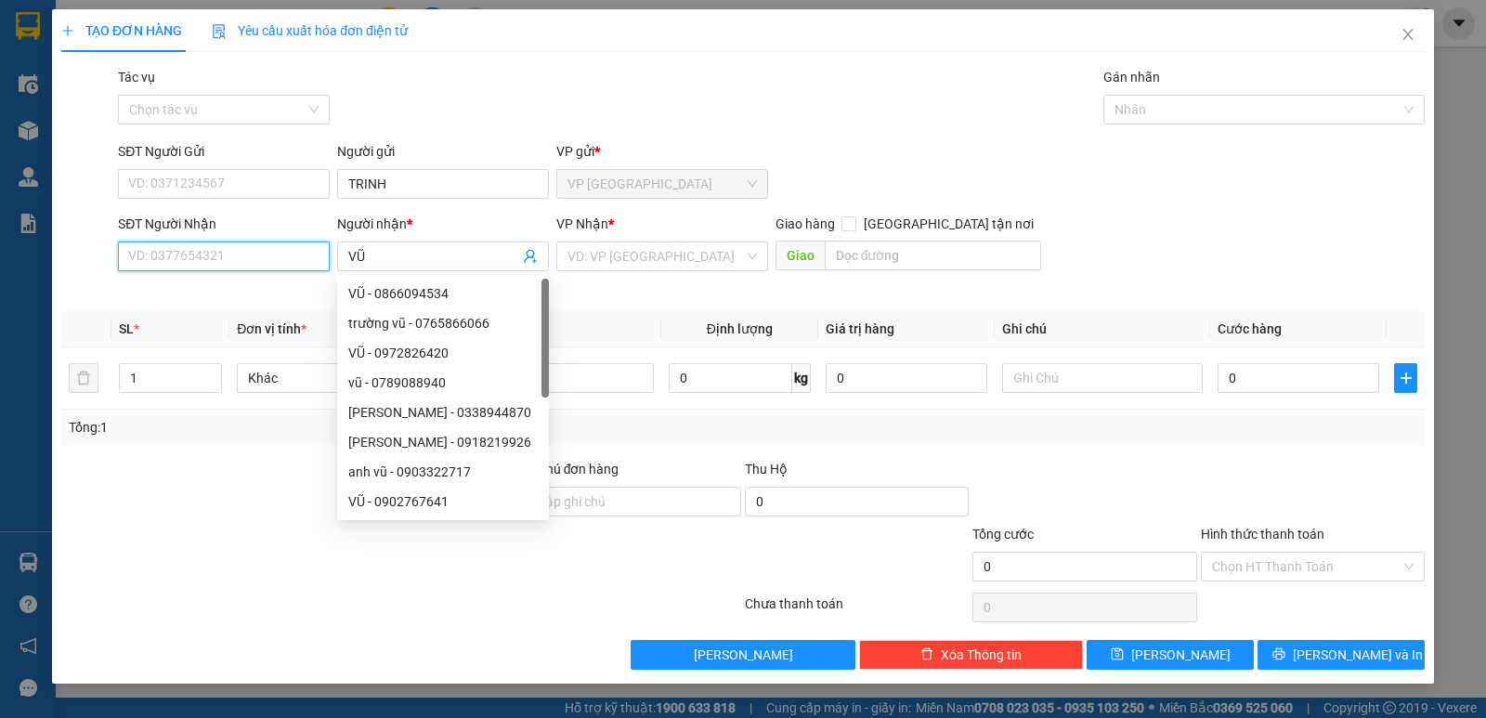
click at [308, 270] on input "SĐT Người Nhận" at bounding box center [224, 256] width 212 height 30
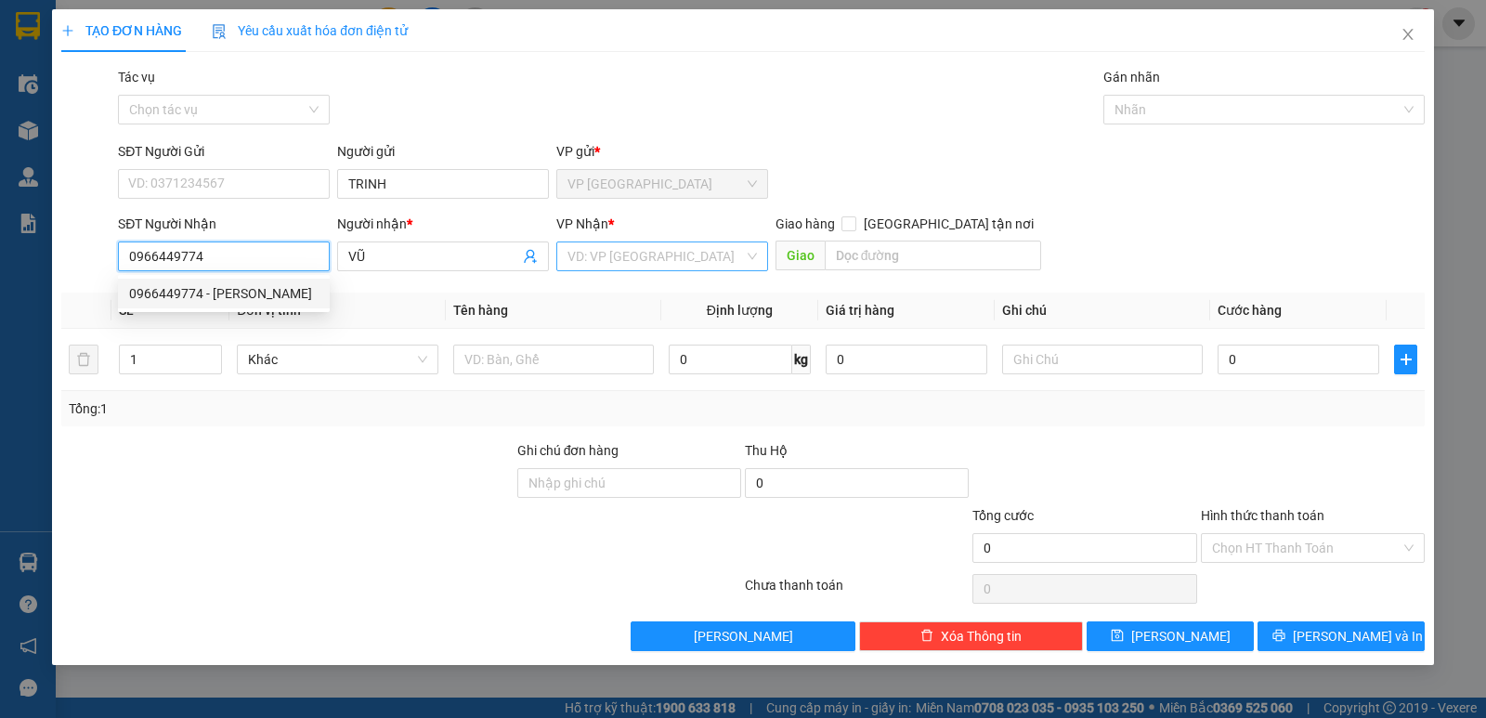
type input "0966449774"
click at [689, 266] on input "search" at bounding box center [655, 256] width 176 height 28
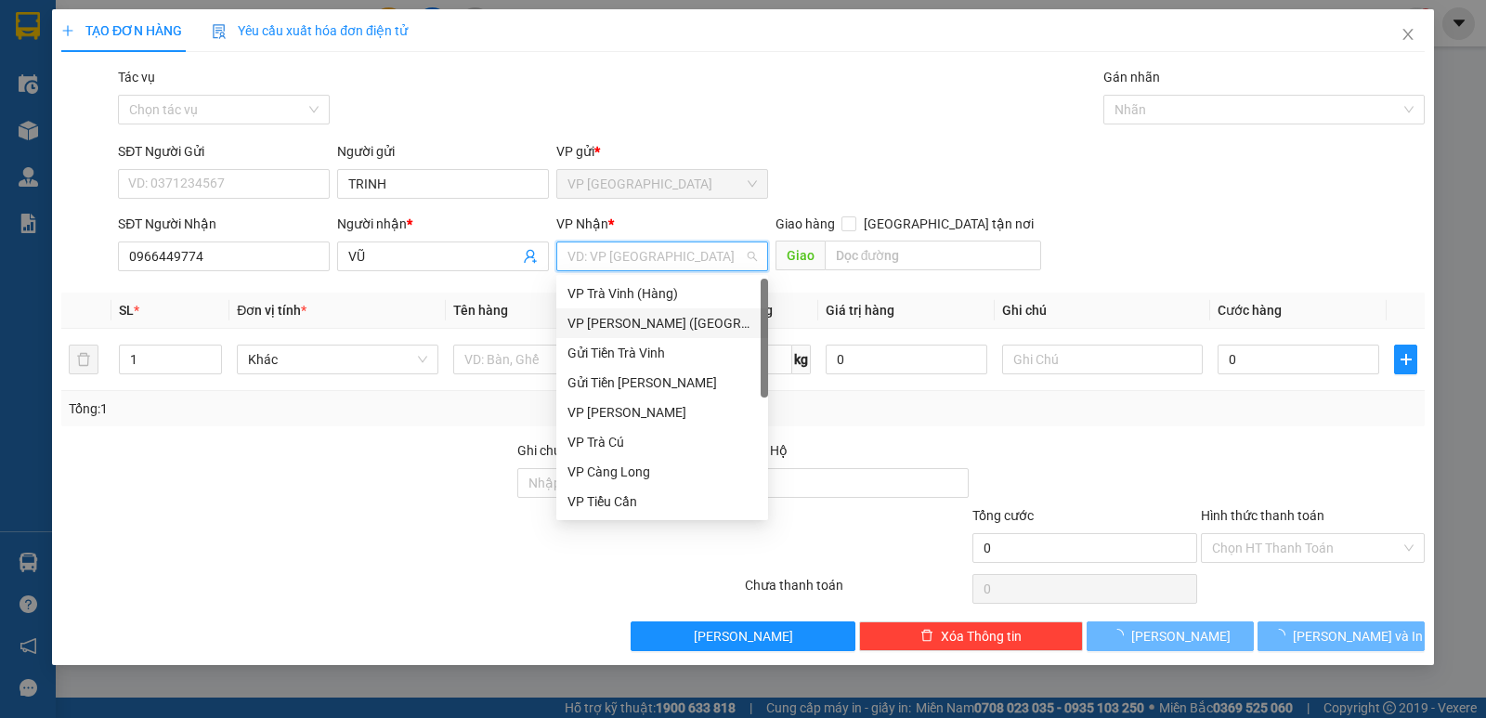
click at [662, 318] on div "VP [PERSON_NAME] ([GEOGRAPHIC_DATA])" at bounding box center [661, 323] width 189 height 20
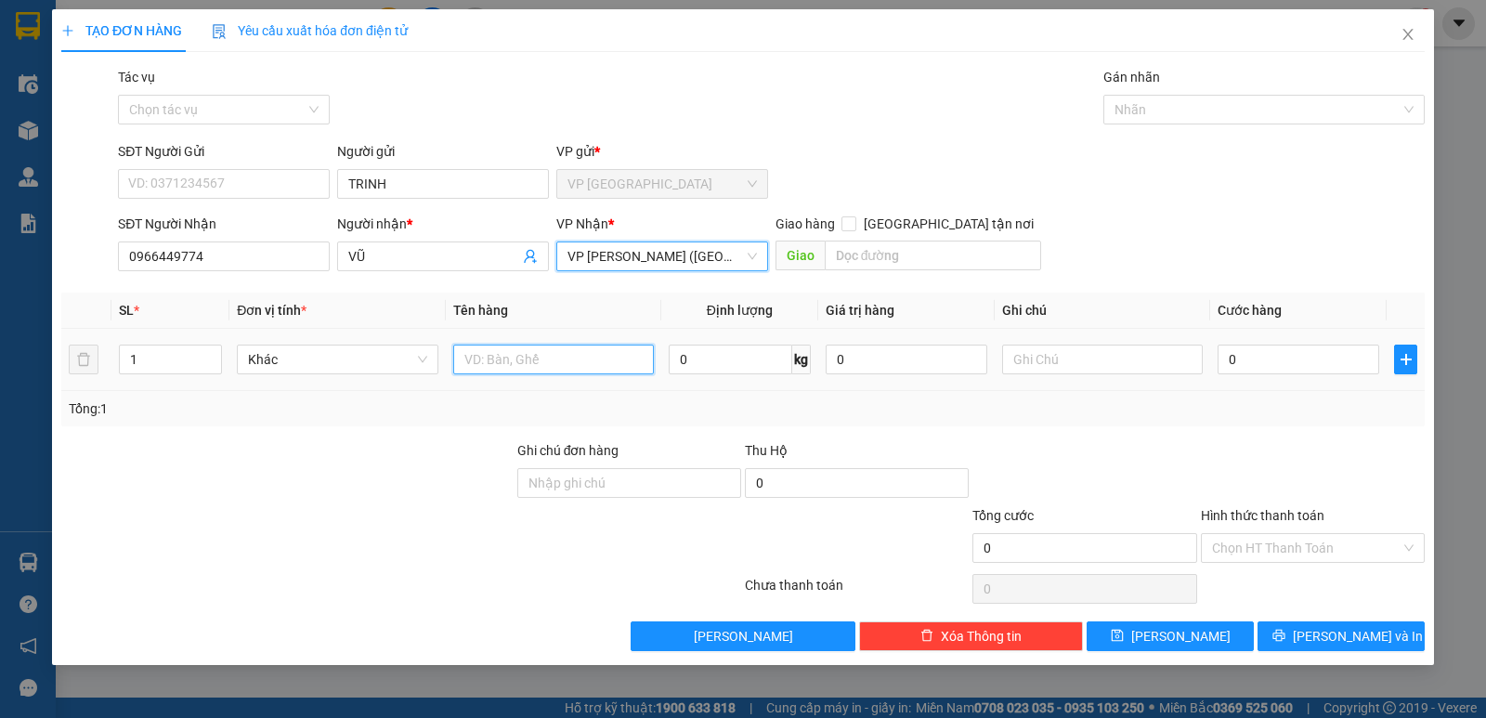
click at [524, 361] on input "text" at bounding box center [553, 360] width 201 height 30
type input "1 BAO VÀNG"
click at [1230, 352] on input "0" at bounding box center [1299, 360] width 162 height 30
click at [1231, 355] on input "0" at bounding box center [1299, 360] width 162 height 30
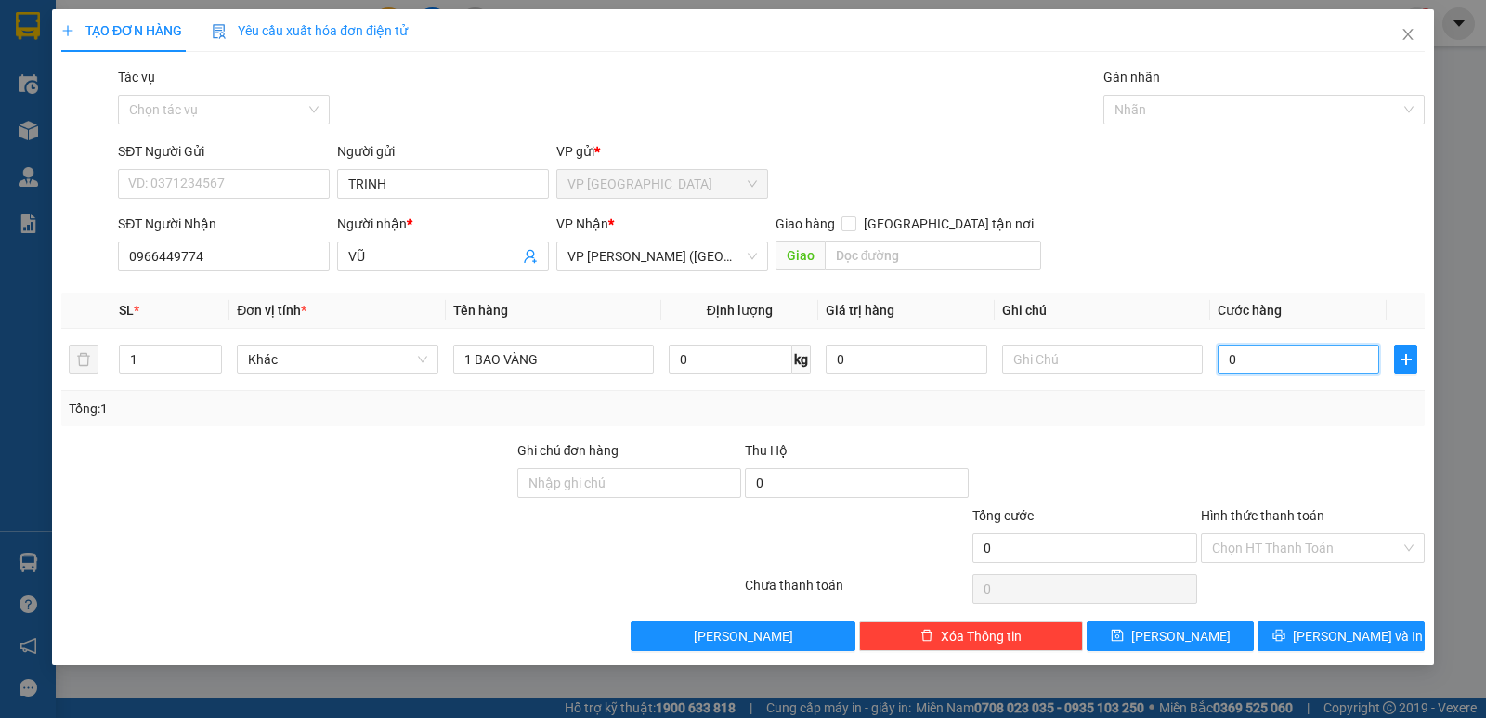
type input "40"
click at [1268, 254] on div "SĐT Người Nhận 0966449774 Người nhận * VŨ VP Nhận * VP [PERSON_NAME] ([GEOGRAPH…" at bounding box center [771, 246] width 1314 height 65
type input "40.000"
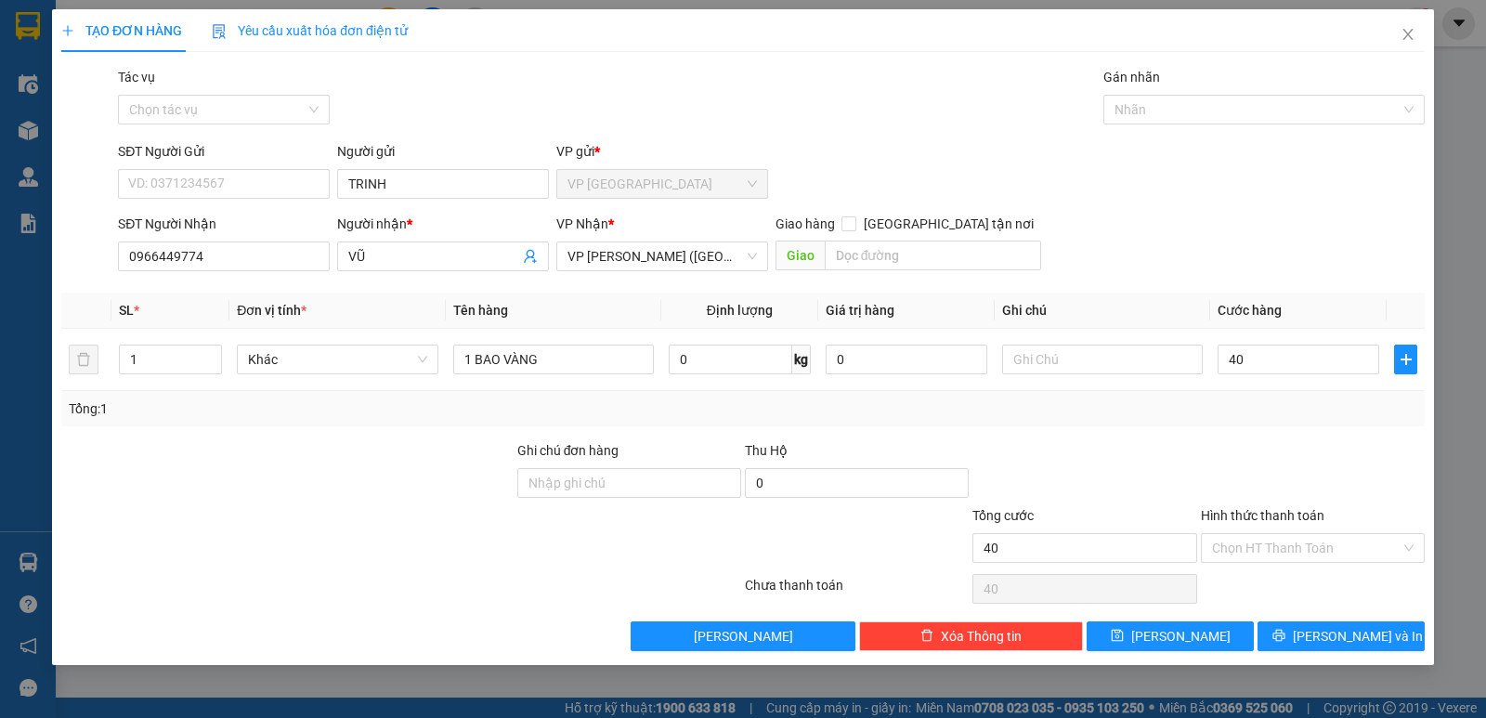
type input "40.000"
click at [1285, 550] on input "Hình thức thanh toán" at bounding box center [1306, 548] width 189 height 28
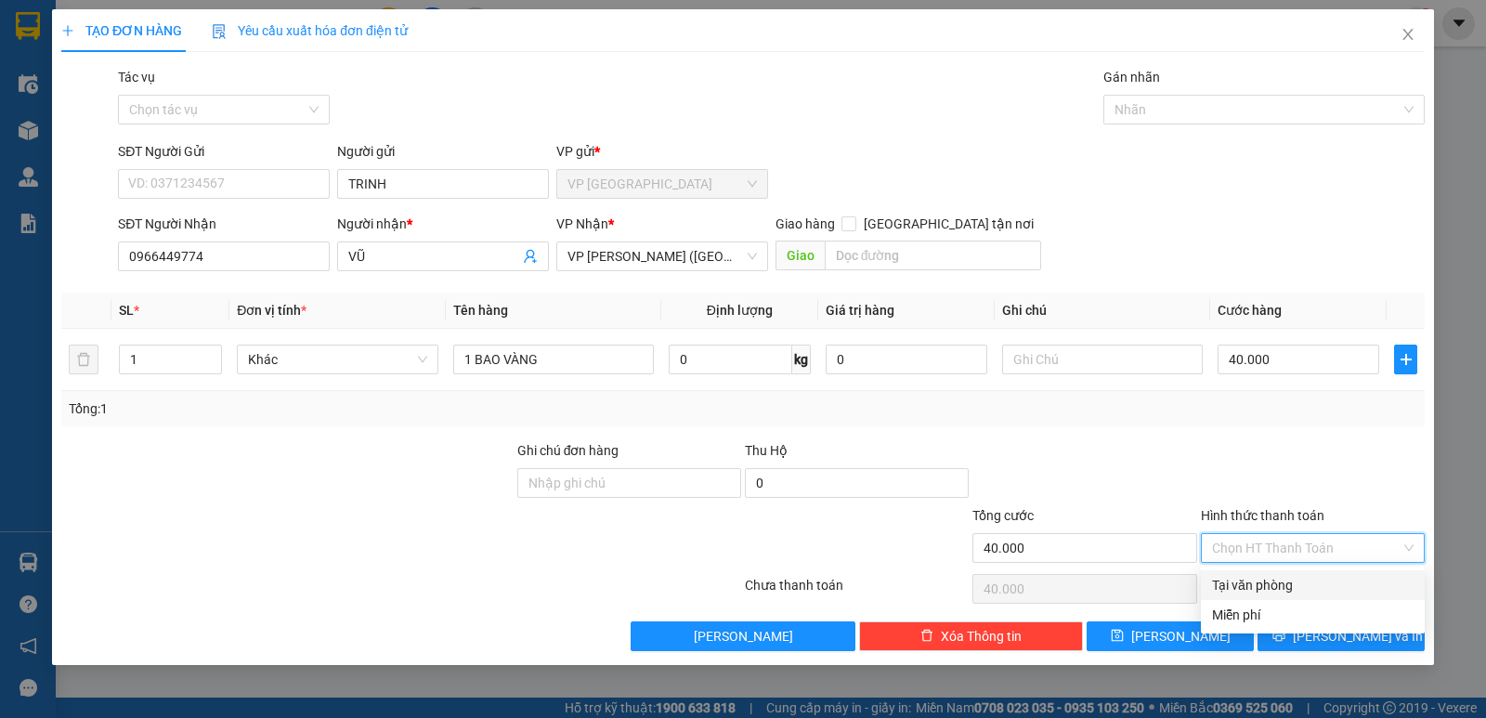
click at [1281, 576] on div "Tại văn phòng" at bounding box center [1313, 585] width 202 height 20
type input "0"
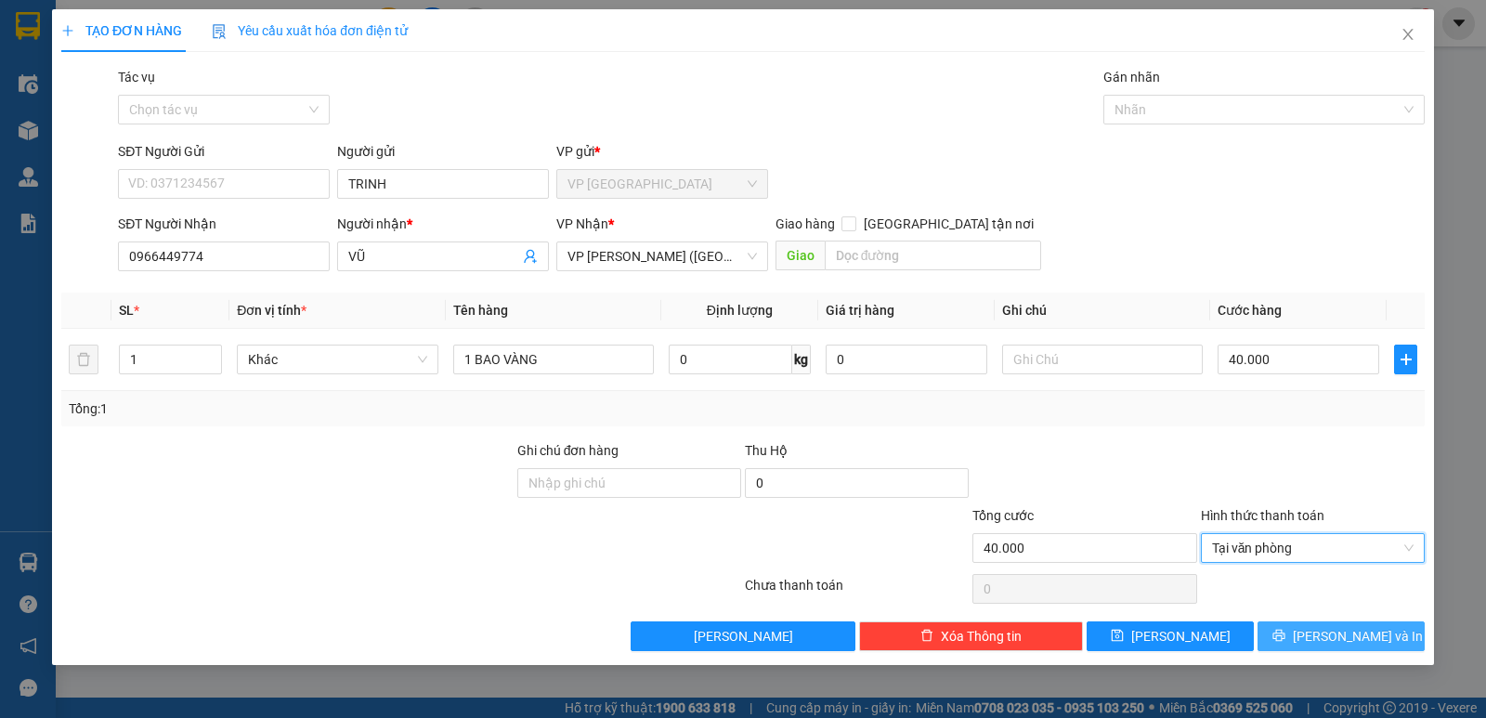
click at [1299, 645] on button "[PERSON_NAME] và In" at bounding box center [1340, 636] width 167 height 30
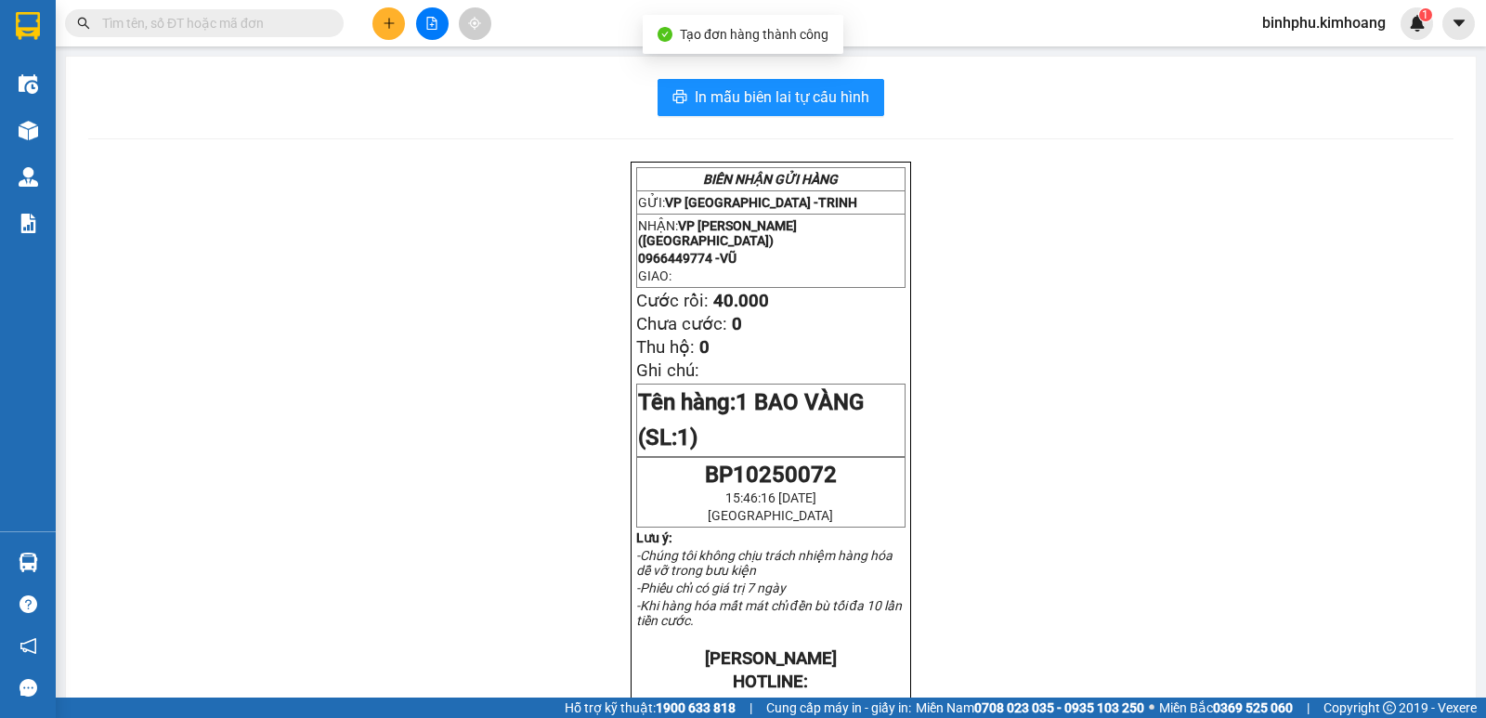
click at [770, 68] on div "In mẫu biên lai tự cấu hình BIÊN NHẬN GỬI HÀNG GỬI: VP Bình Phú - TRINH NHẬN: V…" at bounding box center [771, 655] width 1410 height 1197
click at [794, 113] on button "In mẫu biên lai tự cấu hình" at bounding box center [771, 97] width 227 height 37
click at [800, 106] on span "In mẫu biên lai tự cấu hình" at bounding box center [782, 96] width 175 height 23
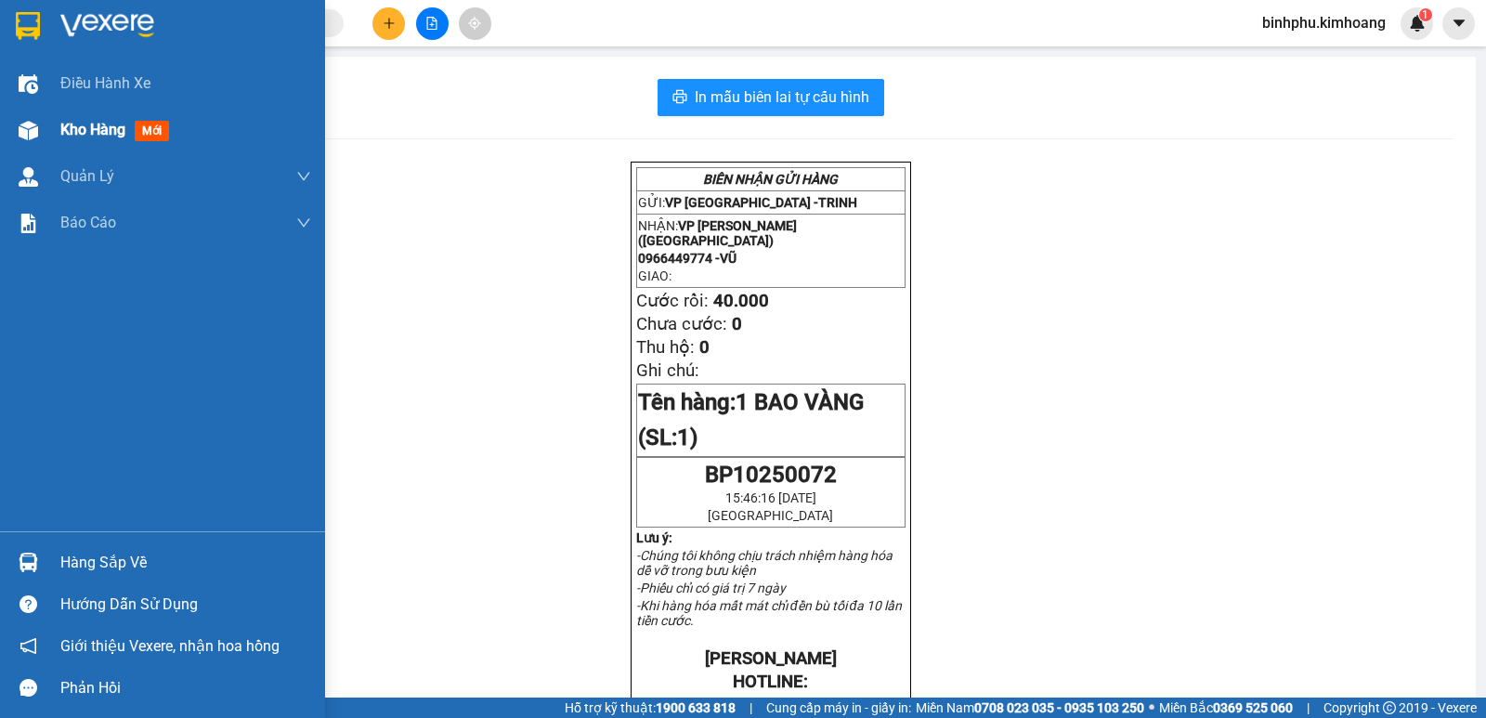
click at [73, 137] on span "Kho hàng" at bounding box center [92, 130] width 65 height 18
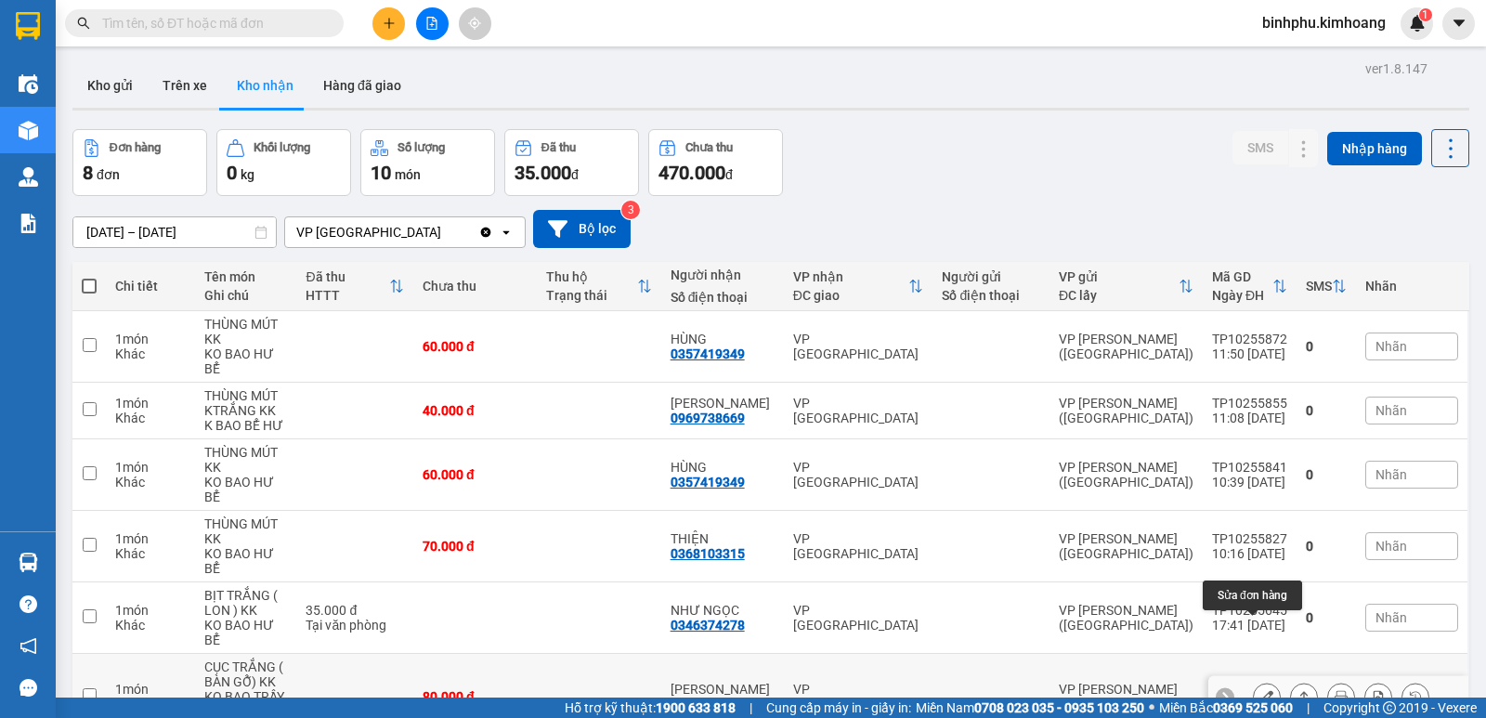
click at [1260, 690] on icon at bounding box center [1266, 696] width 13 height 13
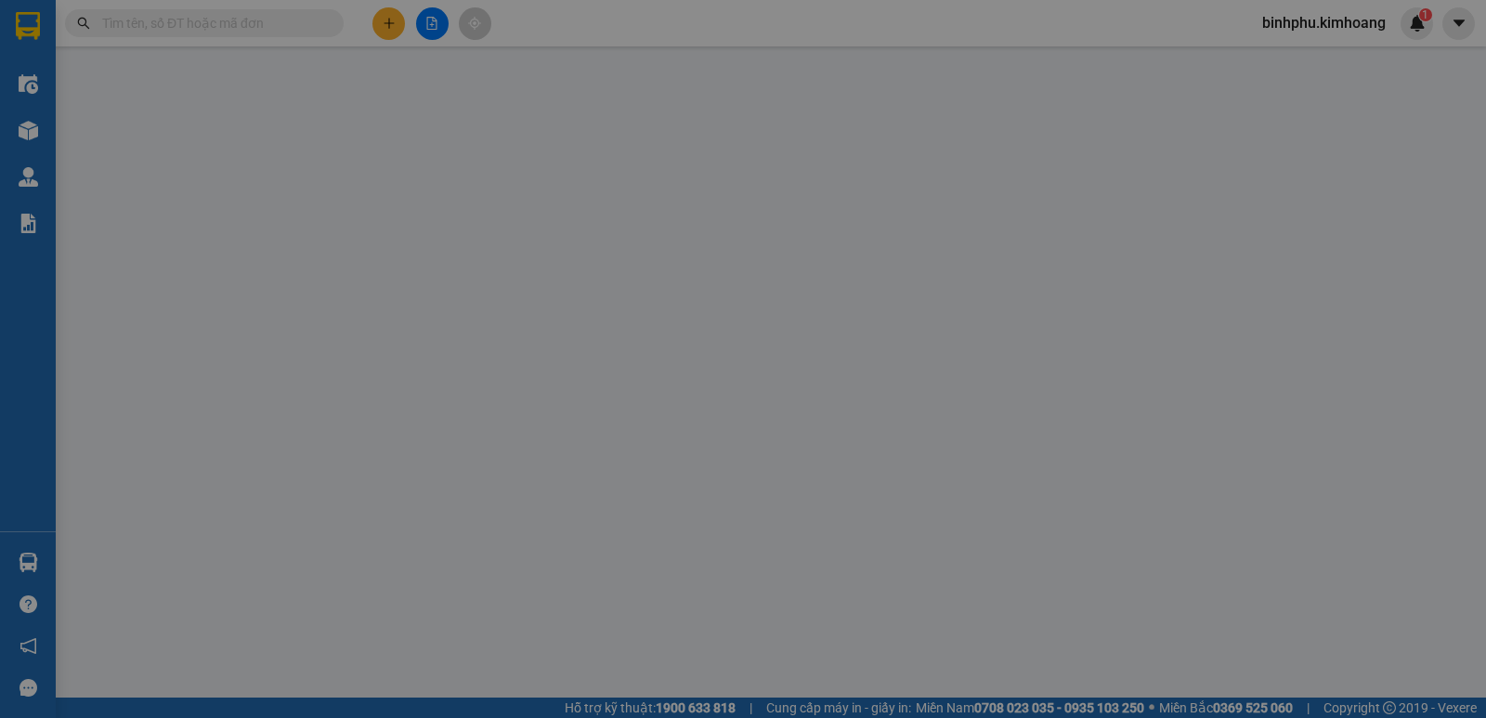
type input "0989697959"
type input "[PERSON_NAME]"
type input "80.000"
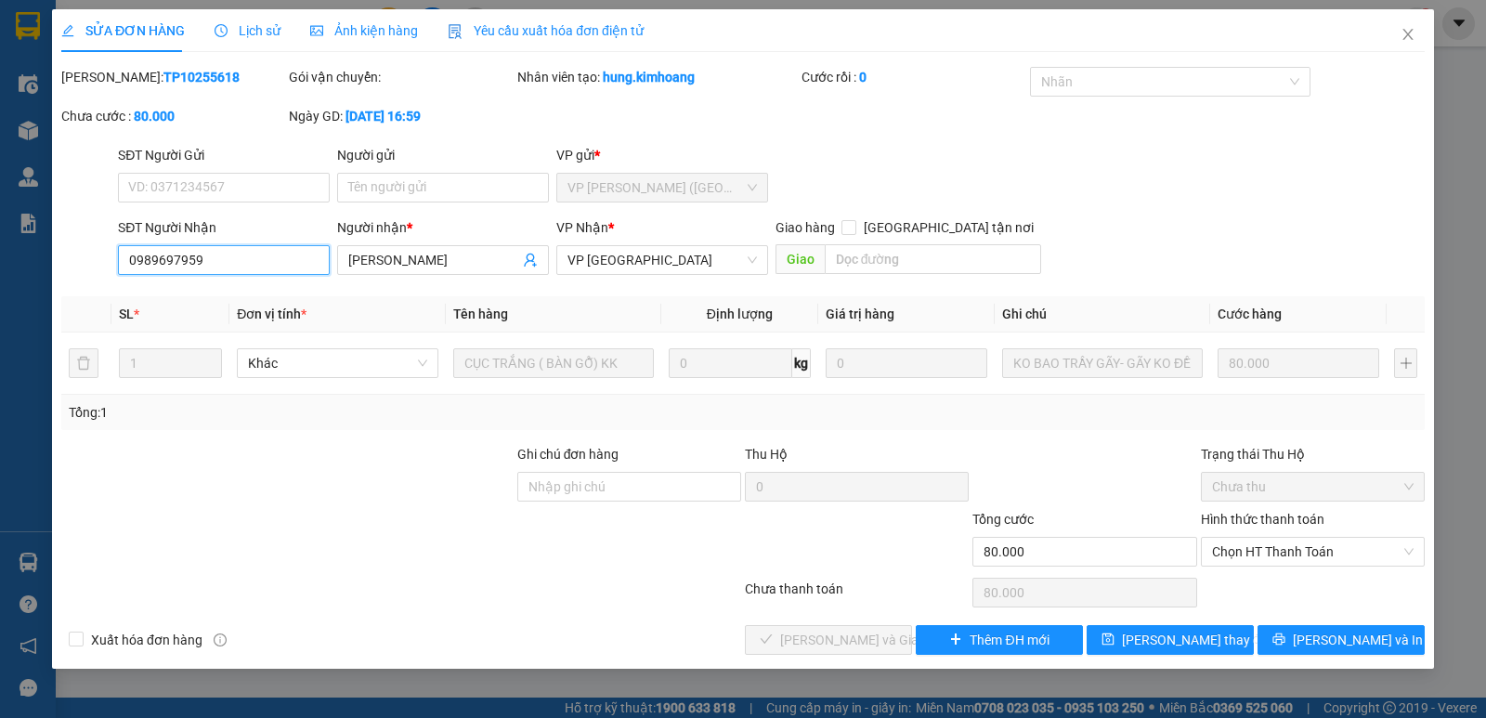
click at [222, 254] on input "0989697959" at bounding box center [224, 260] width 212 height 30
click at [1418, 35] on span "Close" at bounding box center [1408, 35] width 52 height 52
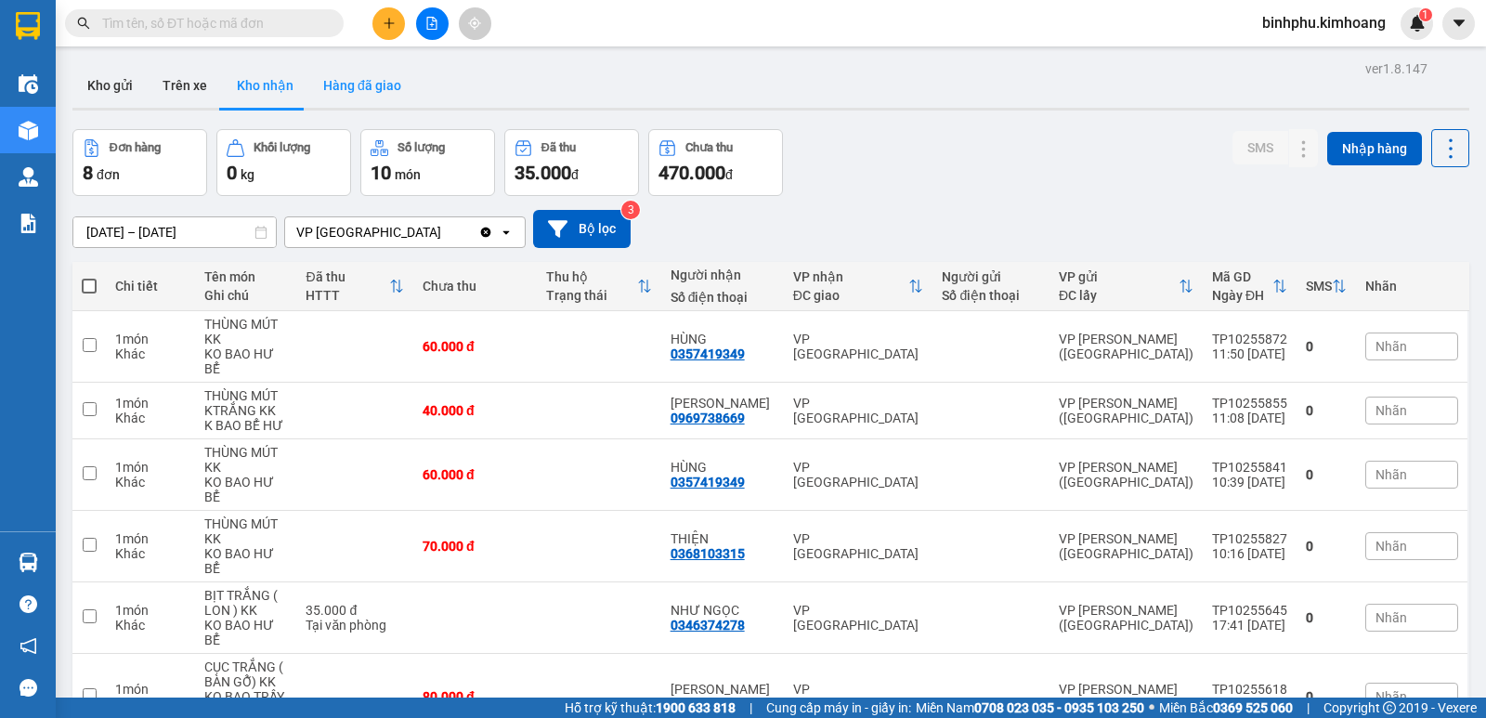
click at [361, 85] on button "Hàng đã giao" at bounding box center [362, 85] width 108 height 45
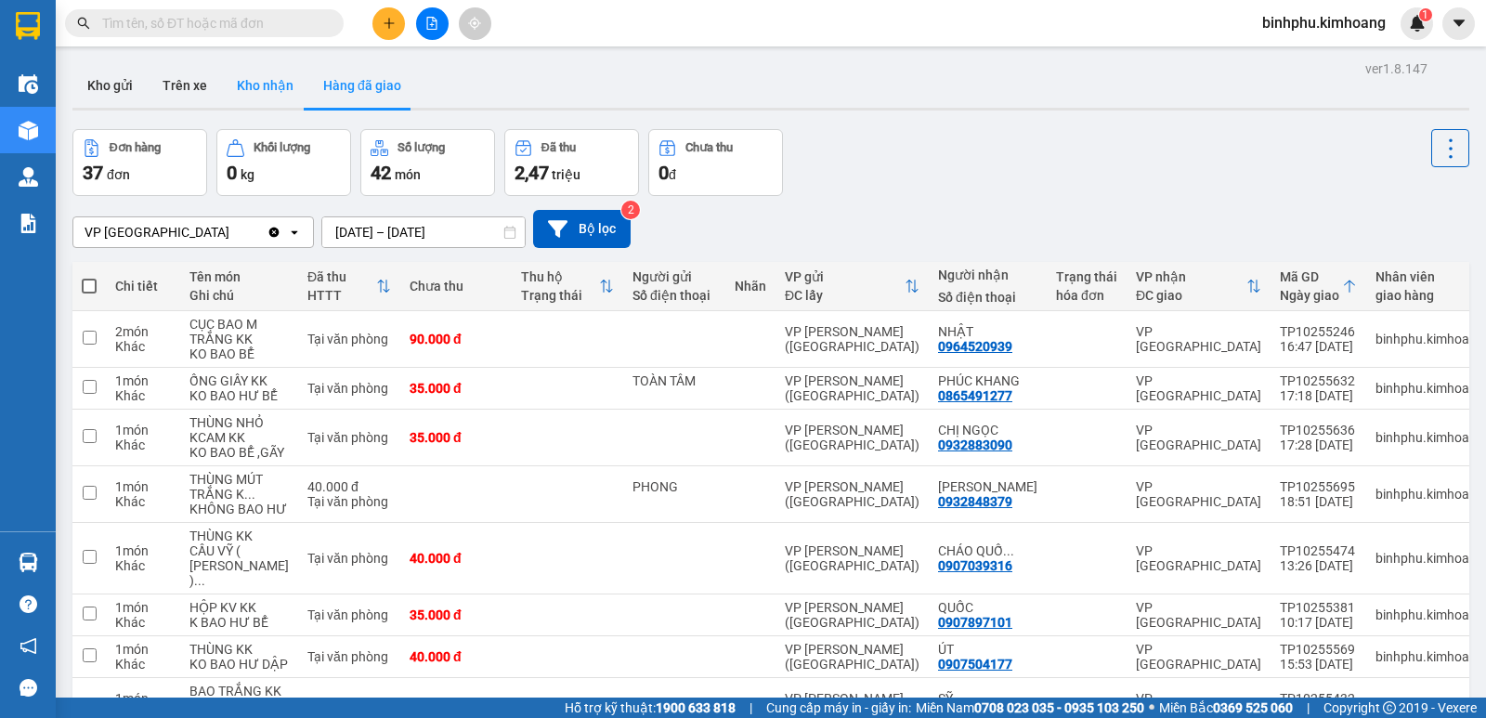
click at [265, 89] on button "Kho nhận" at bounding box center [265, 85] width 86 height 45
